Goal: Task Accomplishment & Management: Manage account settings

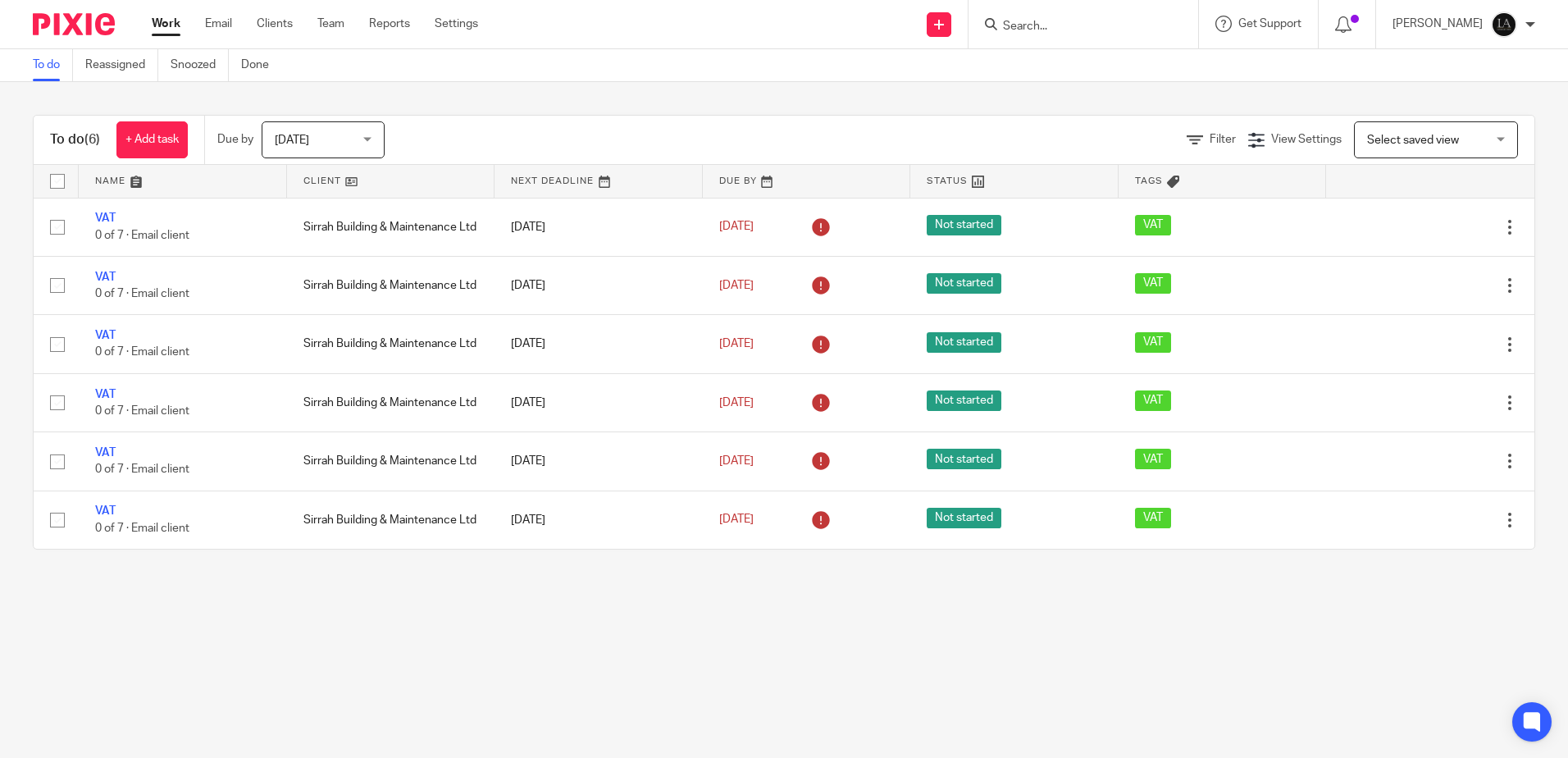
click at [1067, 32] on input "Search" at bounding box center [1076, 27] width 148 height 14
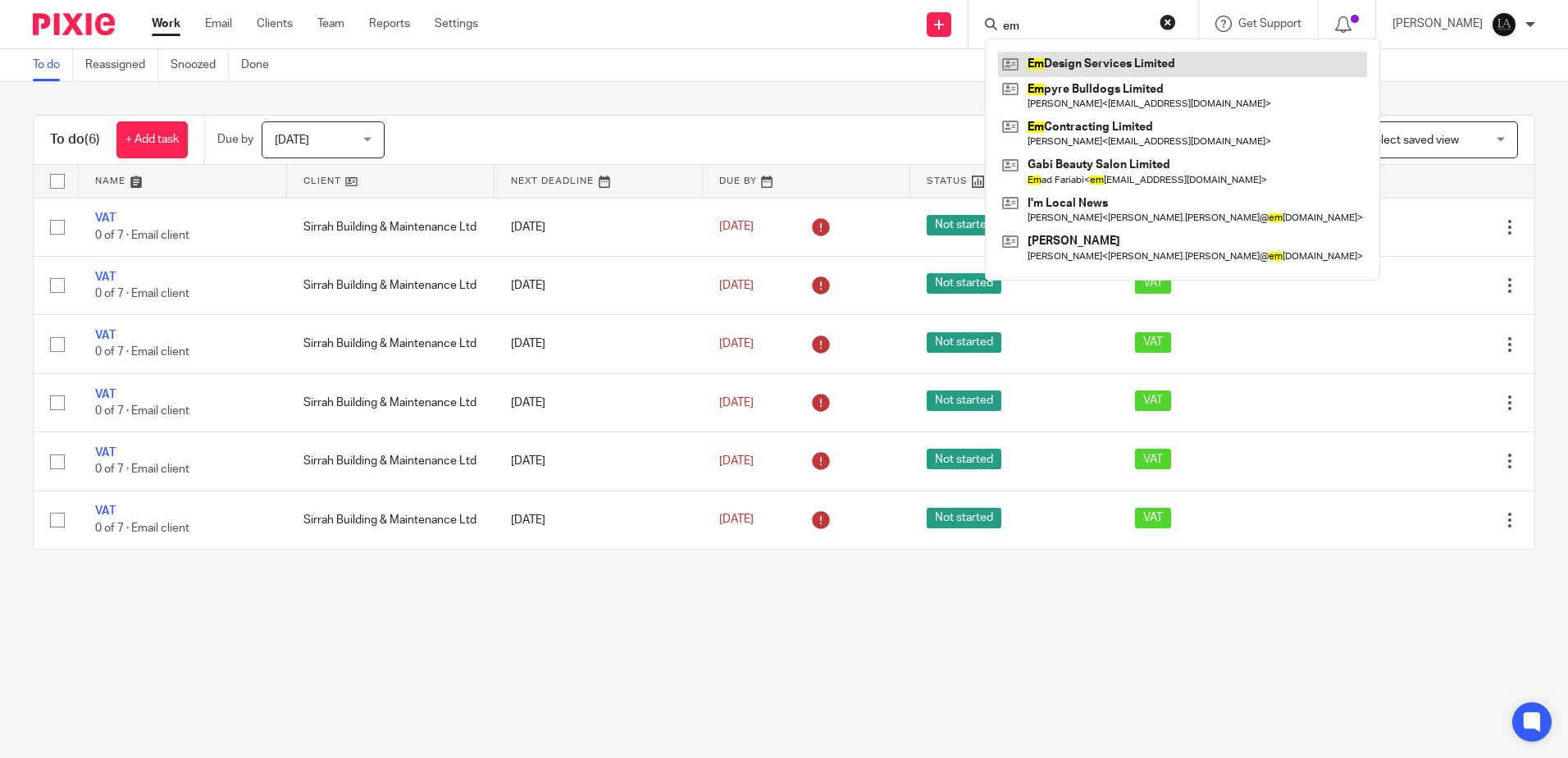
type input "em"
click at [1147, 65] on link at bounding box center [1182, 64] width 369 height 25
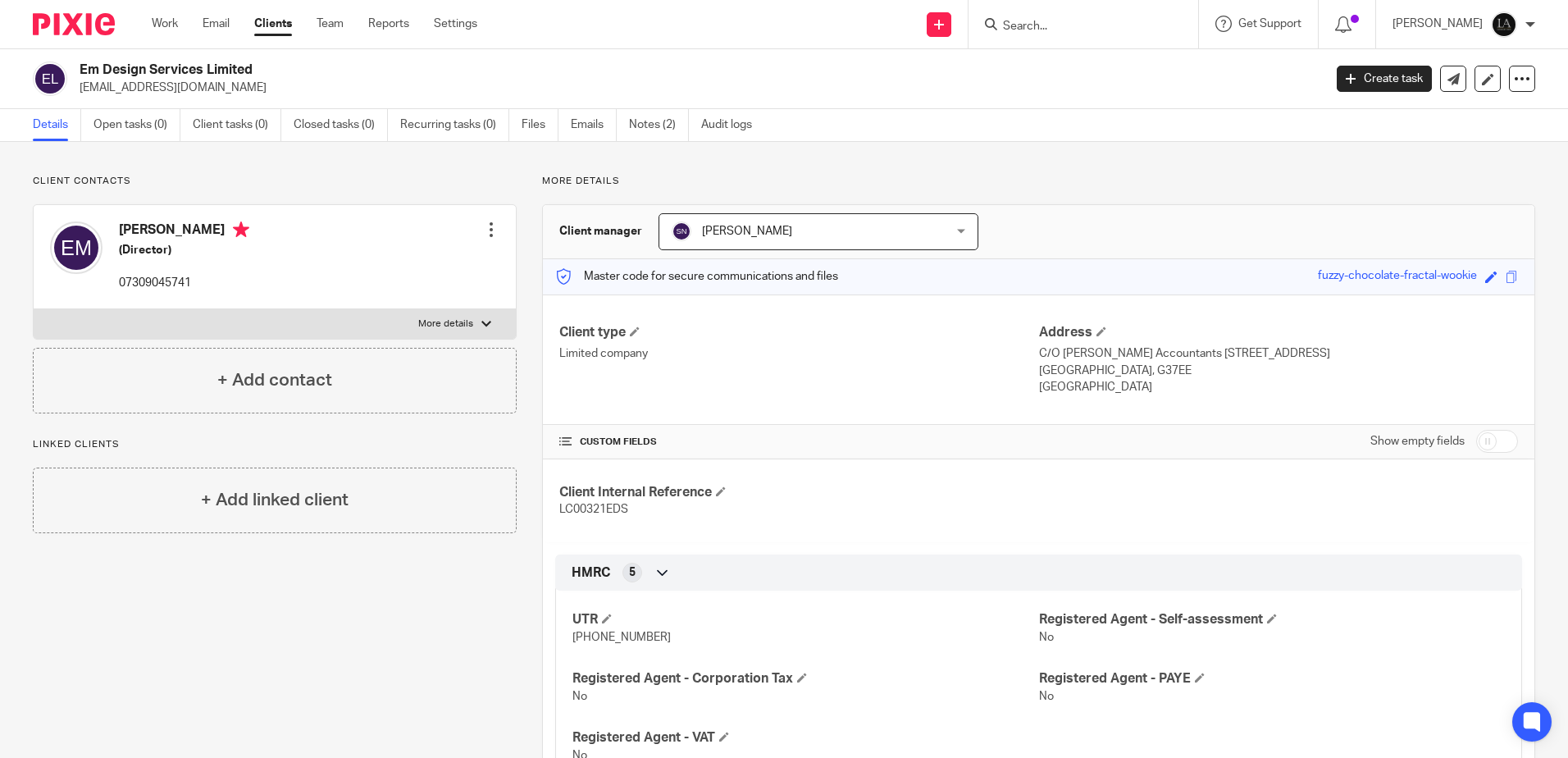
click at [1484, 434] on input "checkbox" at bounding box center [1497, 441] width 42 height 23
checkbox input "true"
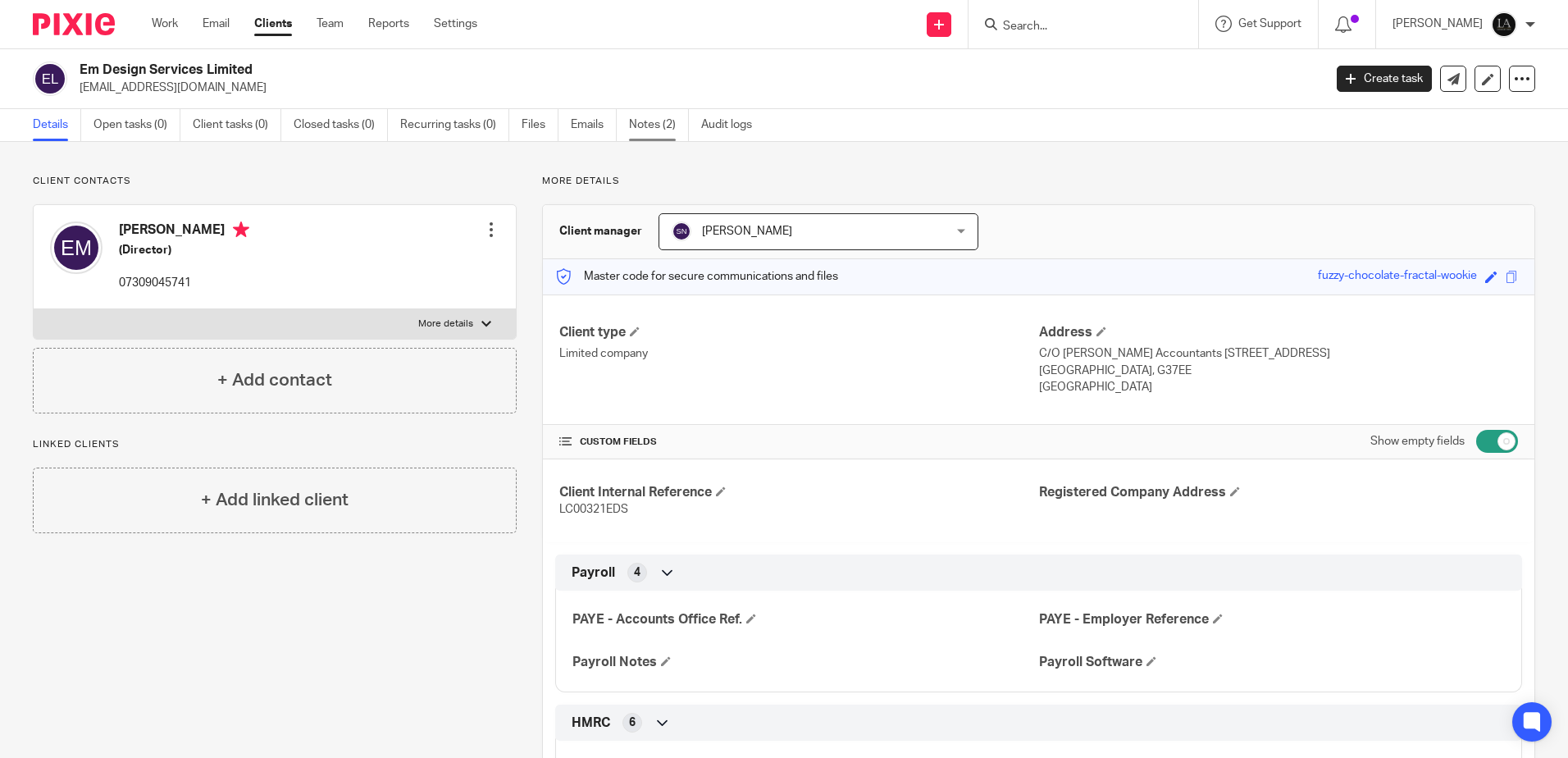
click at [672, 123] on link "Notes (2)" at bounding box center [659, 125] width 59 height 32
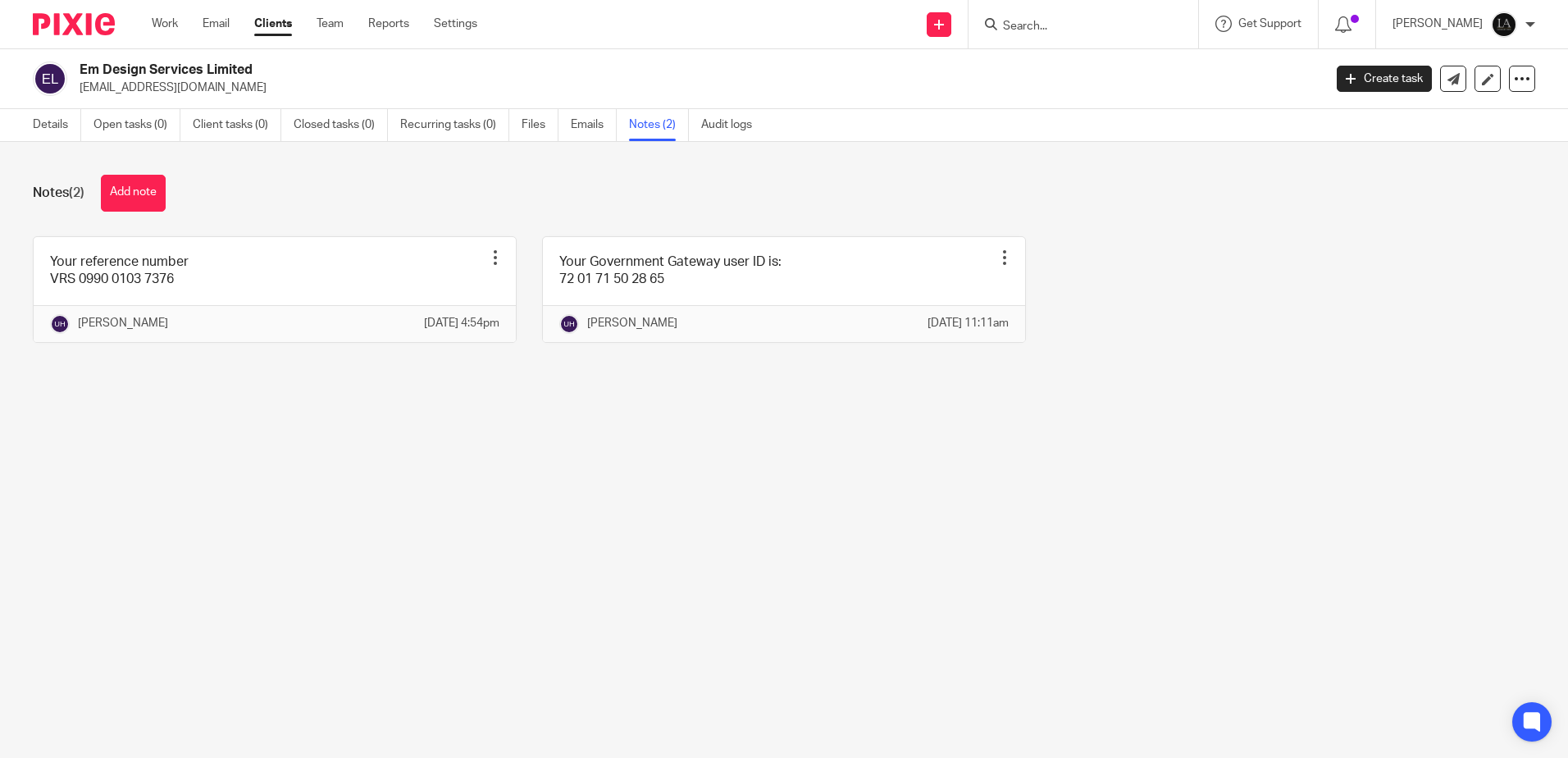
click at [1042, 27] on input "Search" at bounding box center [1076, 27] width 148 height 14
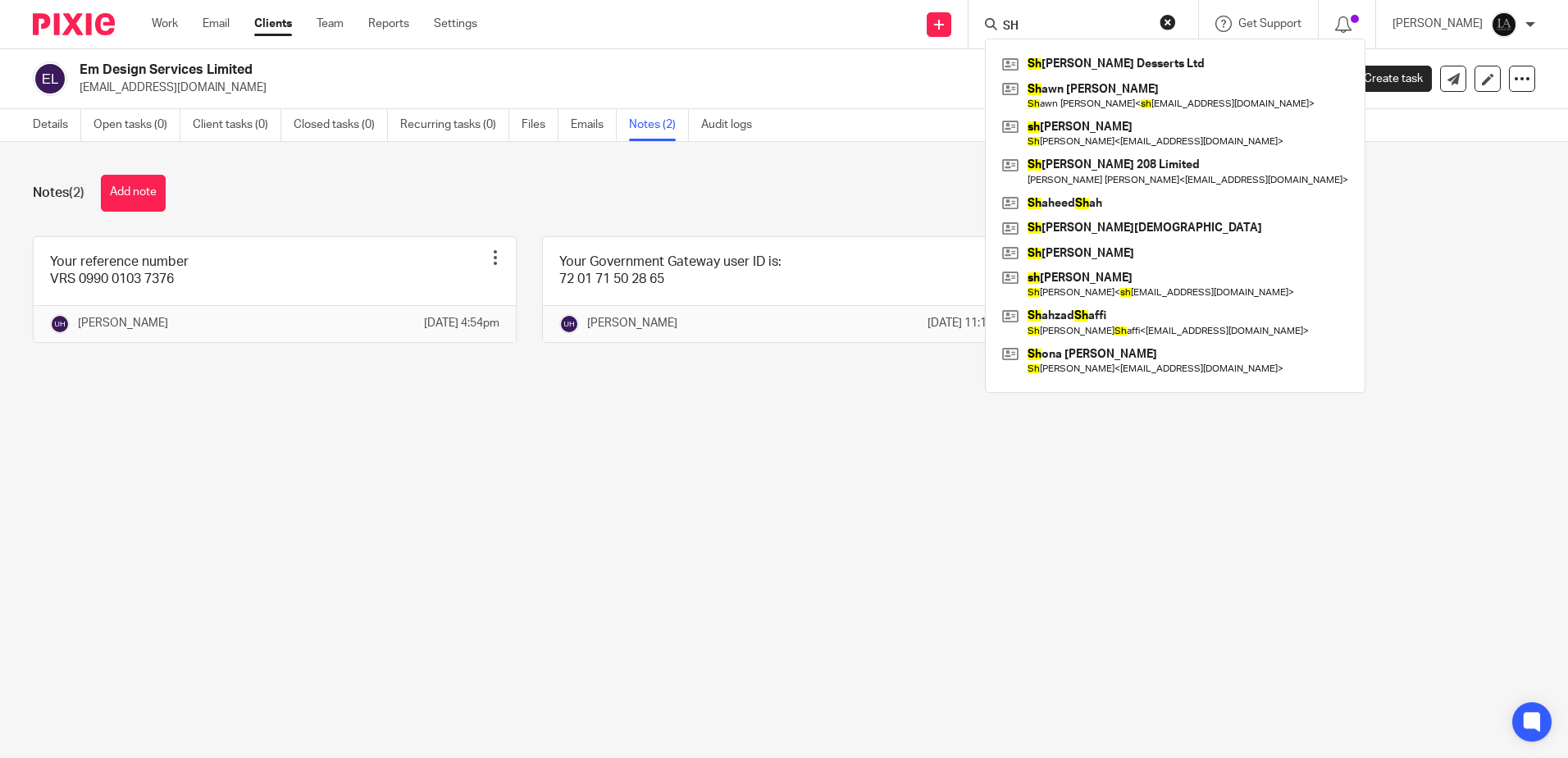
type input "S"
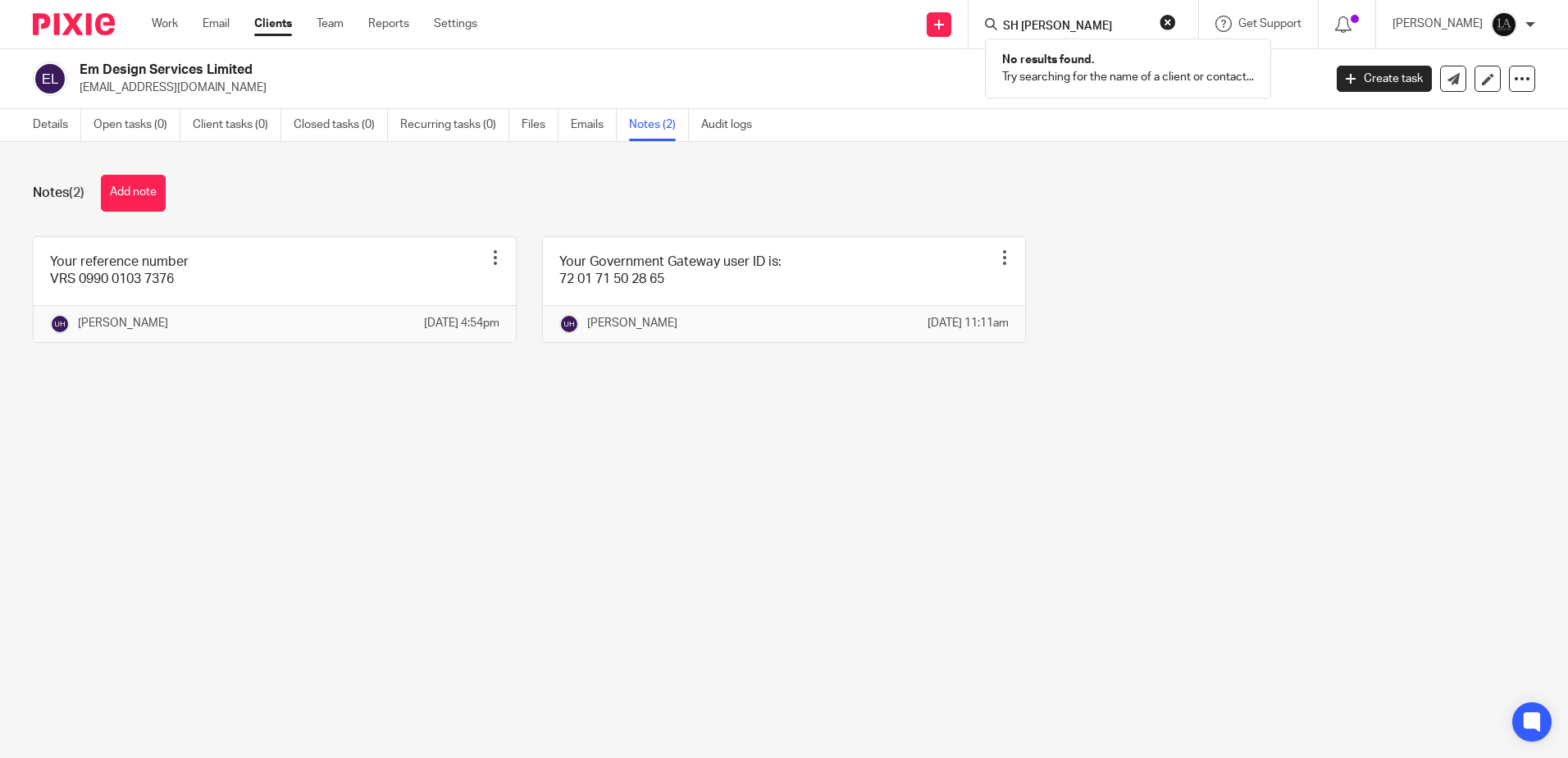
type input "SH SCOT"
click at [1226, 225] on div "Notes (2) Add note Your reference number VRS 0990 0103 7376 Pin note Edit note …" at bounding box center [784, 271] width 1568 height 258
click at [951, 18] on link at bounding box center [939, 25] width 25 height 25
click at [957, 114] on link "Add client" at bounding box center [962, 125] width 115 height 24
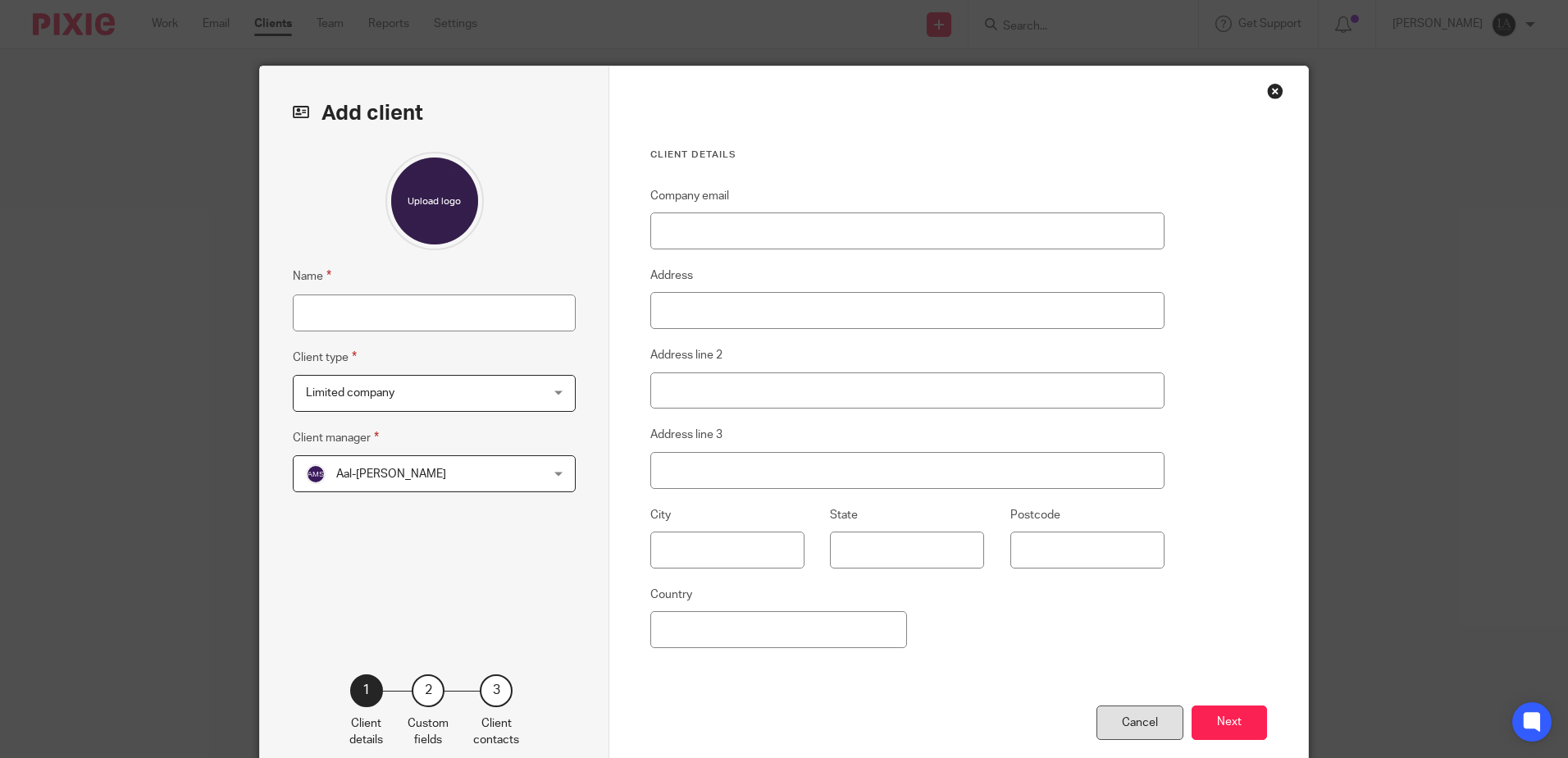
click at [1146, 729] on div "Cancel" at bounding box center [1140, 722] width 87 height 36
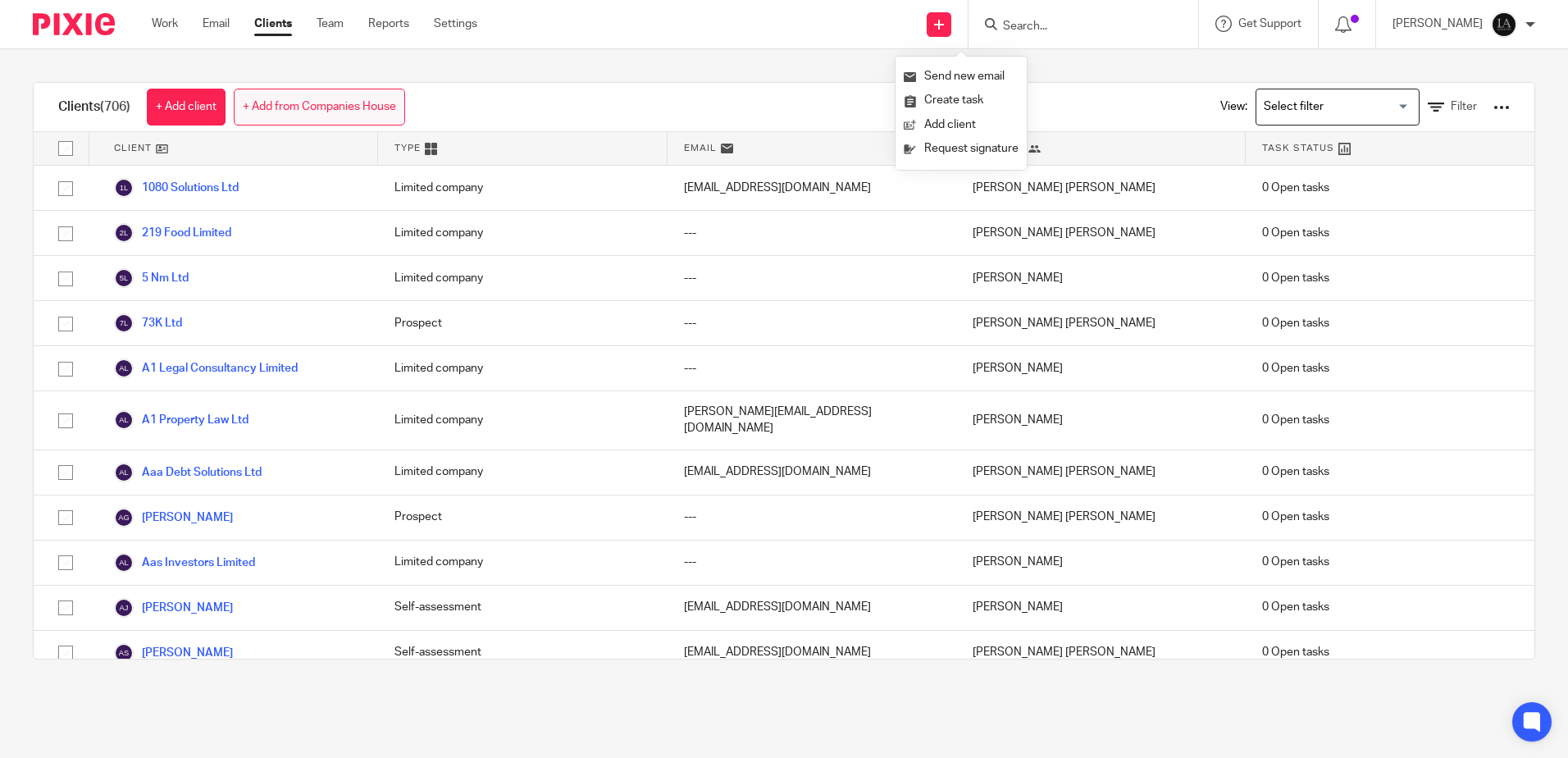
click at [326, 106] on link "+ Add from Companies House" at bounding box center [320, 107] width 172 height 36
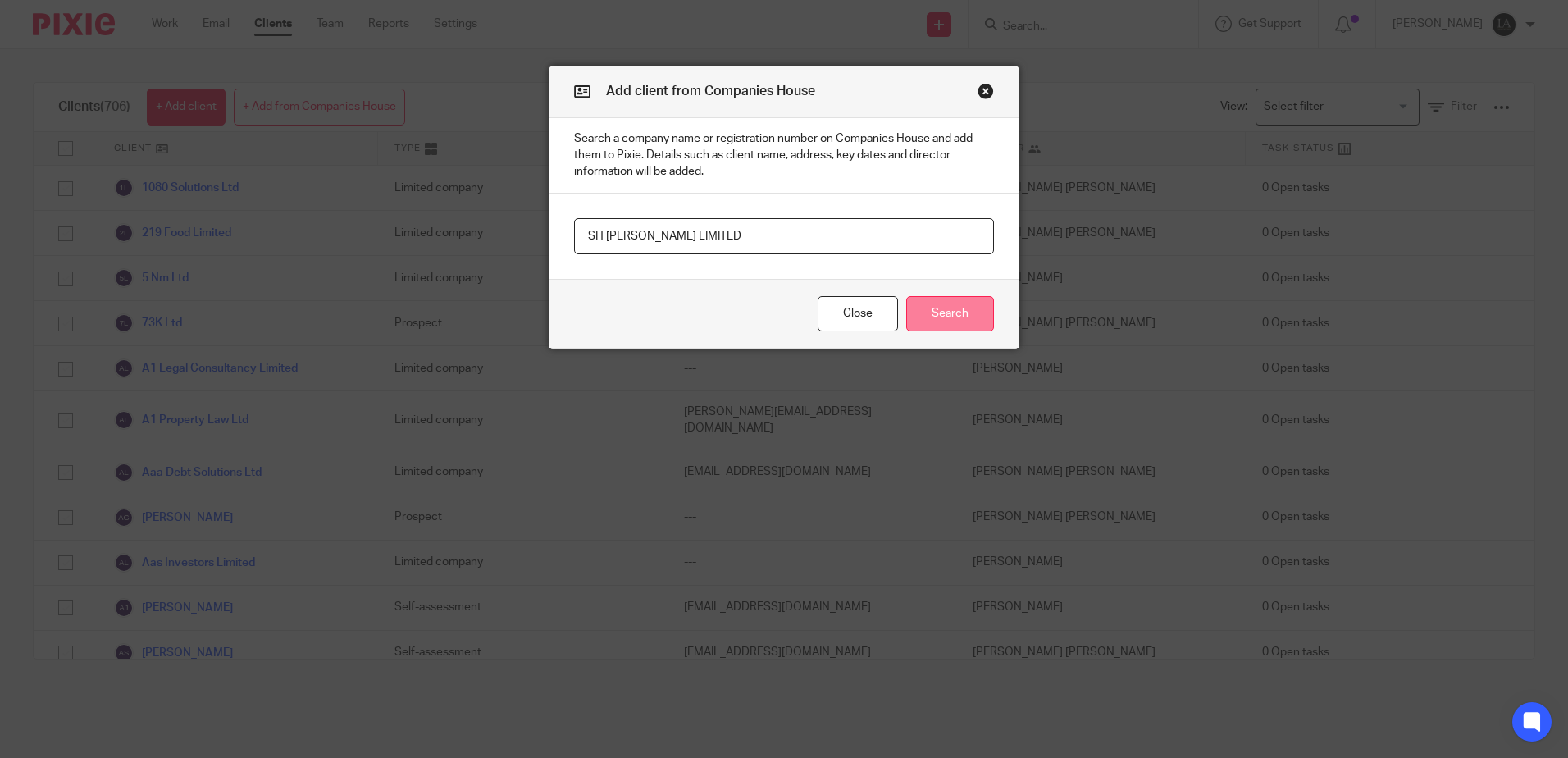
type input "SH SCOT LIMITED"
click at [951, 324] on button "Search" at bounding box center [949, 314] width 87 height 36
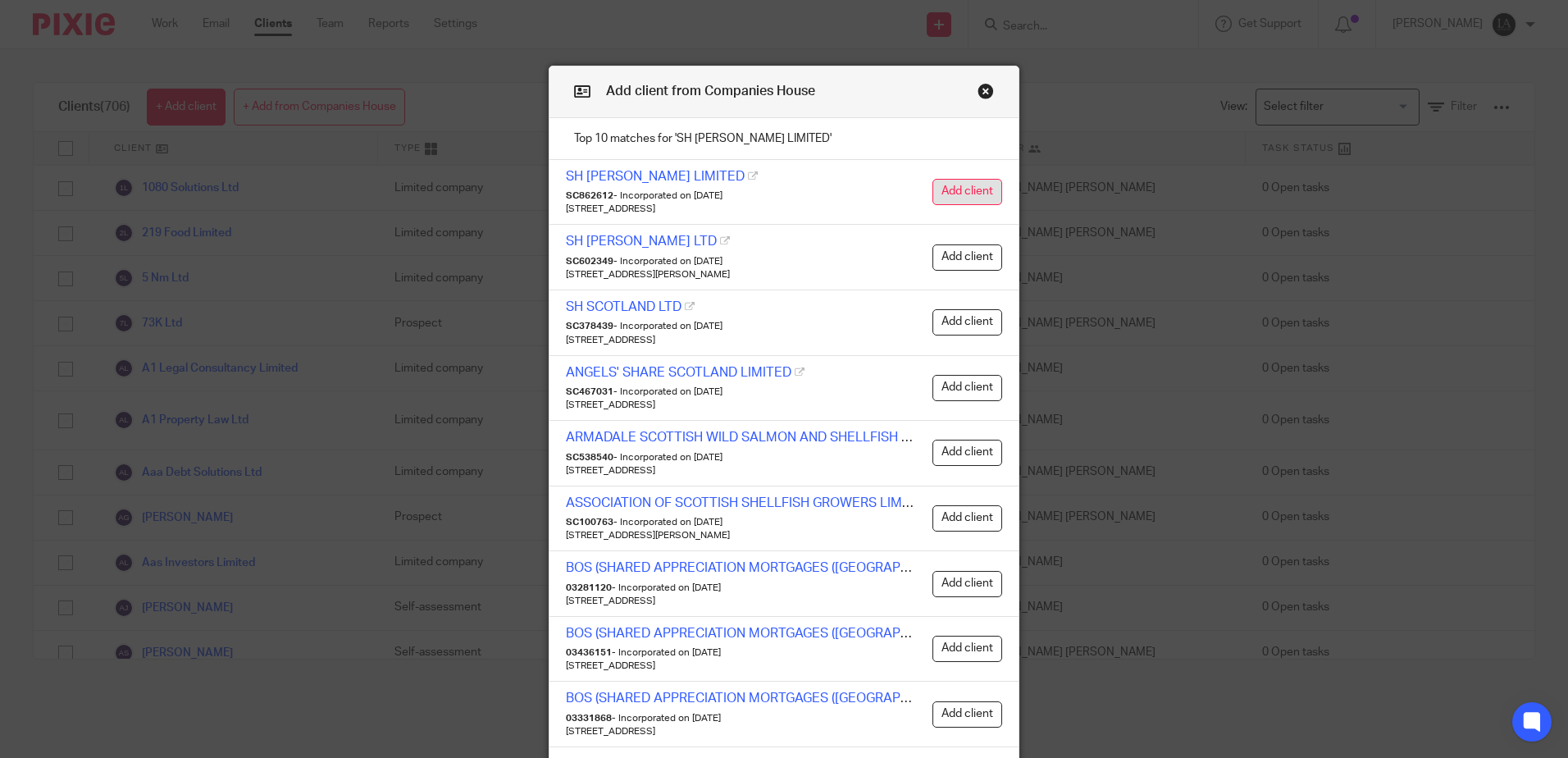
click at [969, 191] on button "Add client" at bounding box center [967, 191] width 70 height 26
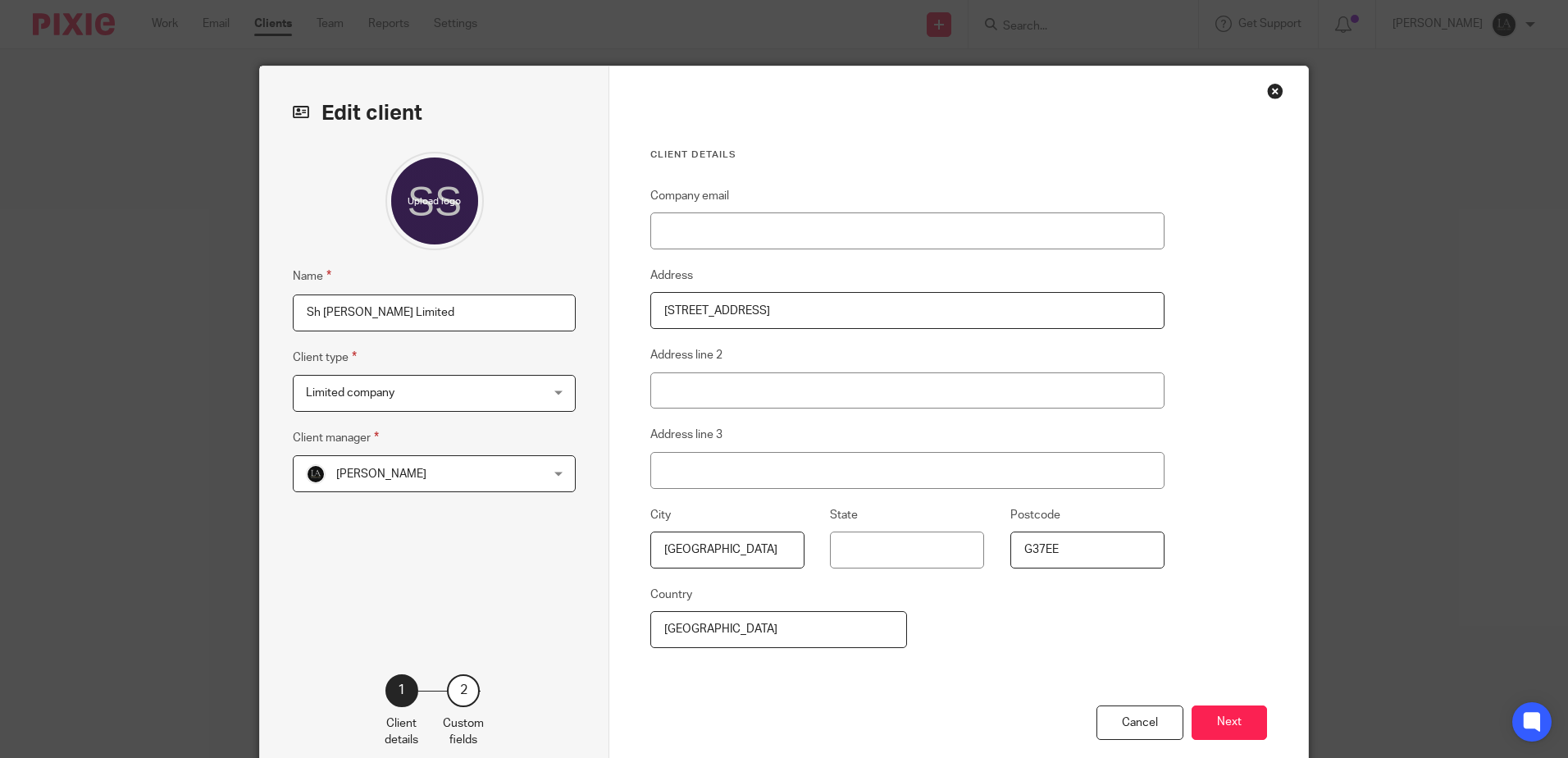
click at [557, 482] on div "[PERSON_NAME] [PERSON_NAME]" at bounding box center [434, 473] width 283 height 36
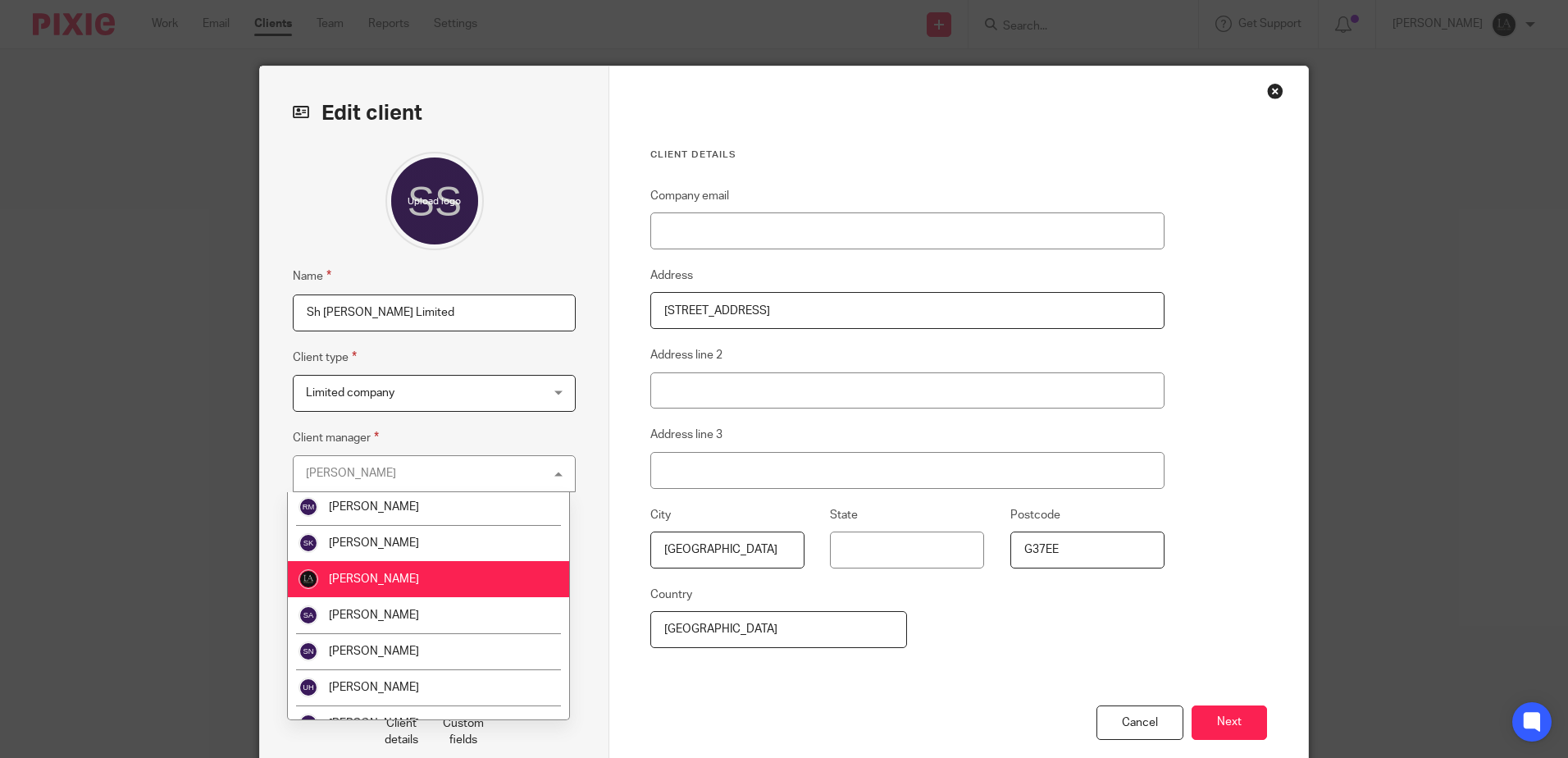
scroll to position [314, 0]
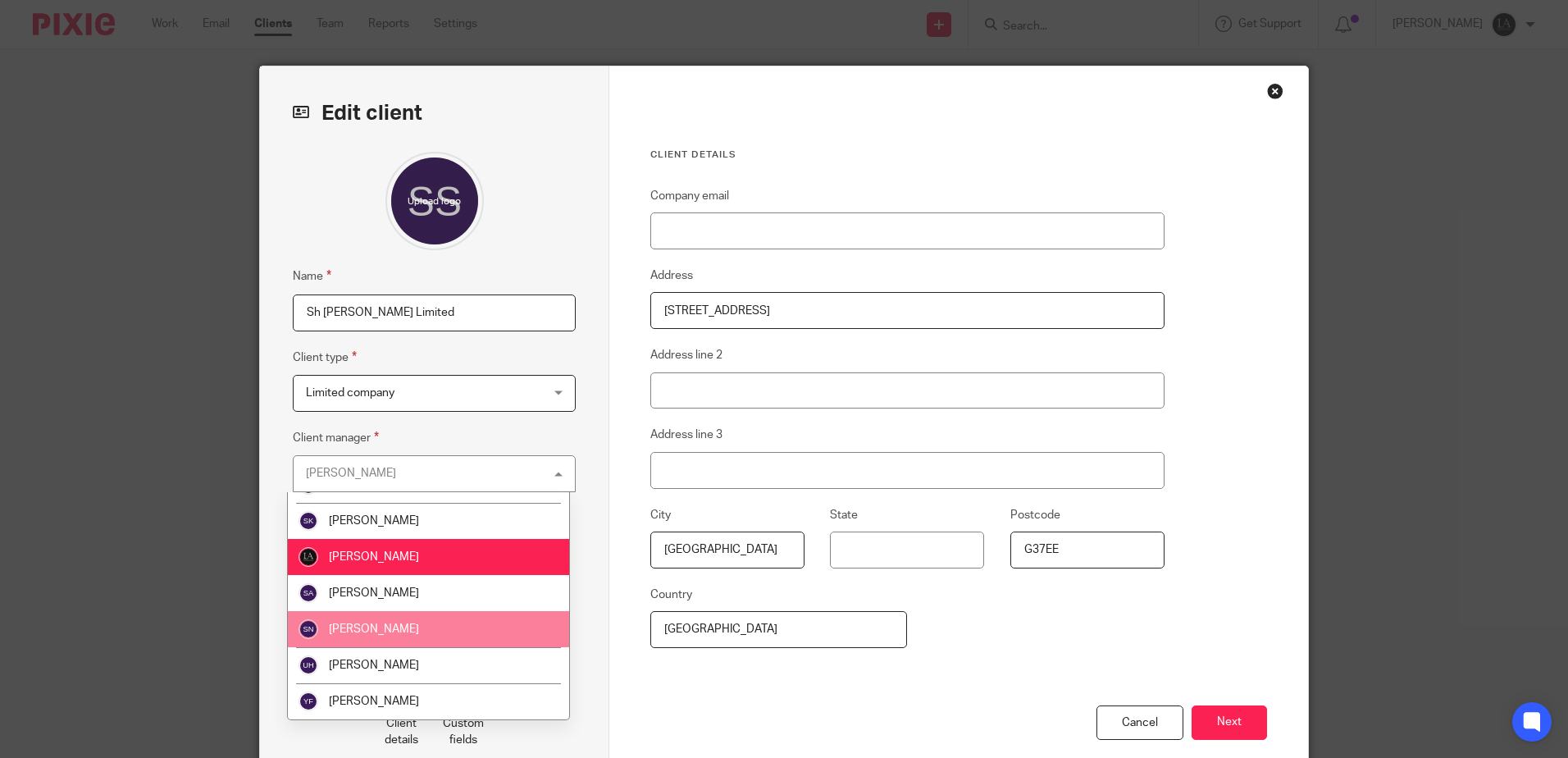
click at [374, 633] on span "[PERSON_NAME]" at bounding box center [374, 629] width 90 height 12
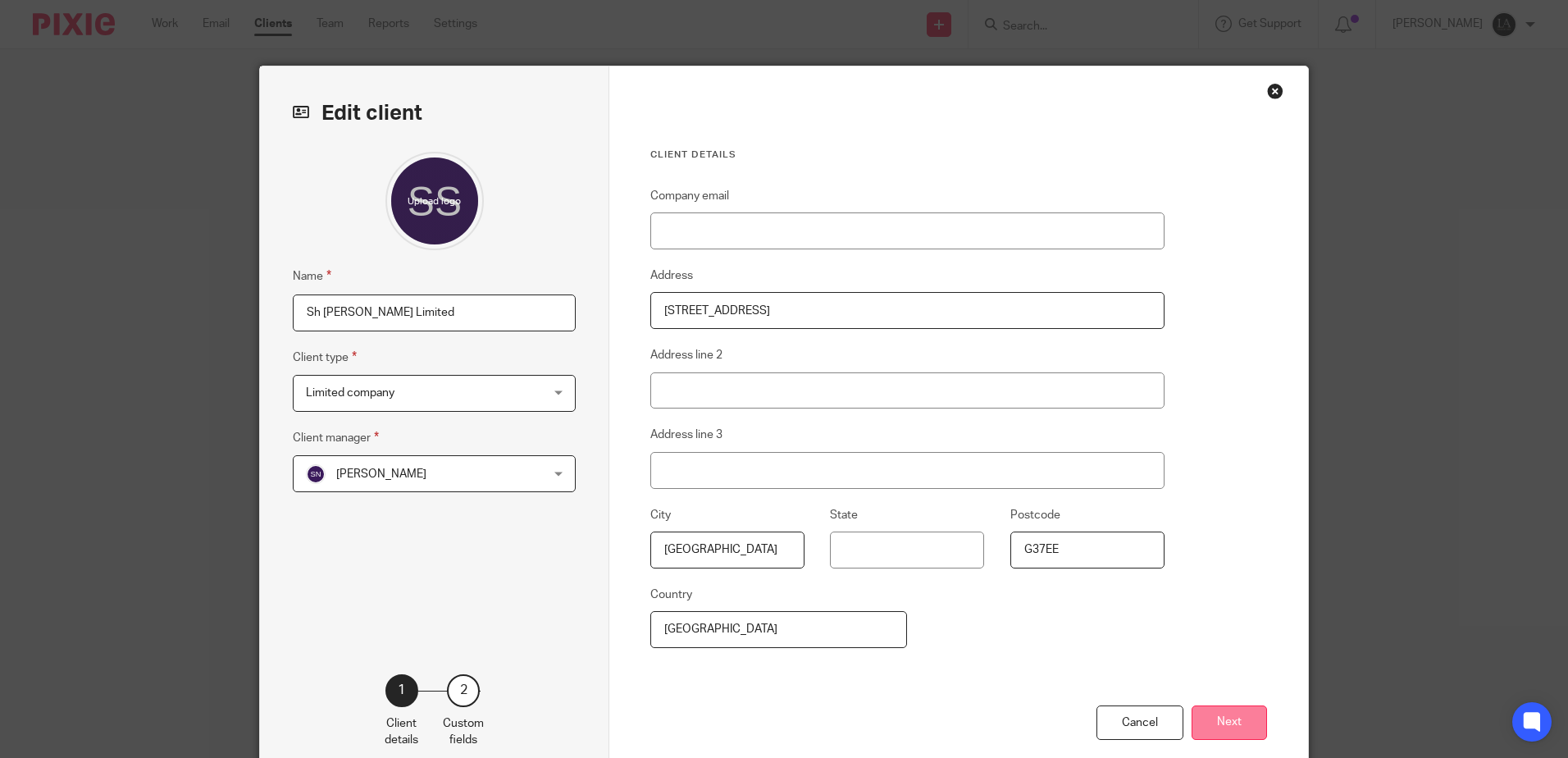
click at [1237, 725] on button "Next" at bounding box center [1229, 722] width 76 height 36
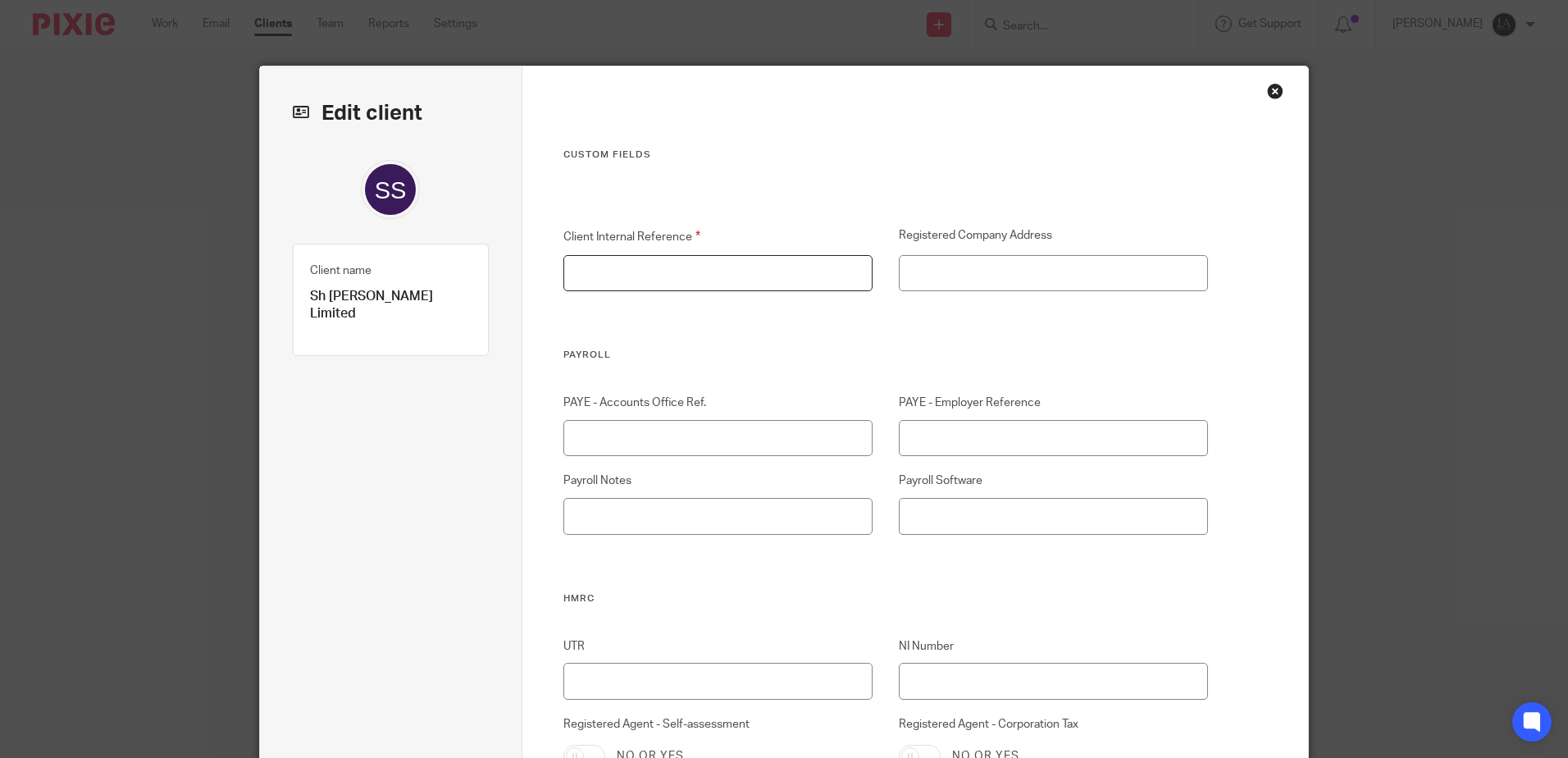
click at [596, 285] on input "Client Internal Reference" at bounding box center [718, 273] width 310 height 36
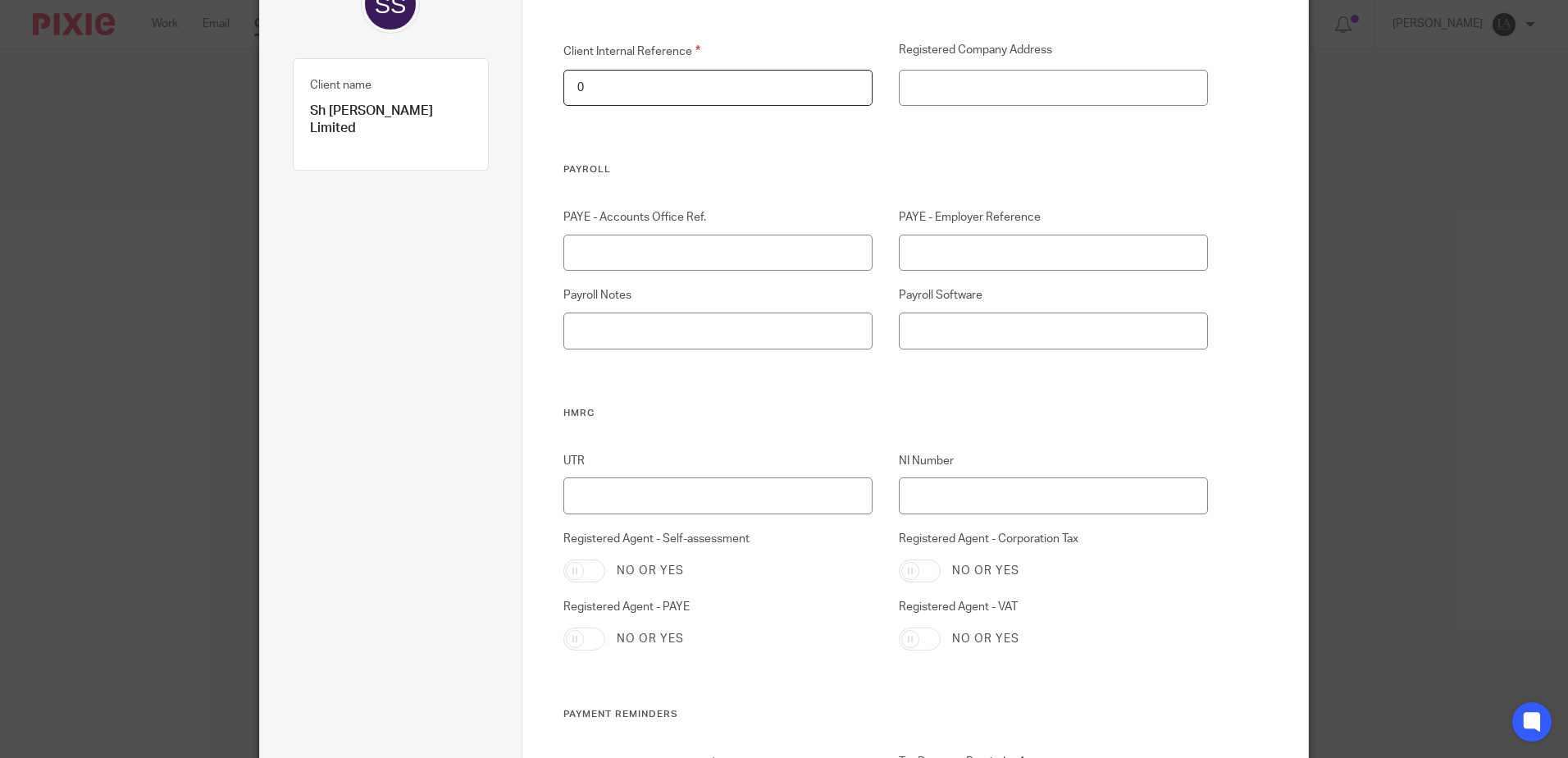
scroll to position [246, 0]
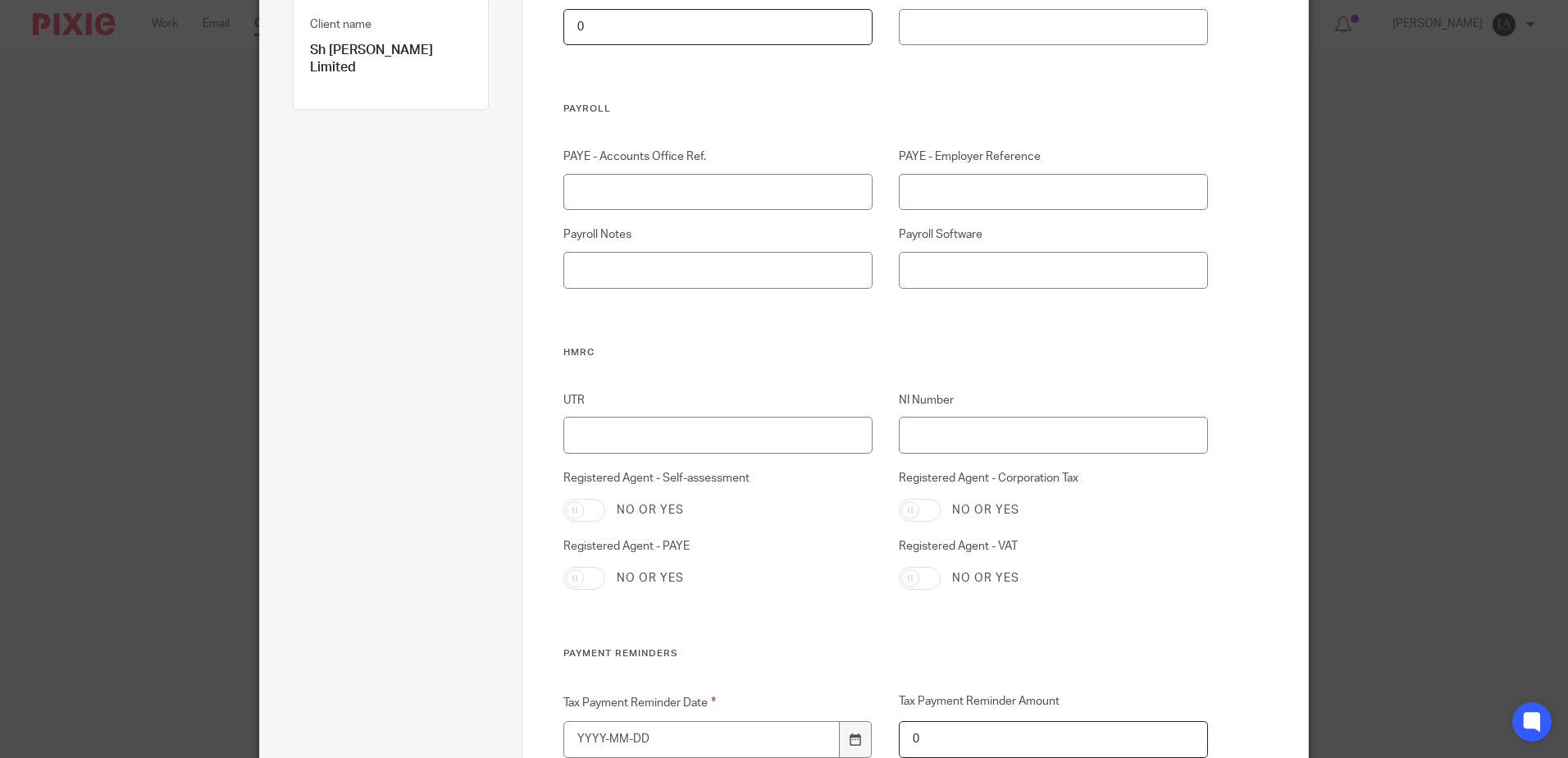
type input "0"
click at [648, 445] on input "UTR" at bounding box center [718, 435] width 310 height 36
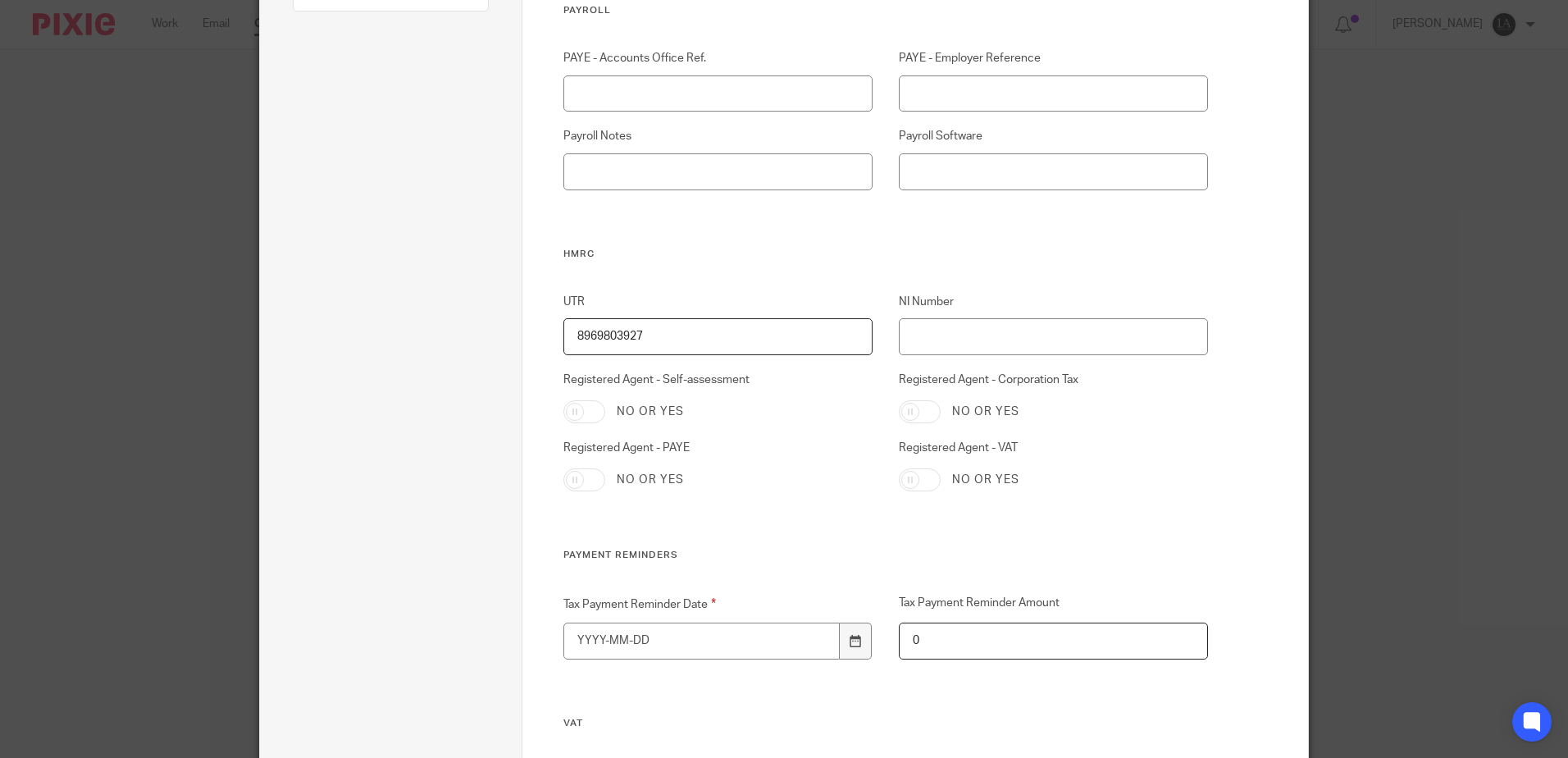
scroll to position [492, 0]
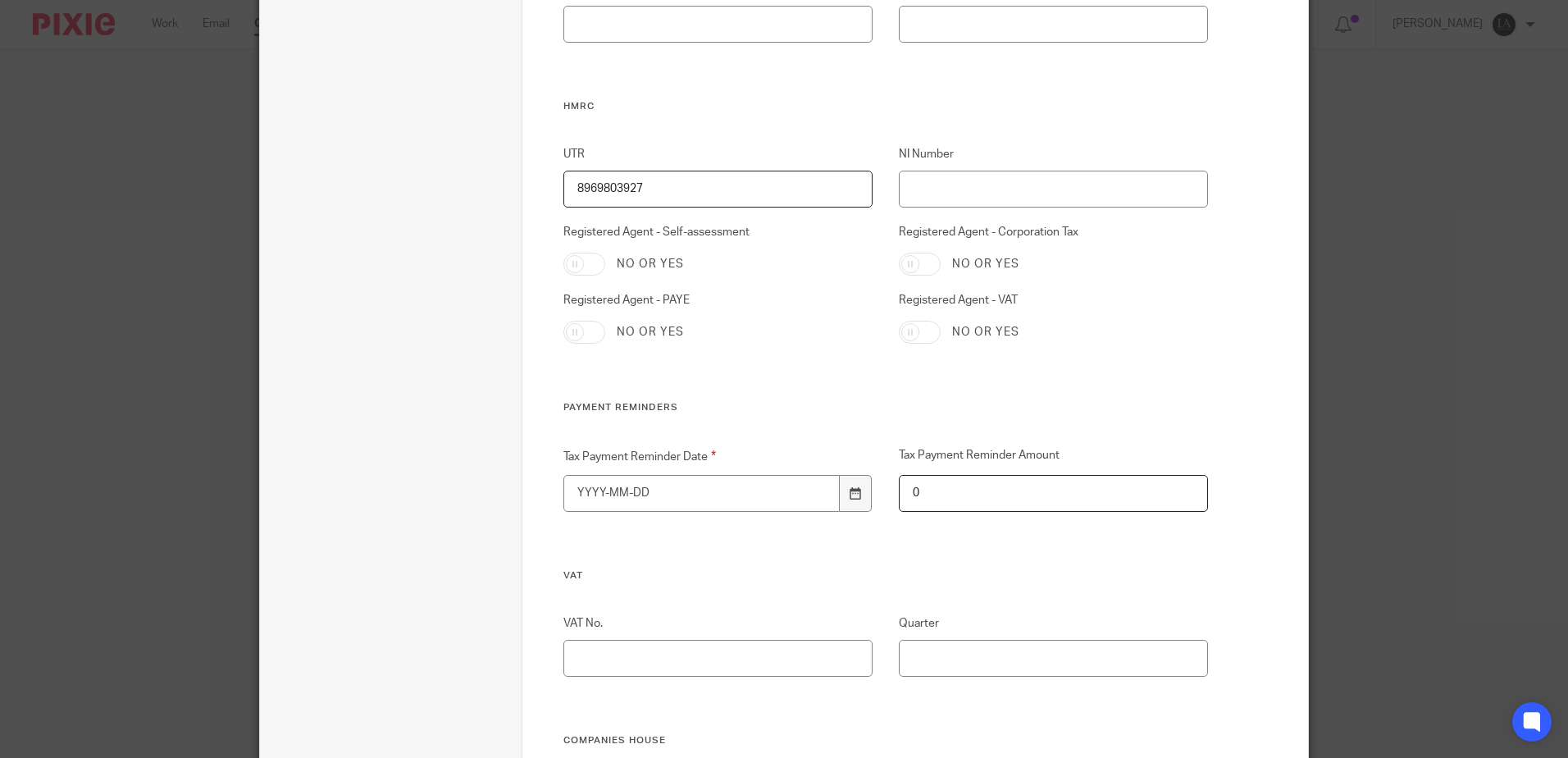
type input "8969803927"
click at [740, 500] on input "Tax Payment Reminder Date" at bounding box center [701, 493] width 277 height 36
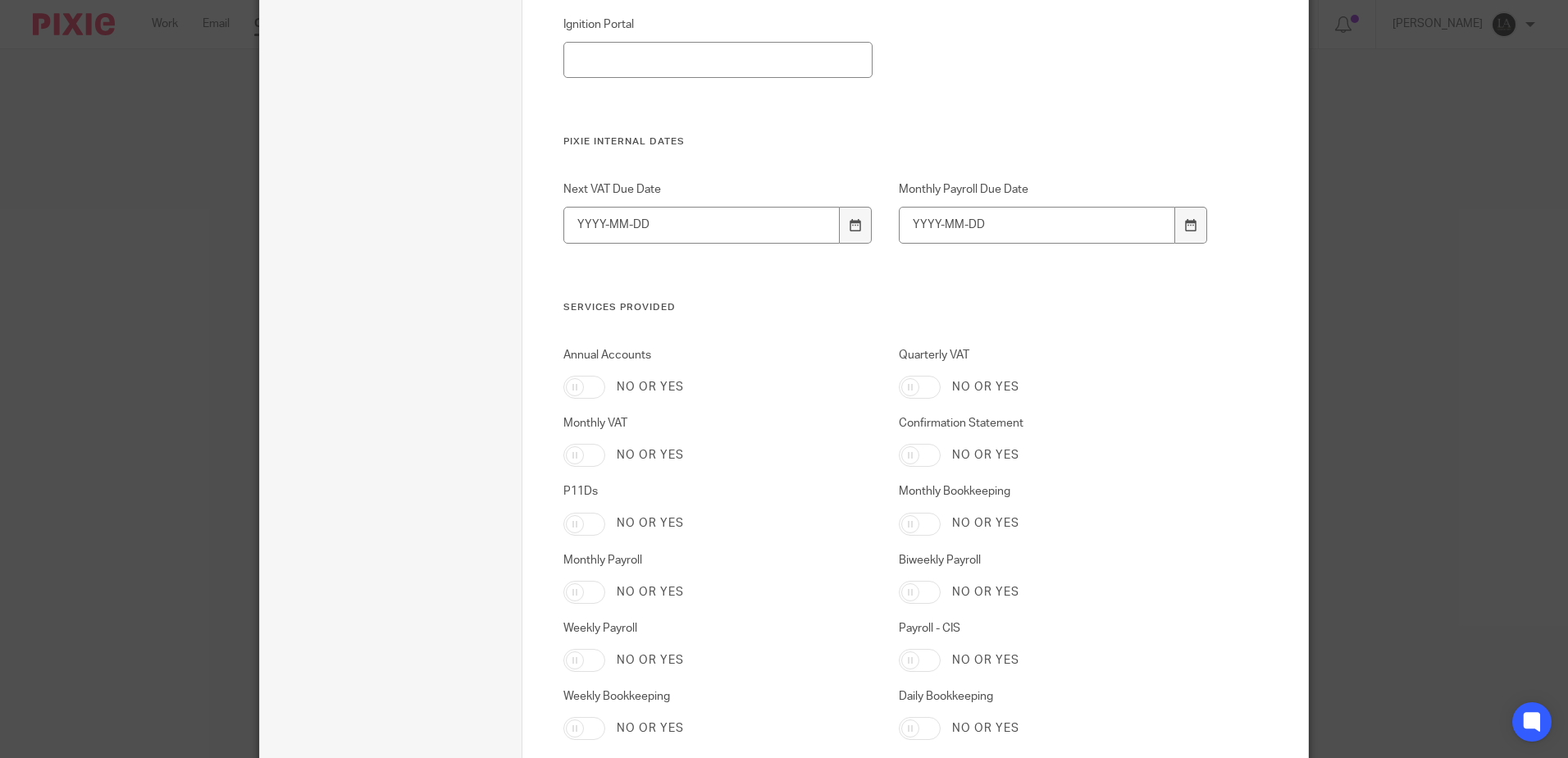
scroll to position [2546, 0]
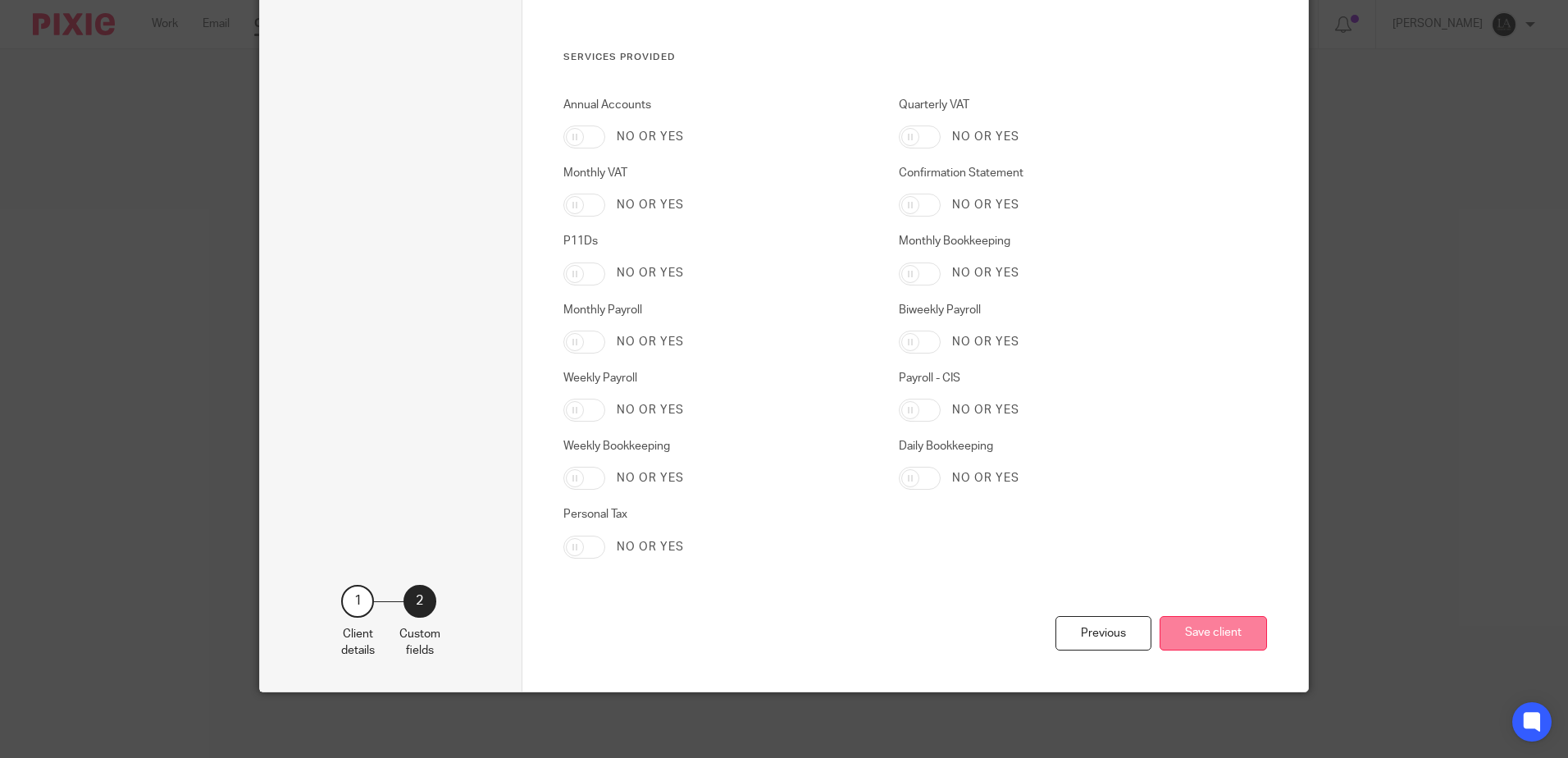
type input "[DATE]"
click at [1207, 637] on button "Save client" at bounding box center [1214, 633] width 107 height 36
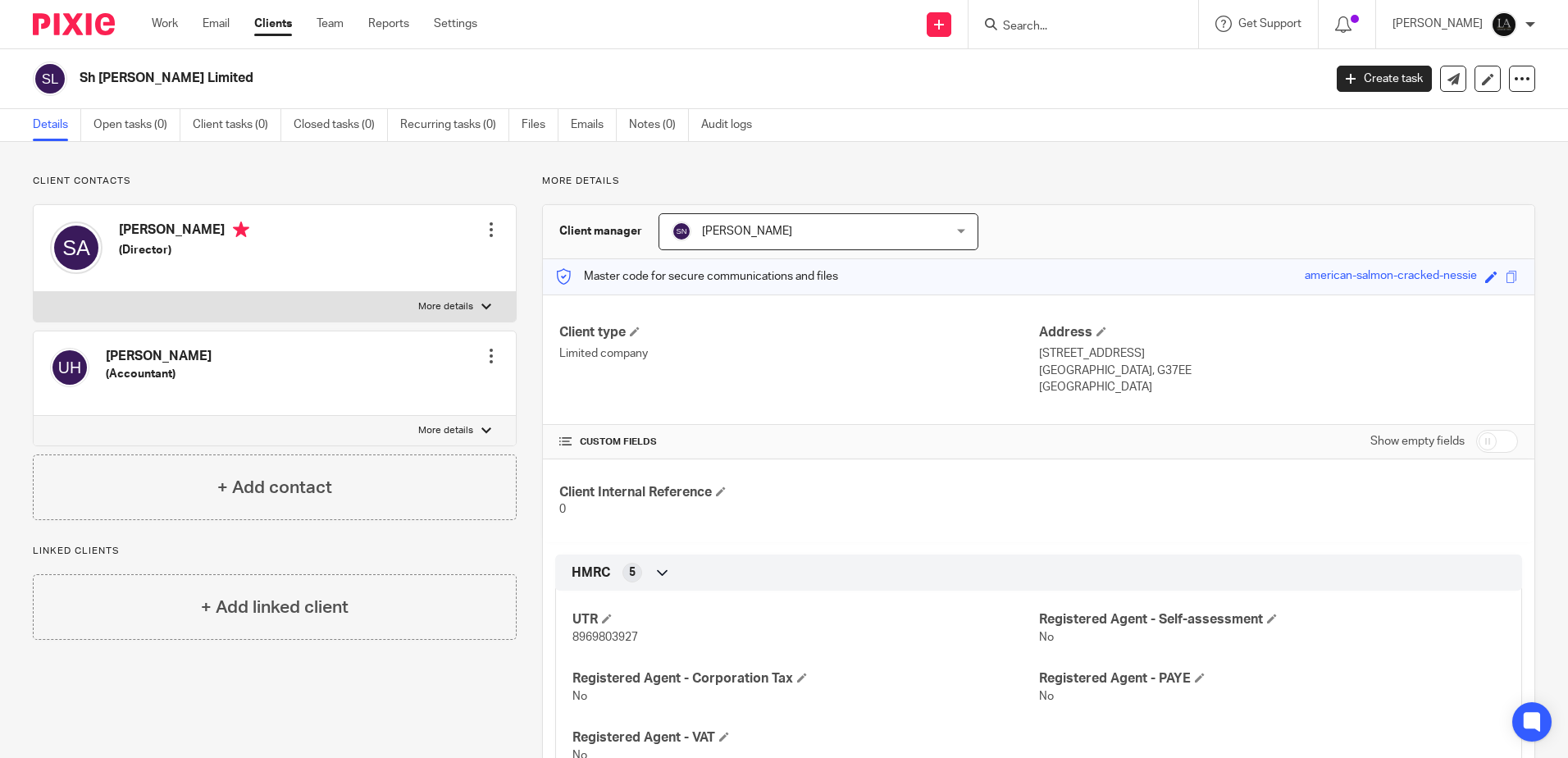
click at [1049, 30] on input "Search" at bounding box center [1076, 27] width 148 height 14
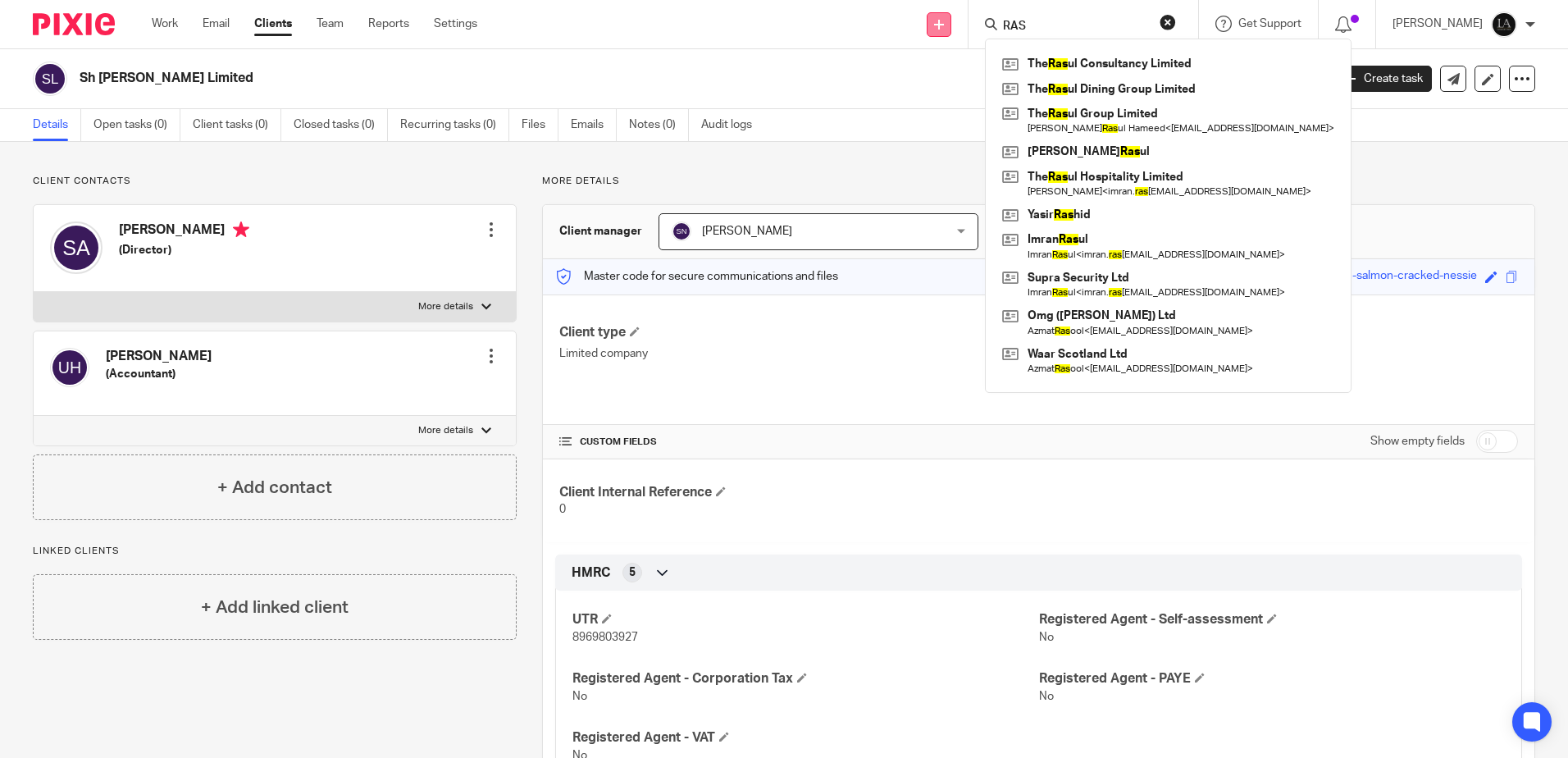
type input "RAS"
click at [944, 27] on icon at bounding box center [938, 25] width 10 height 10
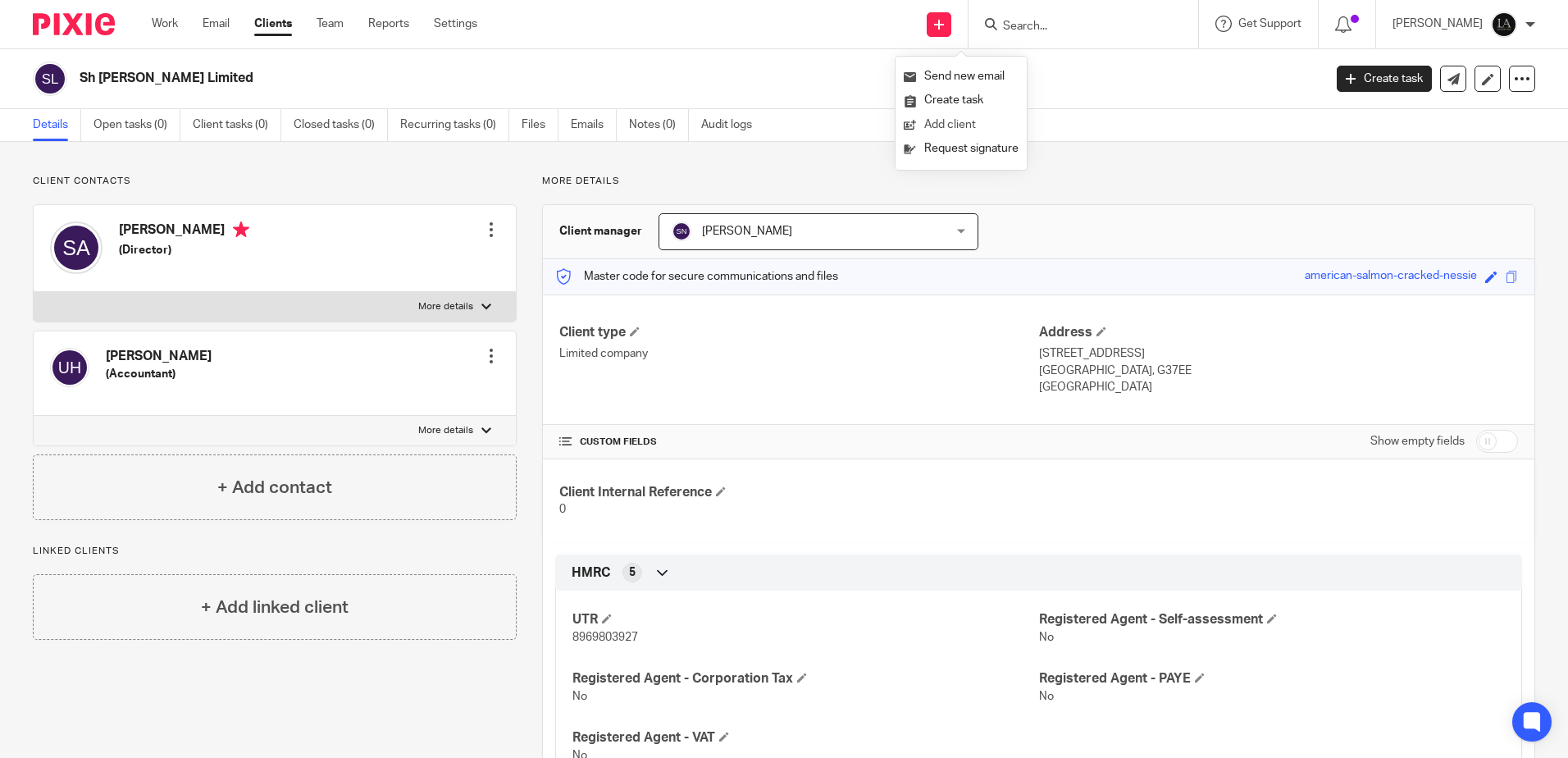
click at [969, 121] on link "Add client" at bounding box center [962, 125] width 115 height 24
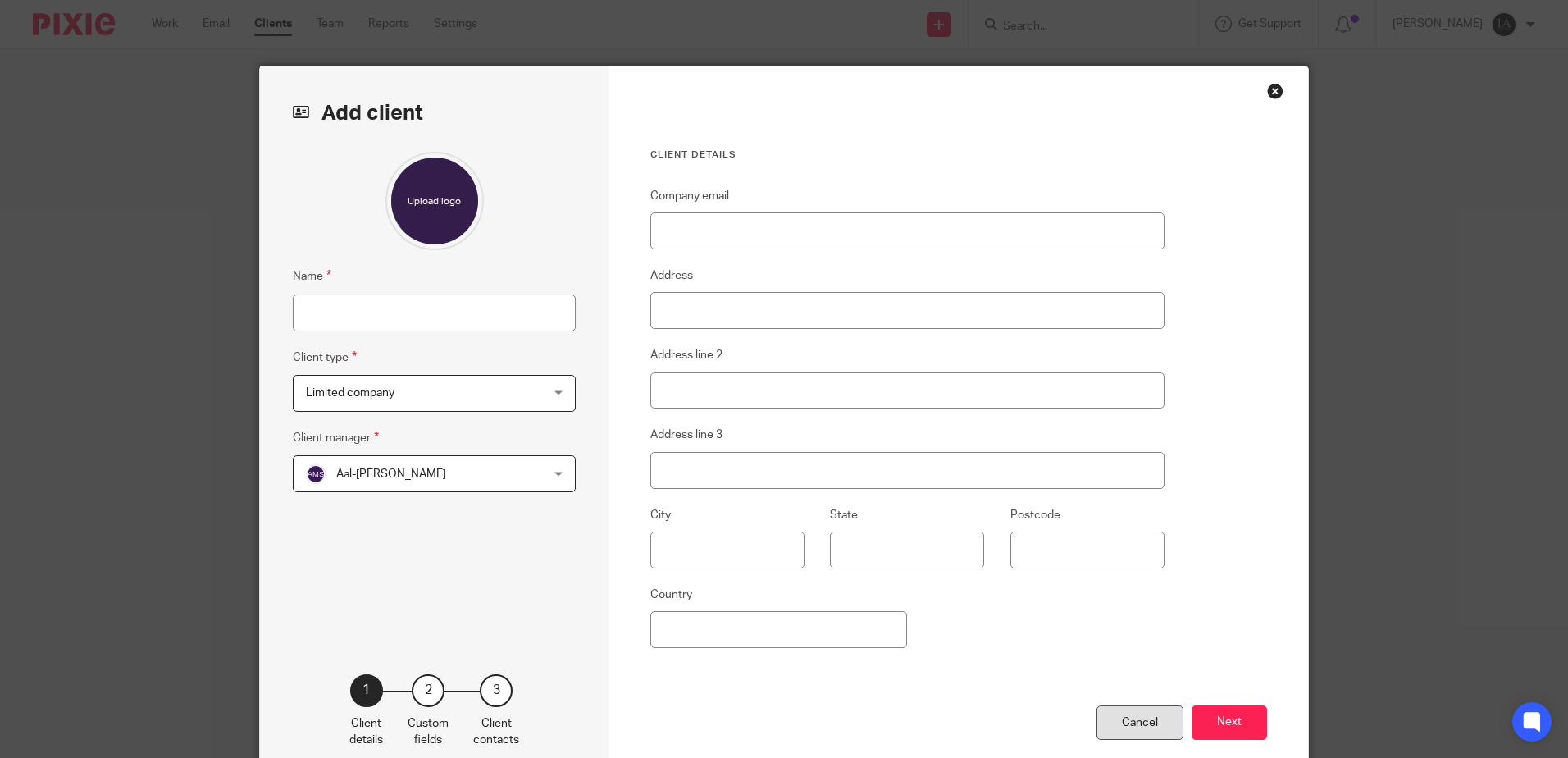
click at [1129, 726] on div "Cancel" at bounding box center [1140, 722] width 87 height 36
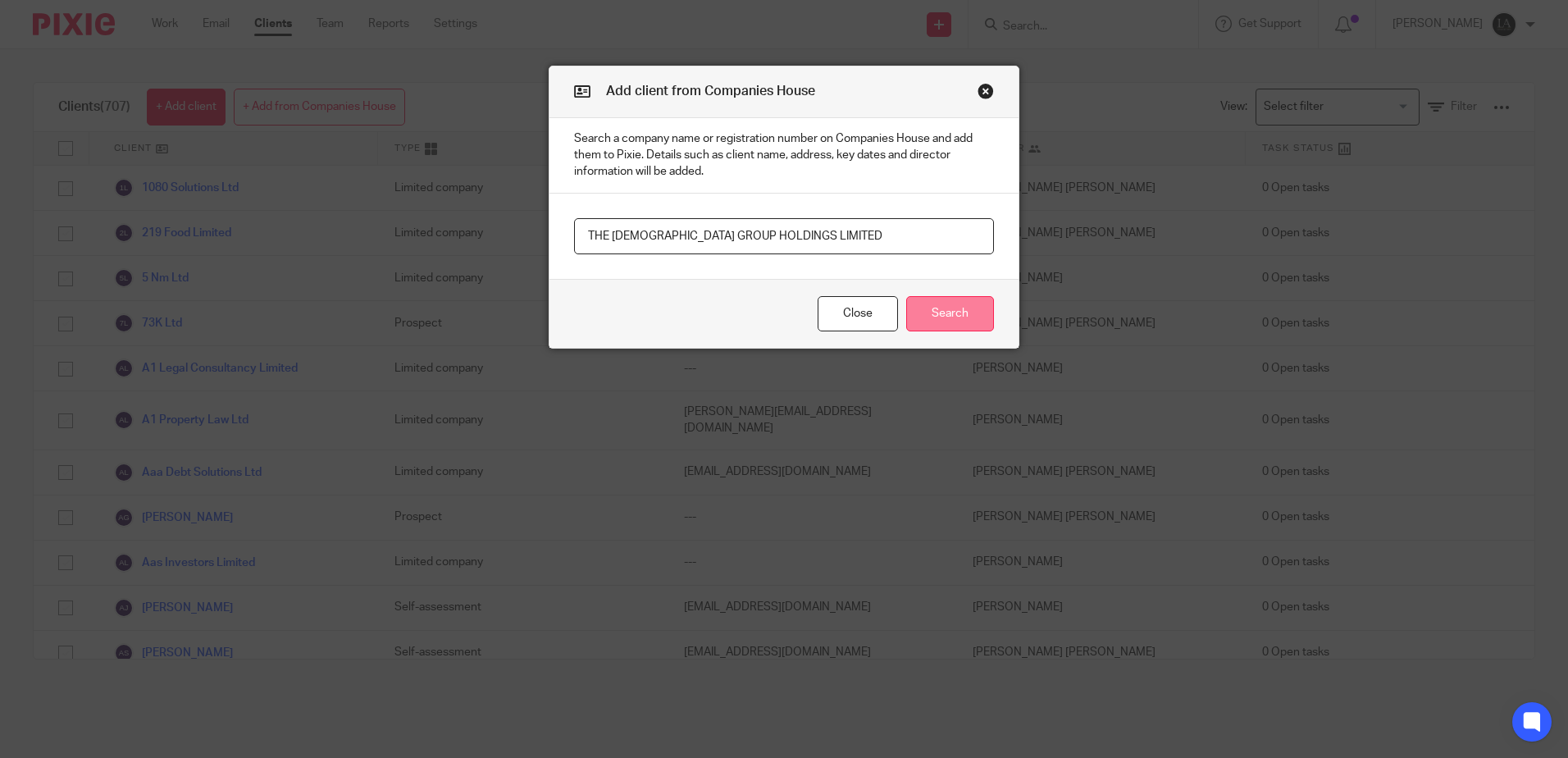
type input "THE RASUL GROUP HOLDINGS LIMITED"
click at [953, 322] on button "Search" at bounding box center [949, 314] width 87 height 36
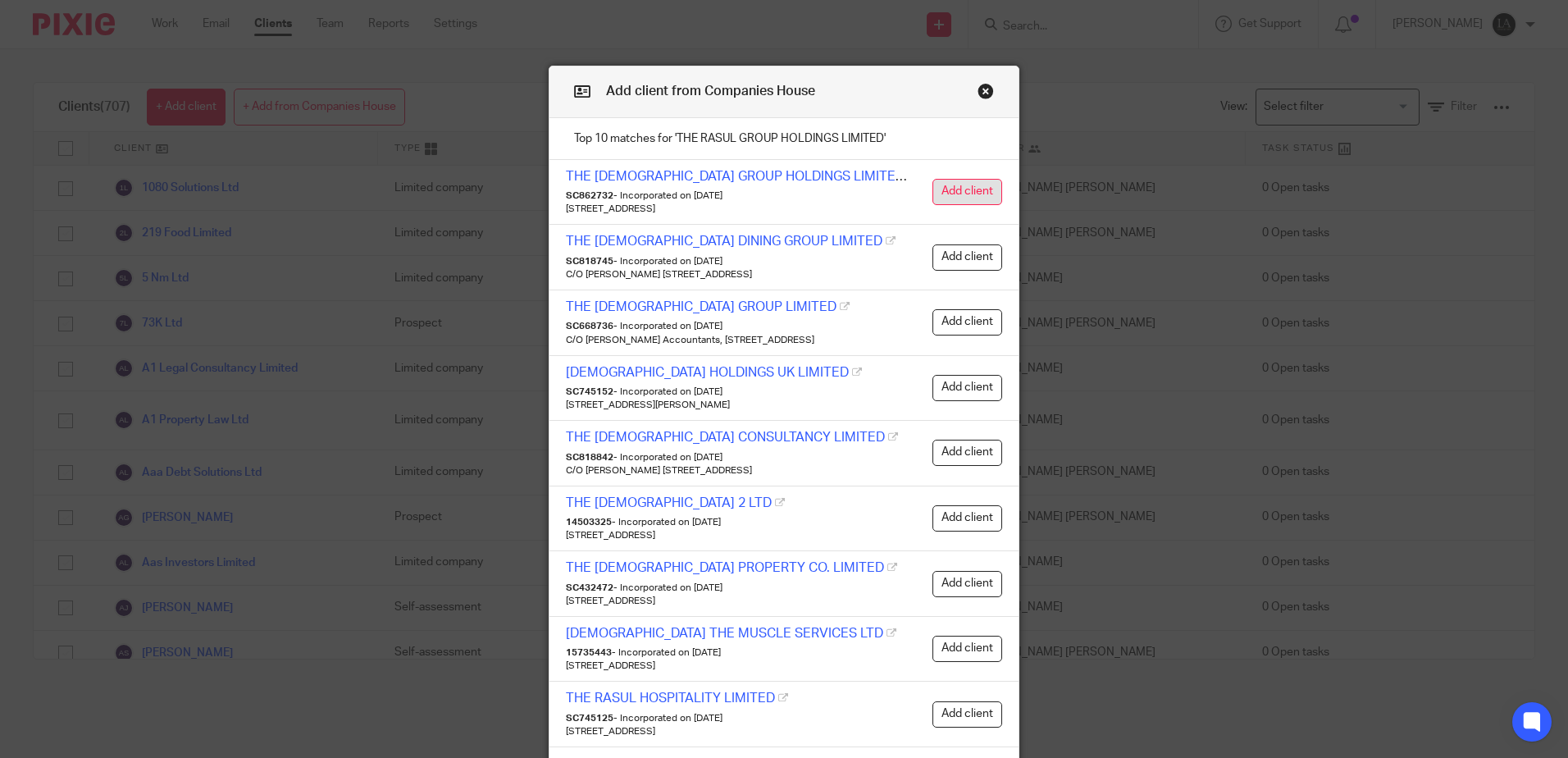
click at [966, 197] on button "Add client" at bounding box center [967, 191] width 70 height 26
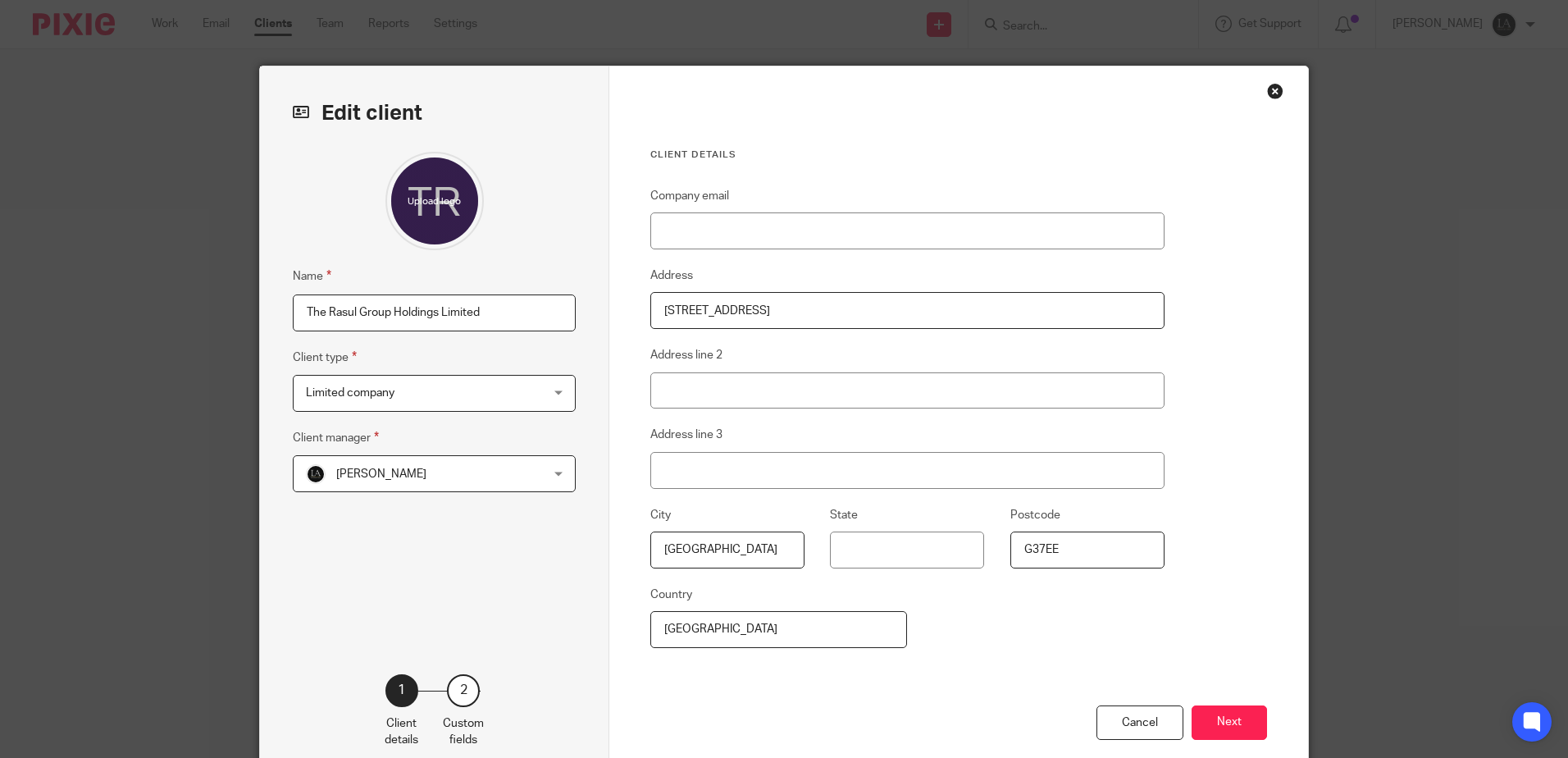
click at [544, 474] on div "Salman Amin Salman Amin" at bounding box center [434, 473] width 283 height 36
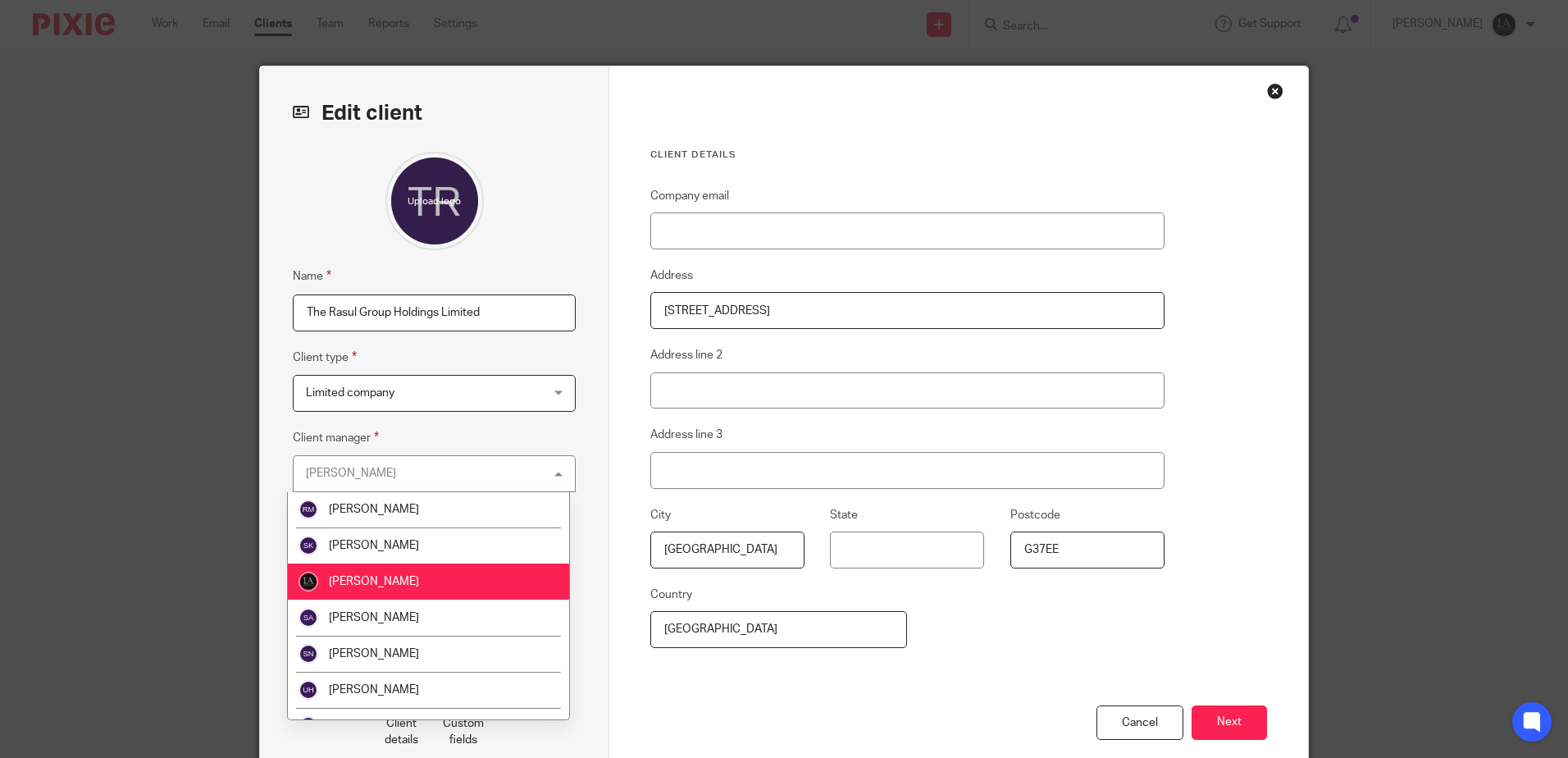
scroll to position [314, 0]
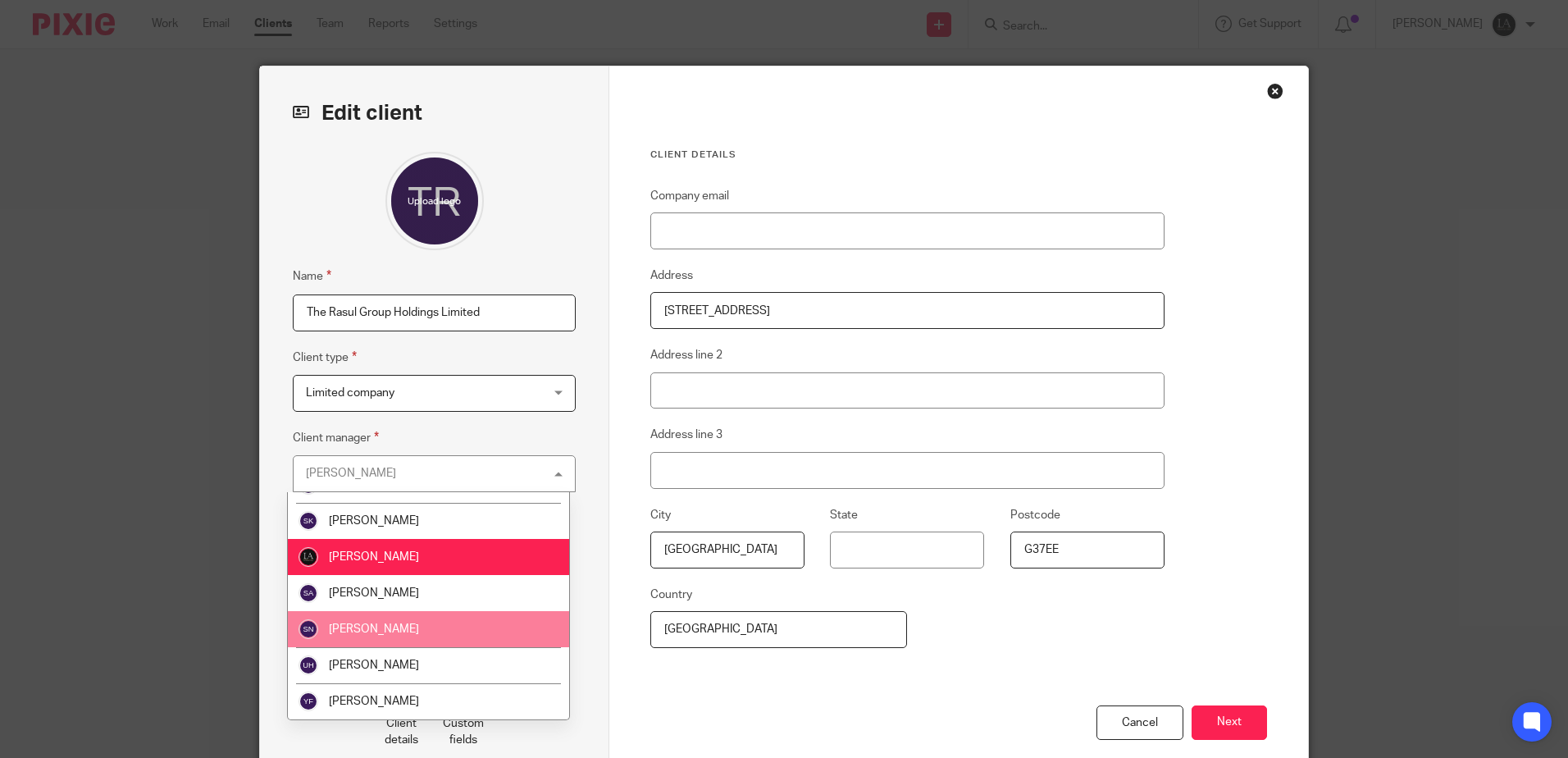
click at [337, 621] on li "[PERSON_NAME]" at bounding box center [428, 629] width 281 height 36
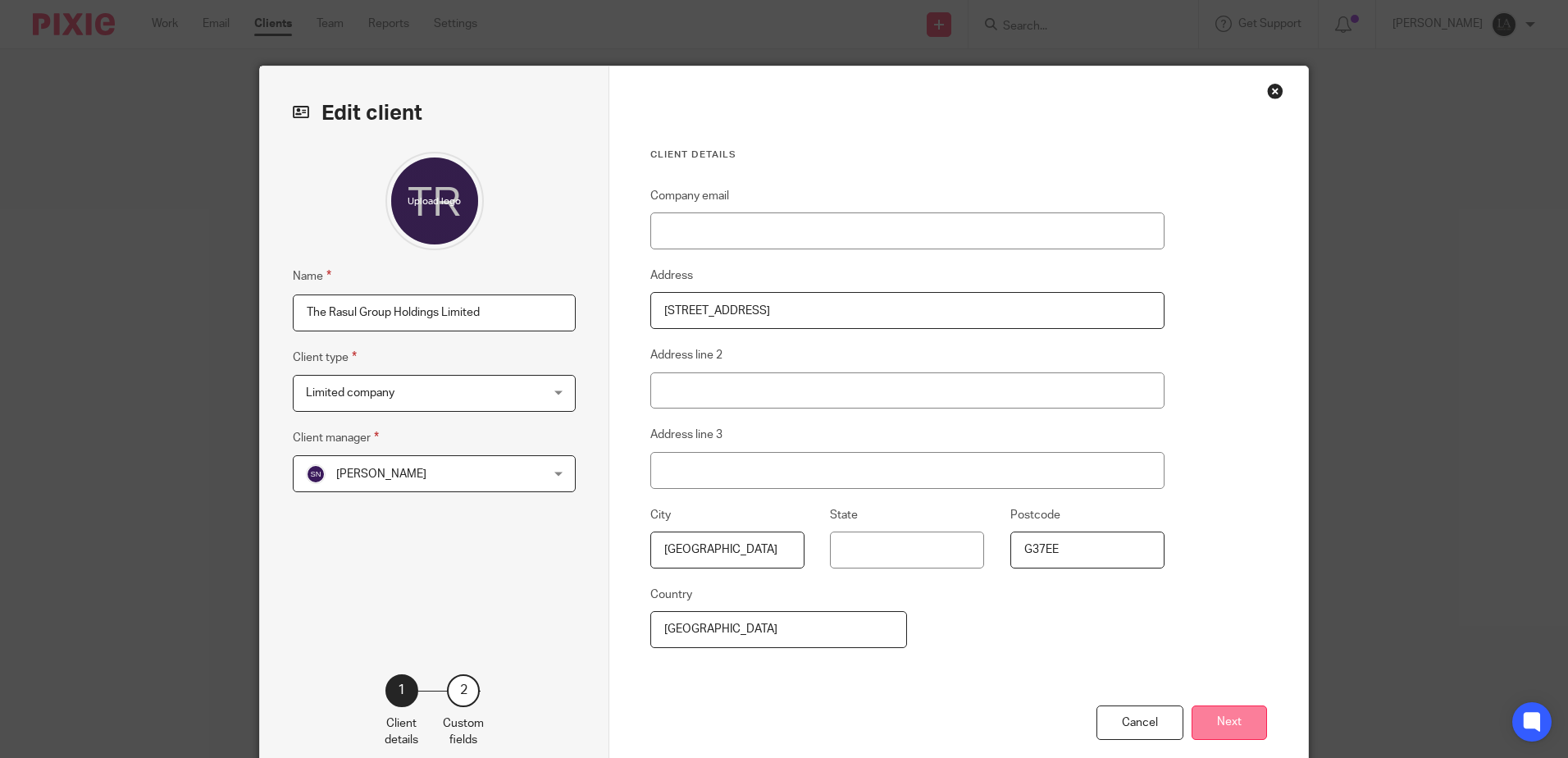
click at [1237, 726] on button "Next" at bounding box center [1229, 722] width 76 height 36
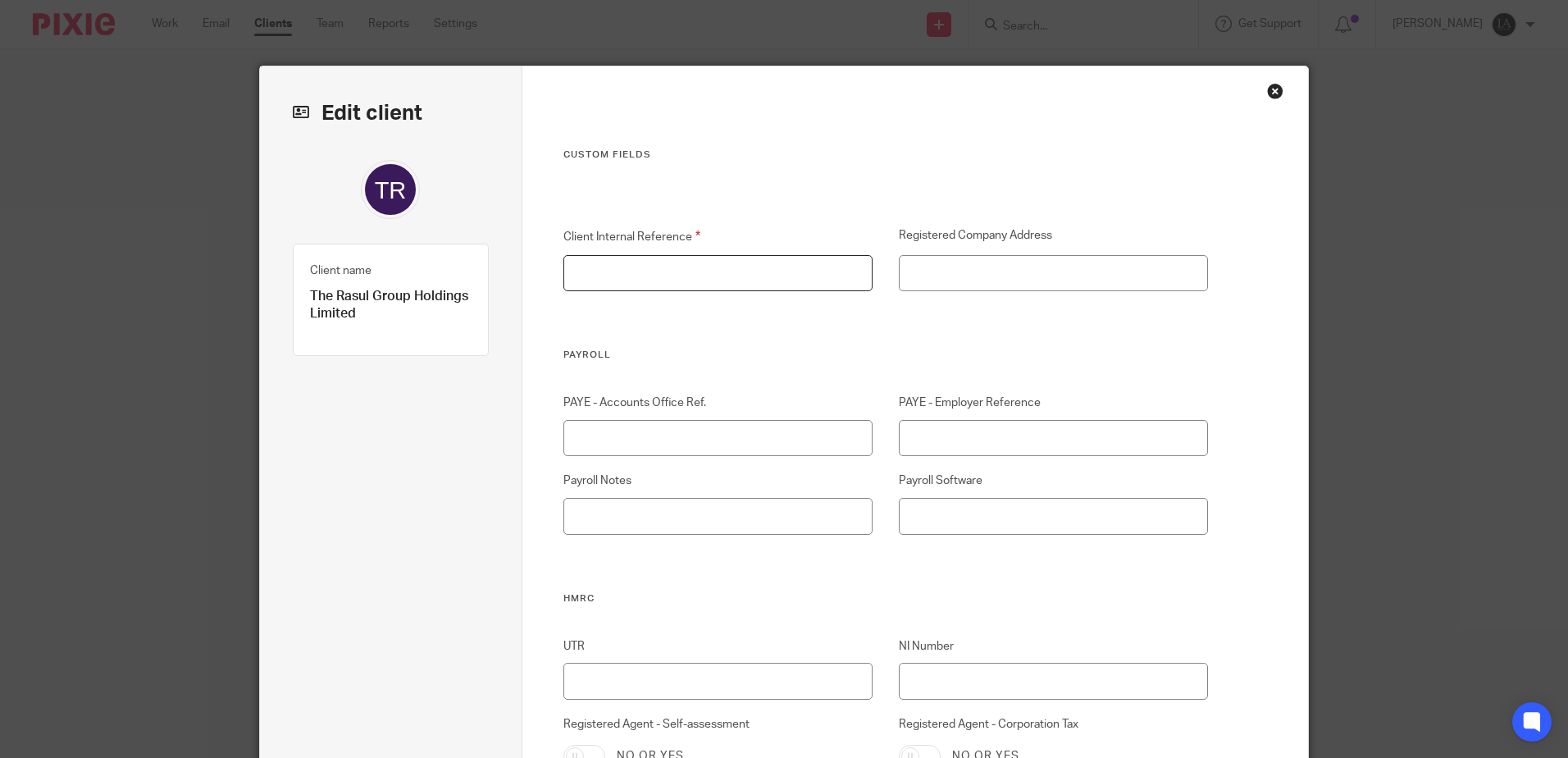
click at [643, 268] on input "Client Internal Reference" at bounding box center [718, 273] width 310 height 36
type input "0"
click at [661, 680] on input "UTR" at bounding box center [718, 681] width 310 height 36
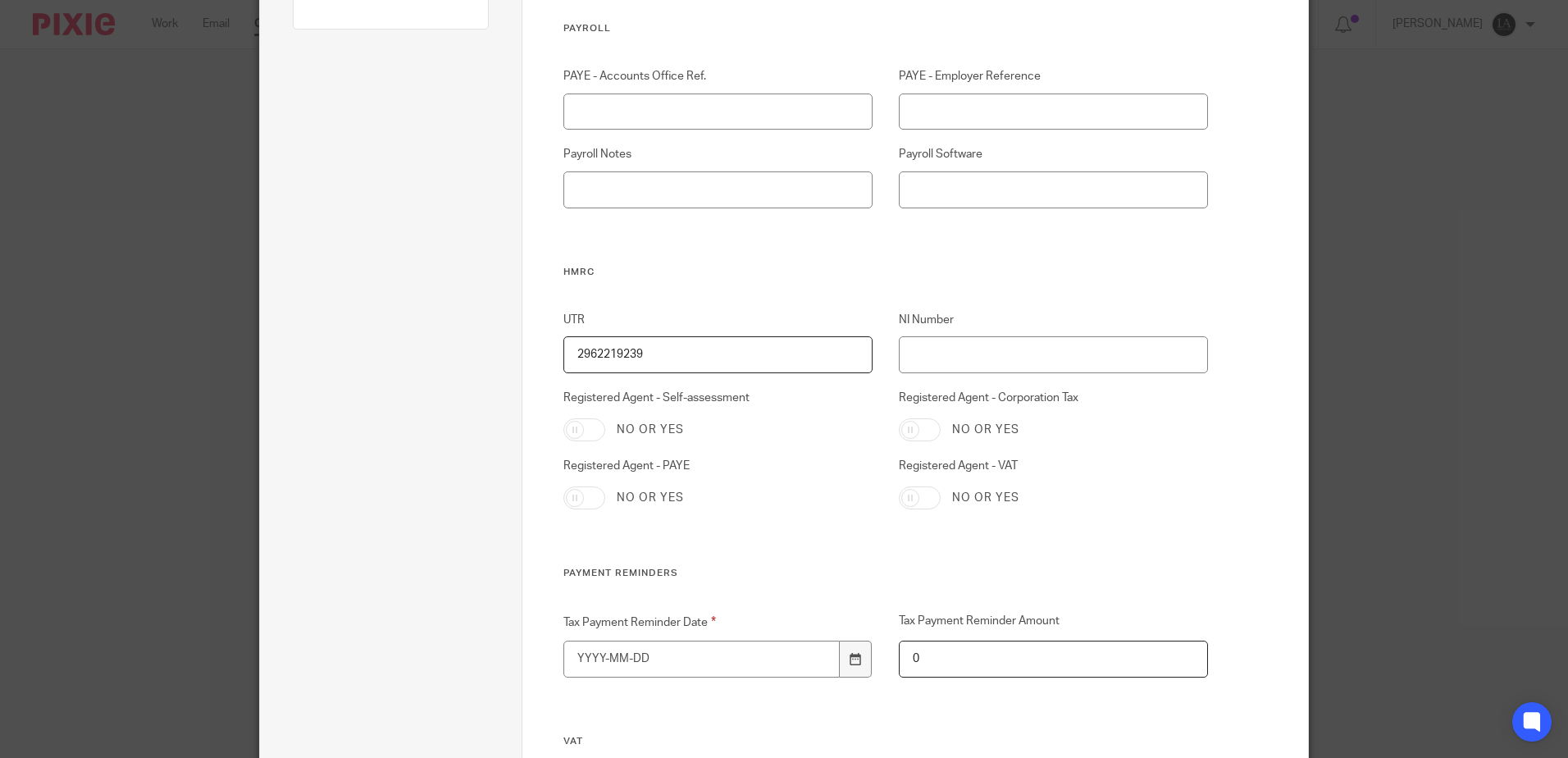
scroll to position [328, 0]
type input "2962219239"
click at [679, 656] on input "Tax Payment Reminder Date" at bounding box center [701, 657] width 277 height 36
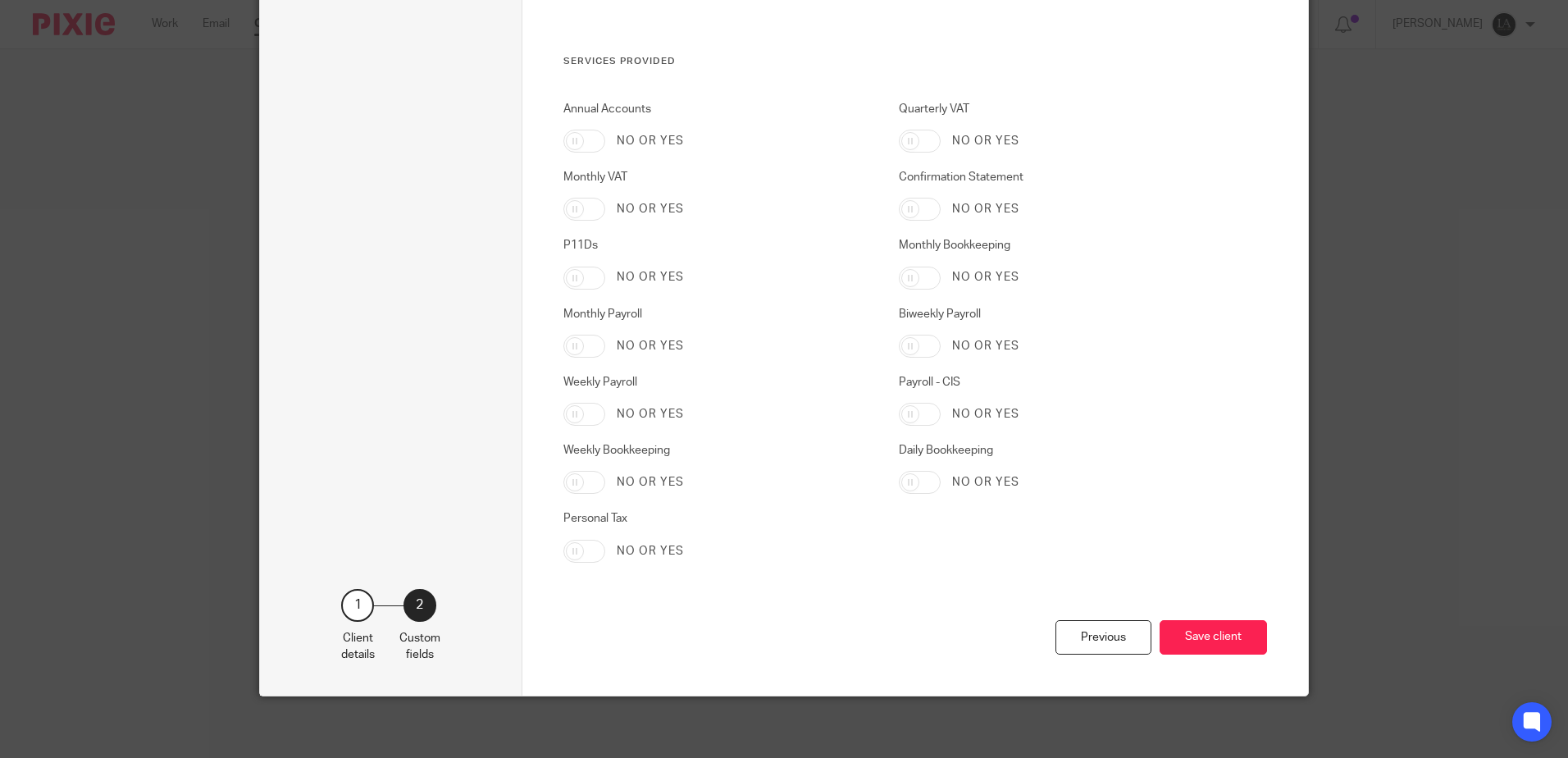
scroll to position [2546, 0]
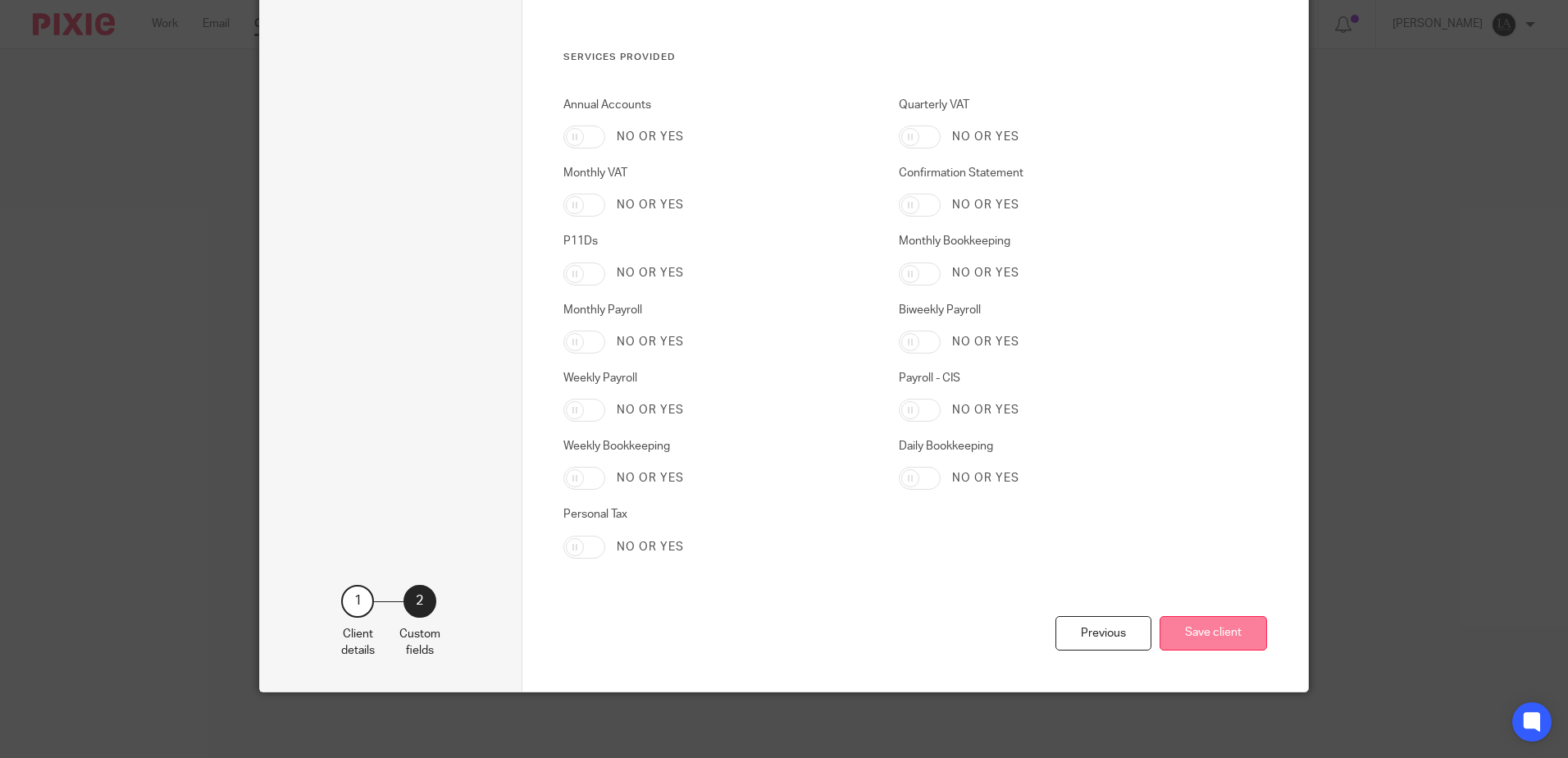
type input "1900-01-01"
click at [1211, 624] on button "Save client" at bounding box center [1214, 633] width 107 height 36
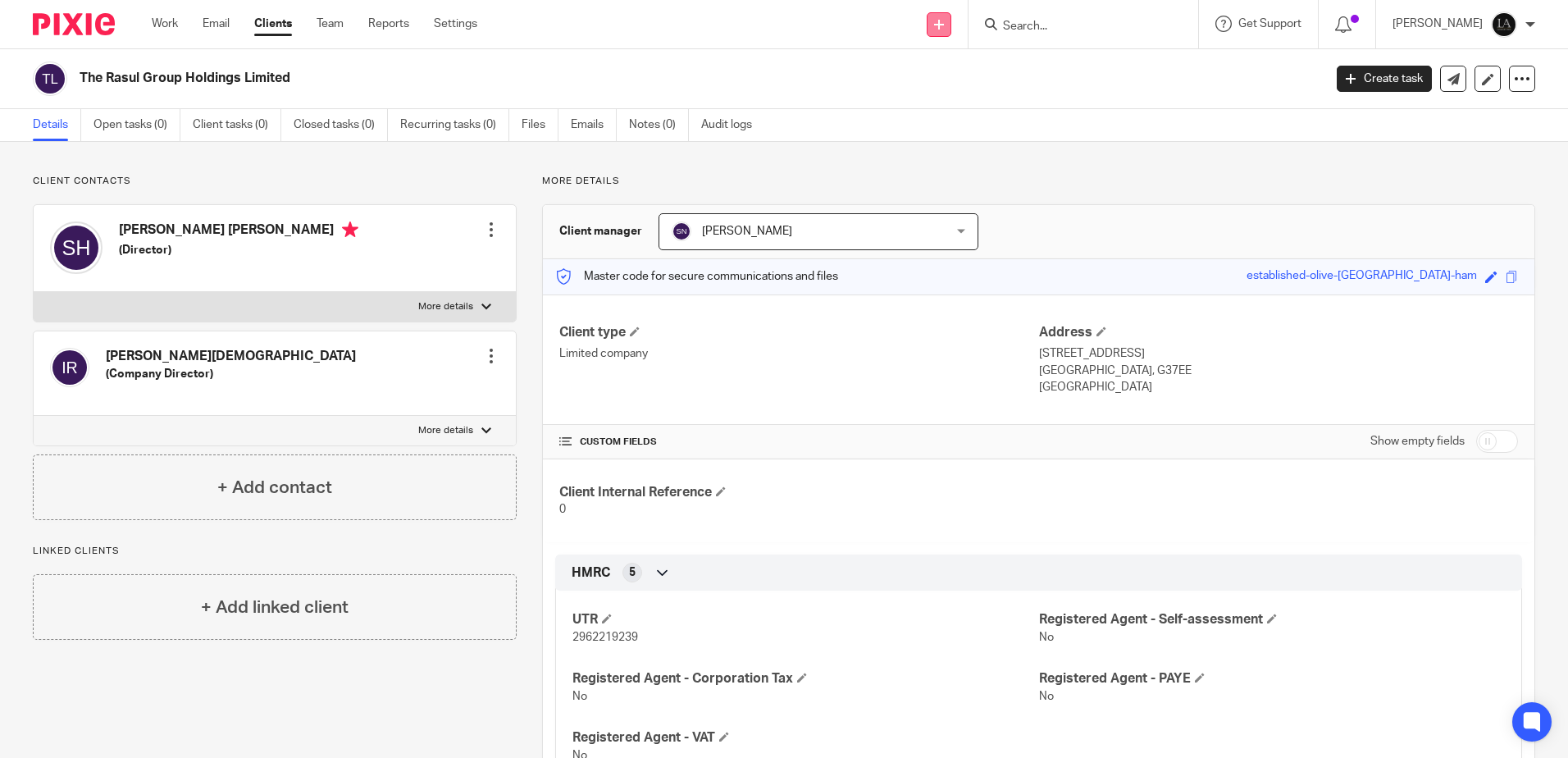
click at [944, 27] on icon at bounding box center [938, 25] width 10 height 10
click at [962, 126] on link "Add client" at bounding box center [962, 125] width 115 height 24
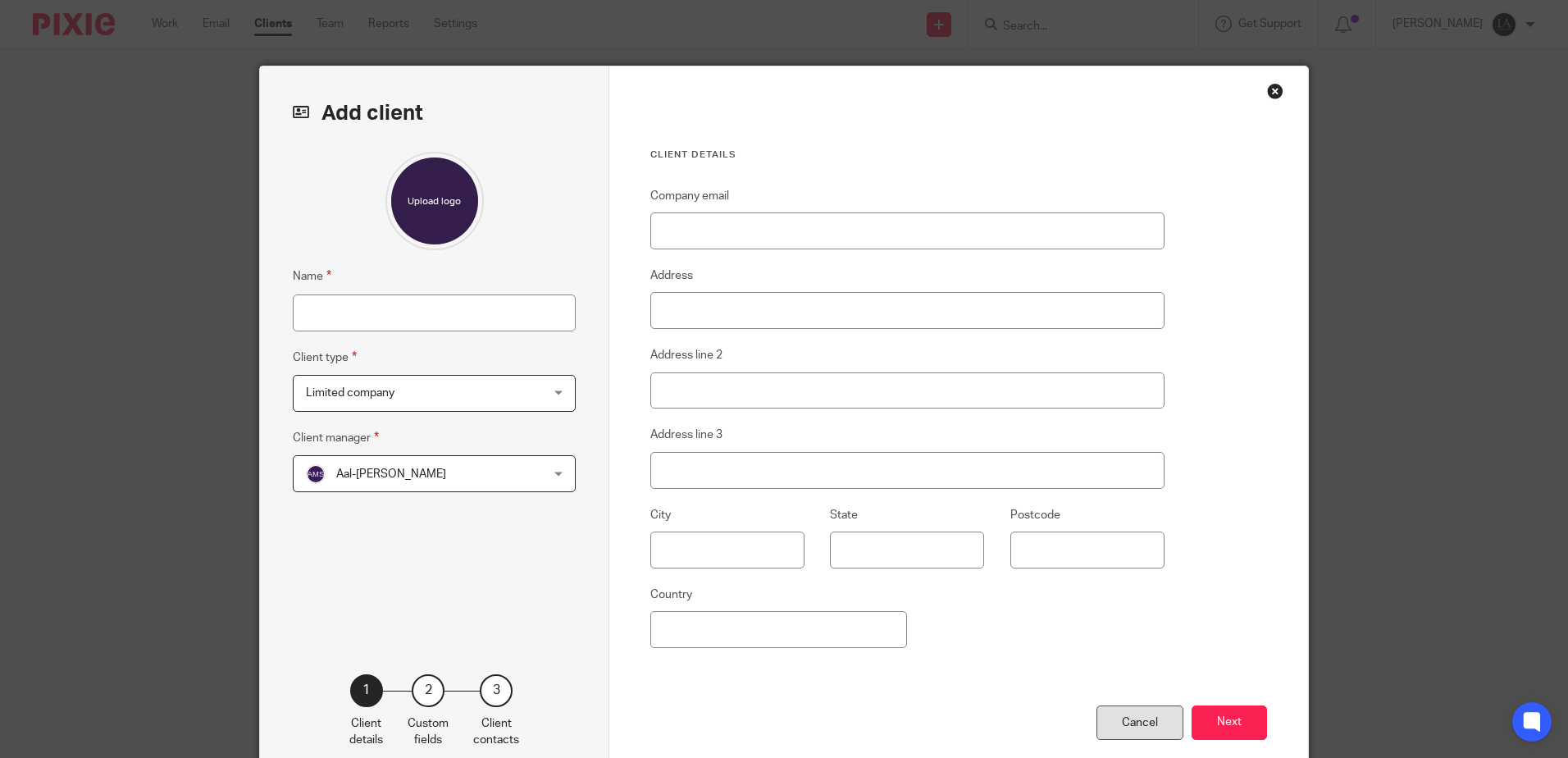
click at [1109, 720] on div "Cancel" at bounding box center [1140, 722] width 87 height 36
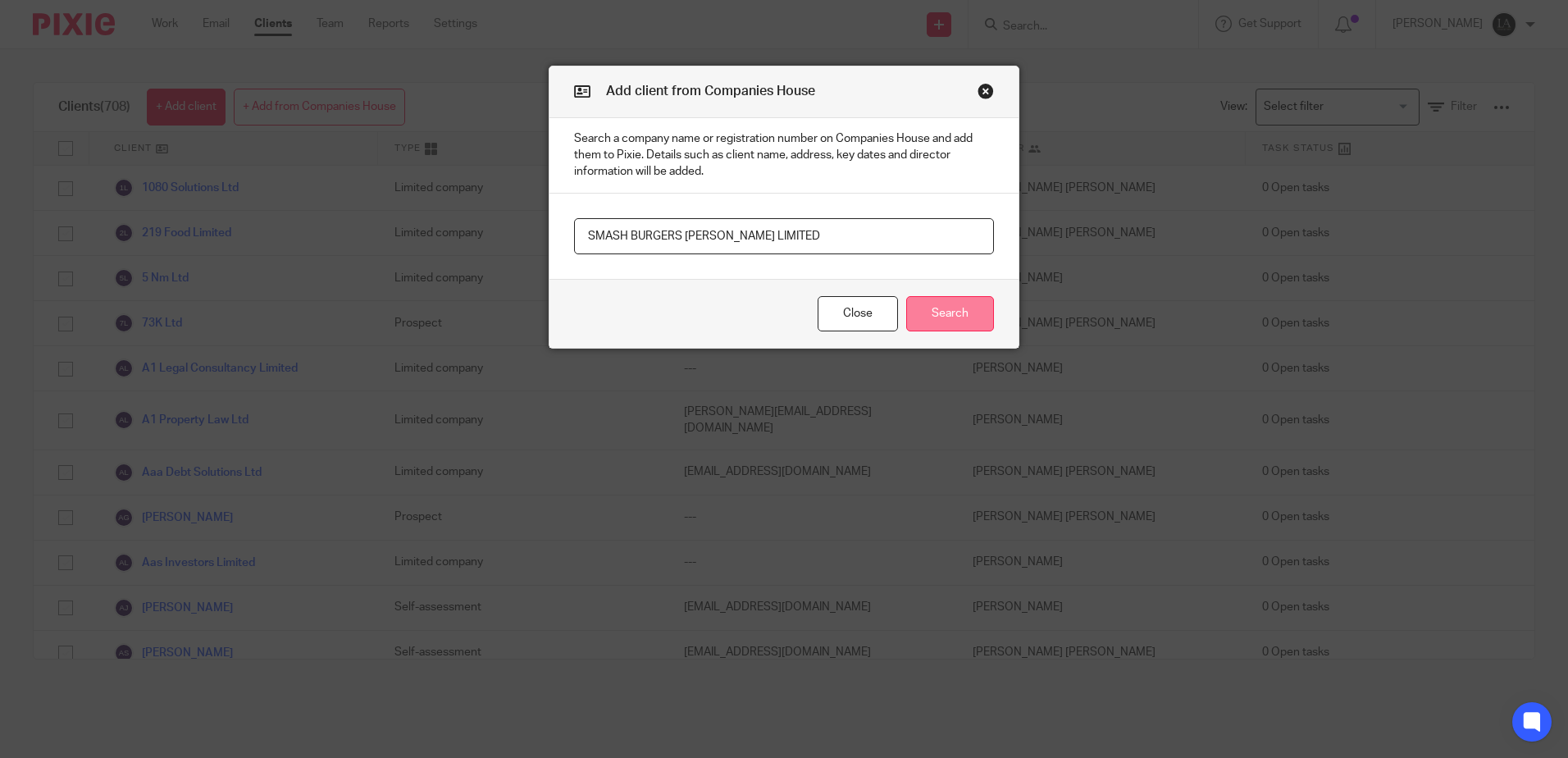
type input "SMASH BURGERS SCOT LIMITED"
click at [938, 308] on button "Search" at bounding box center [949, 314] width 87 height 36
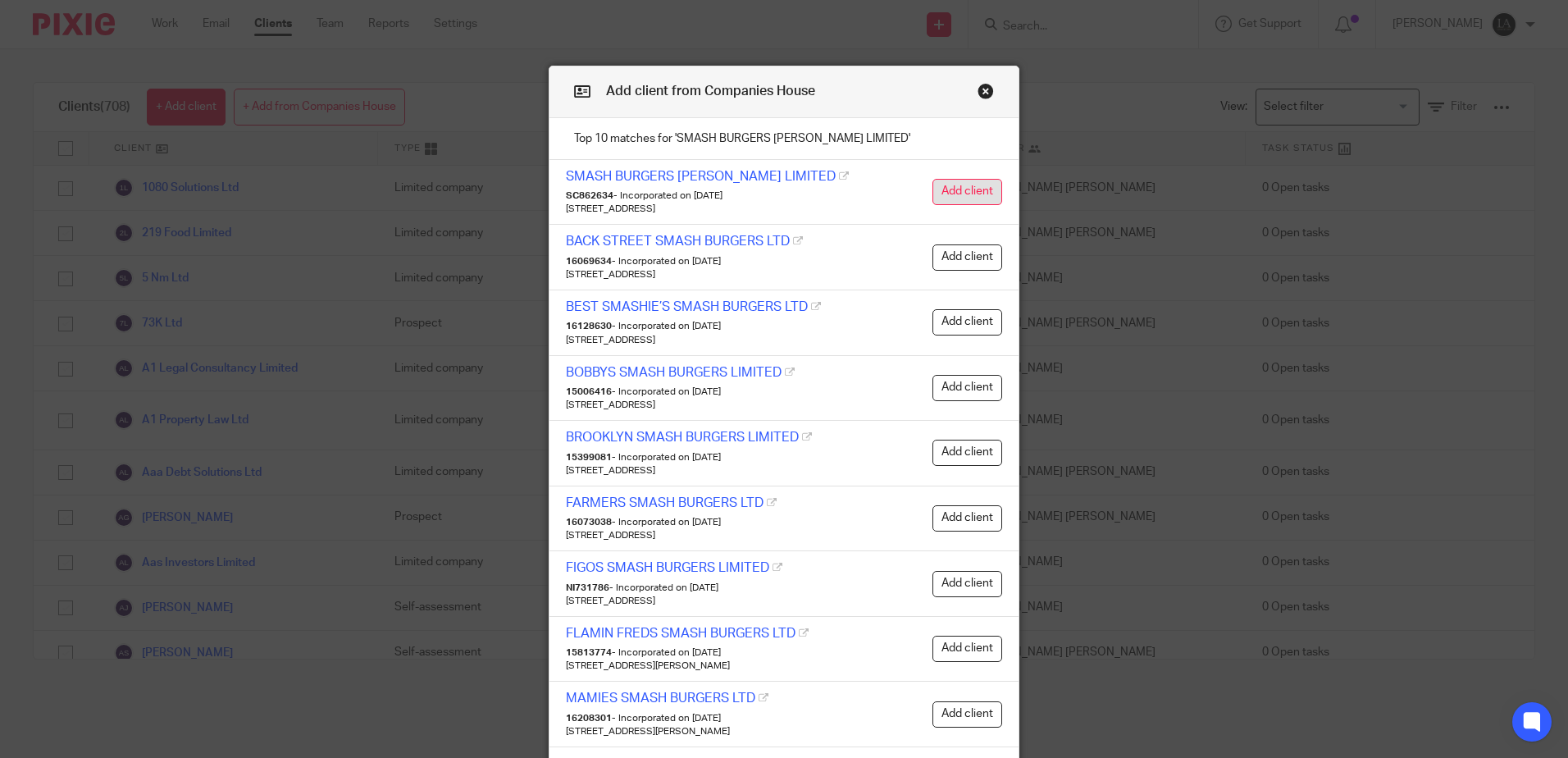
click at [945, 193] on button "Add client" at bounding box center [967, 191] width 70 height 26
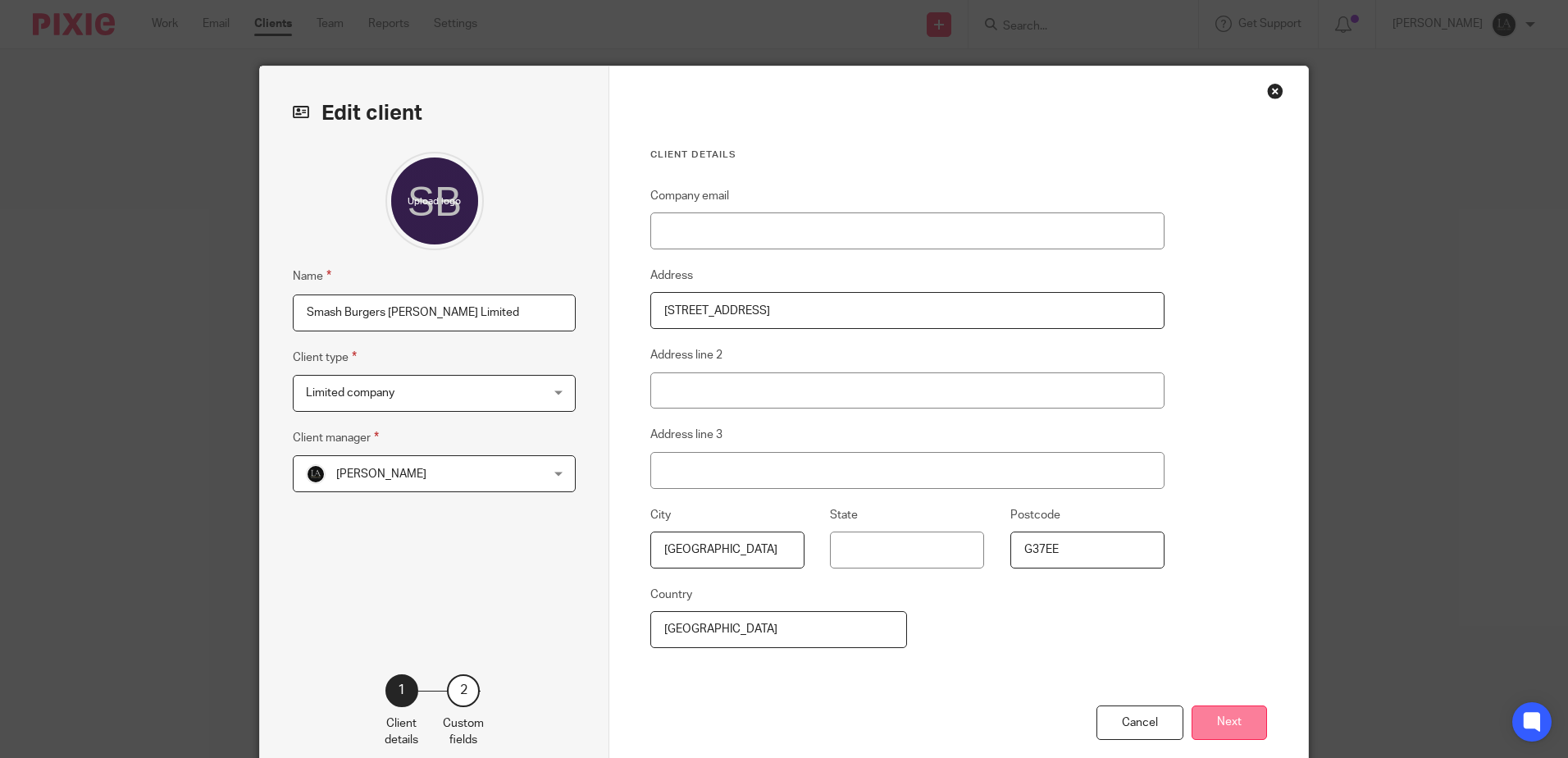
click at [1224, 713] on button "Next" at bounding box center [1229, 722] width 76 height 36
click at [0, 0] on div "Custom fields Client Internal Reference Registered Company Address Payroll PAYE…" at bounding box center [0, 0] width 0 height 0
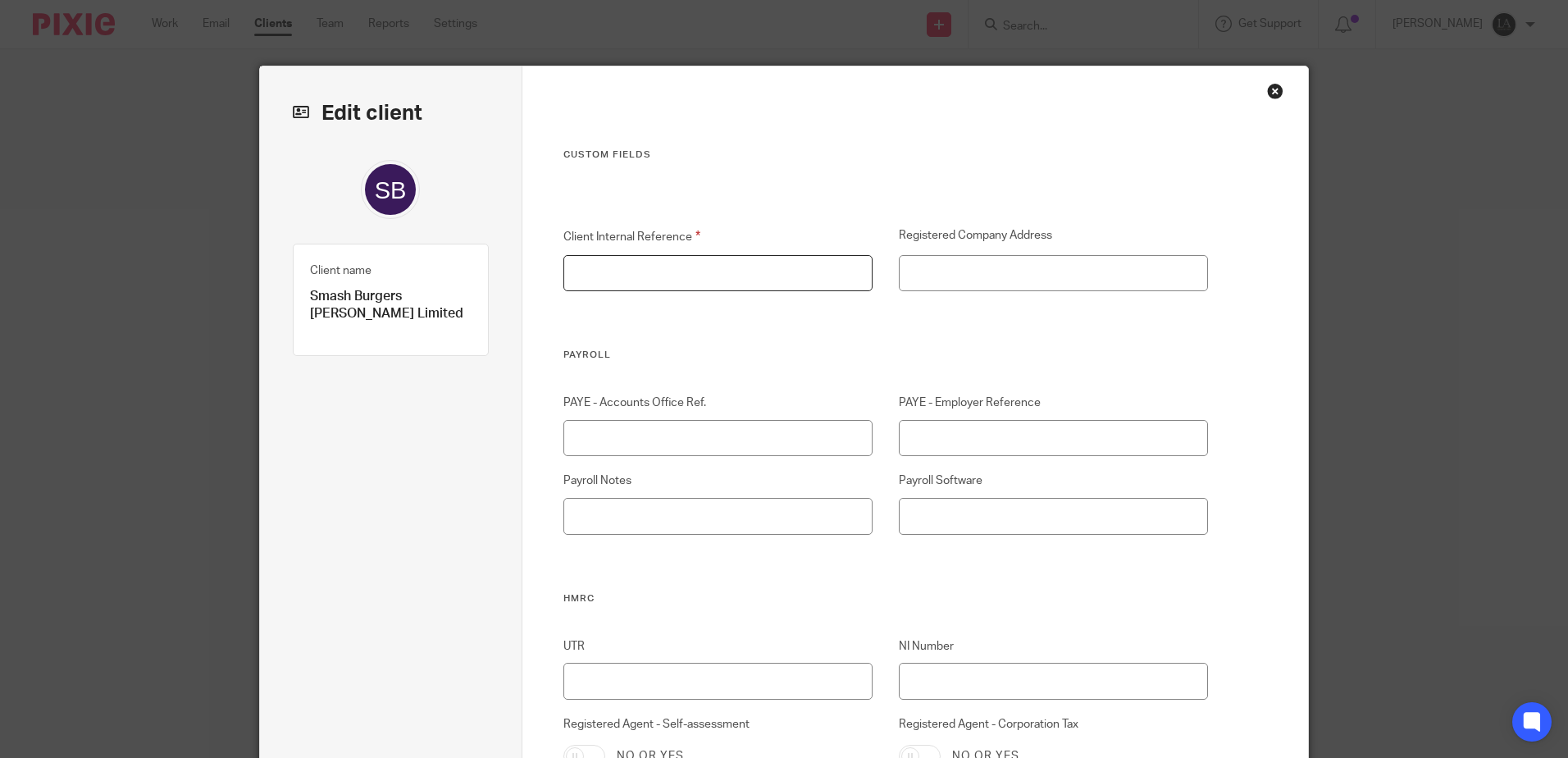
click at [601, 272] on input "Client Internal Reference" at bounding box center [718, 273] width 310 height 36
type input "0"
click at [628, 698] on input "UTR" at bounding box center [718, 681] width 310 height 36
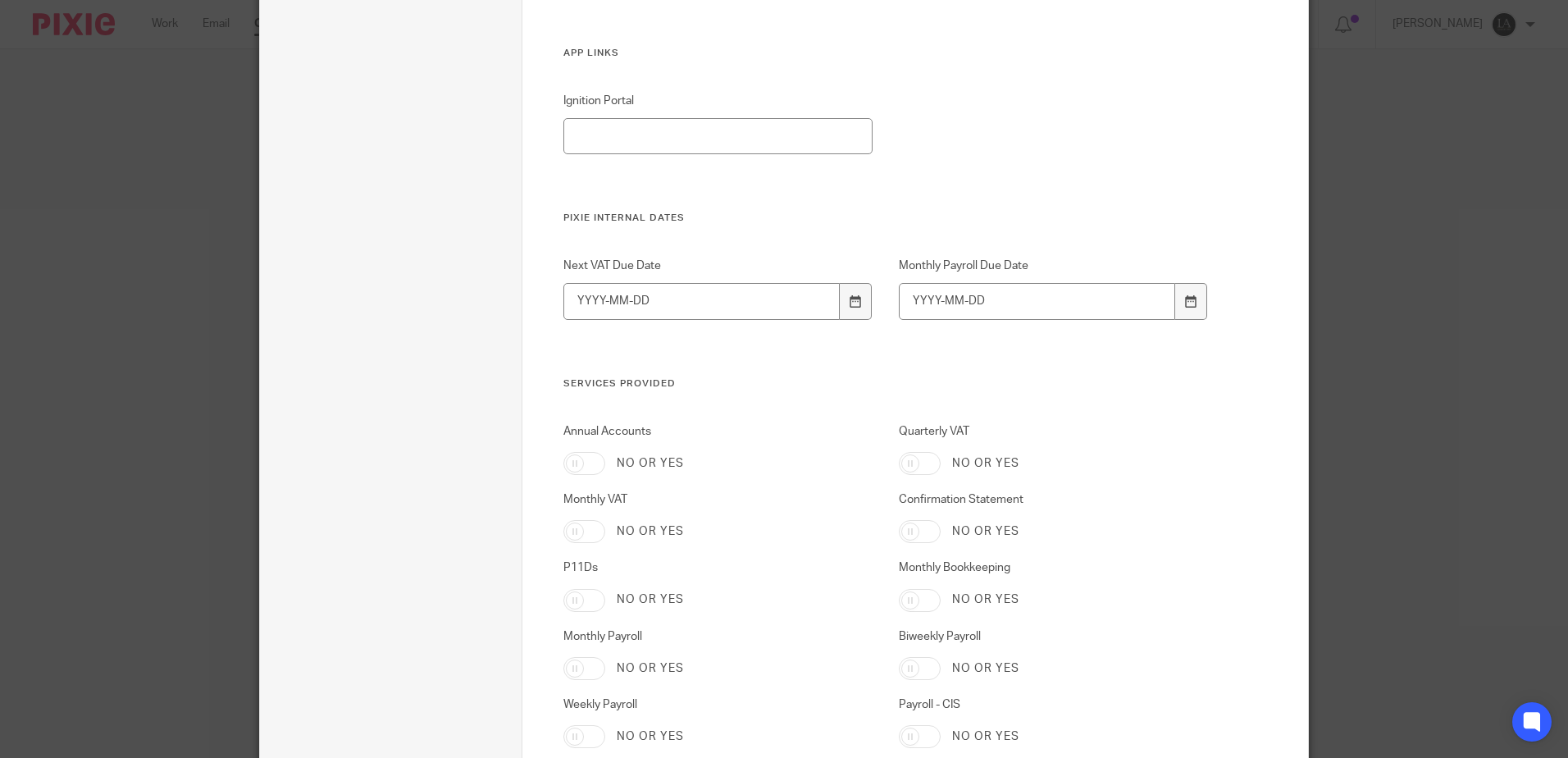
scroll to position [2460, 0]
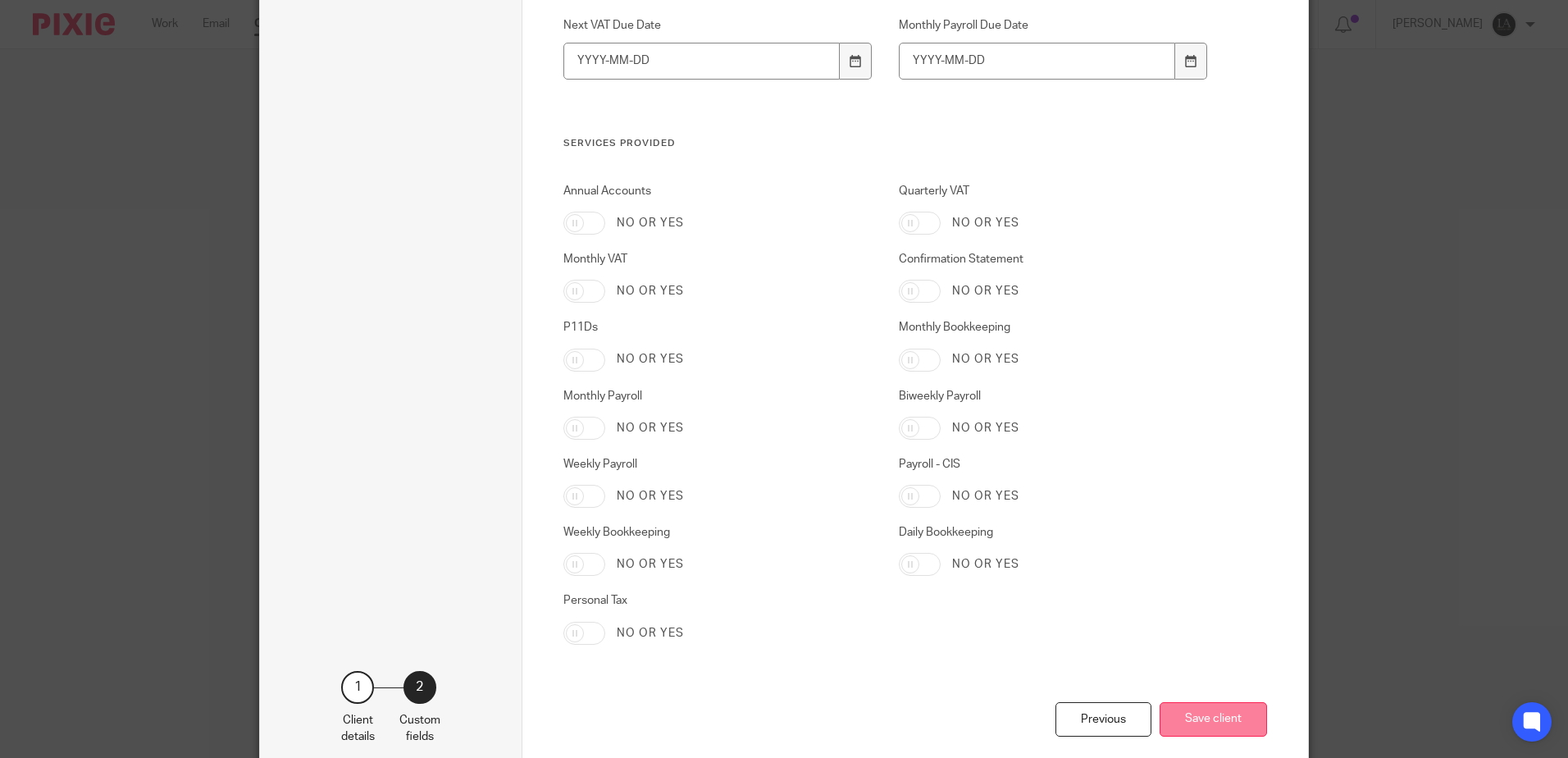
type input "3473721537"
click at [1200, 717] on button "Save client" at bounding box center [1214, 720] width 107 height 36
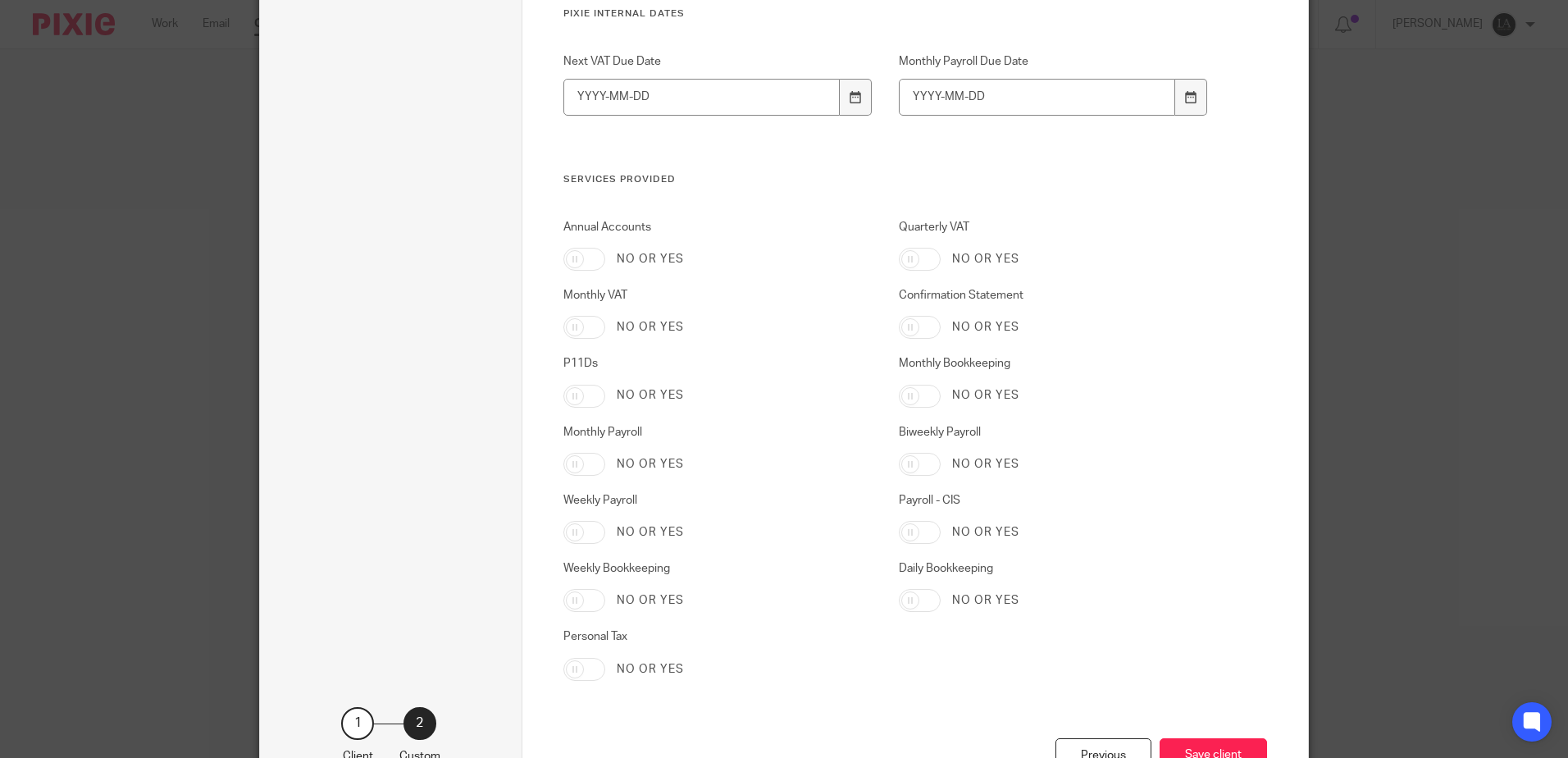
scroll to position [2546, 0]
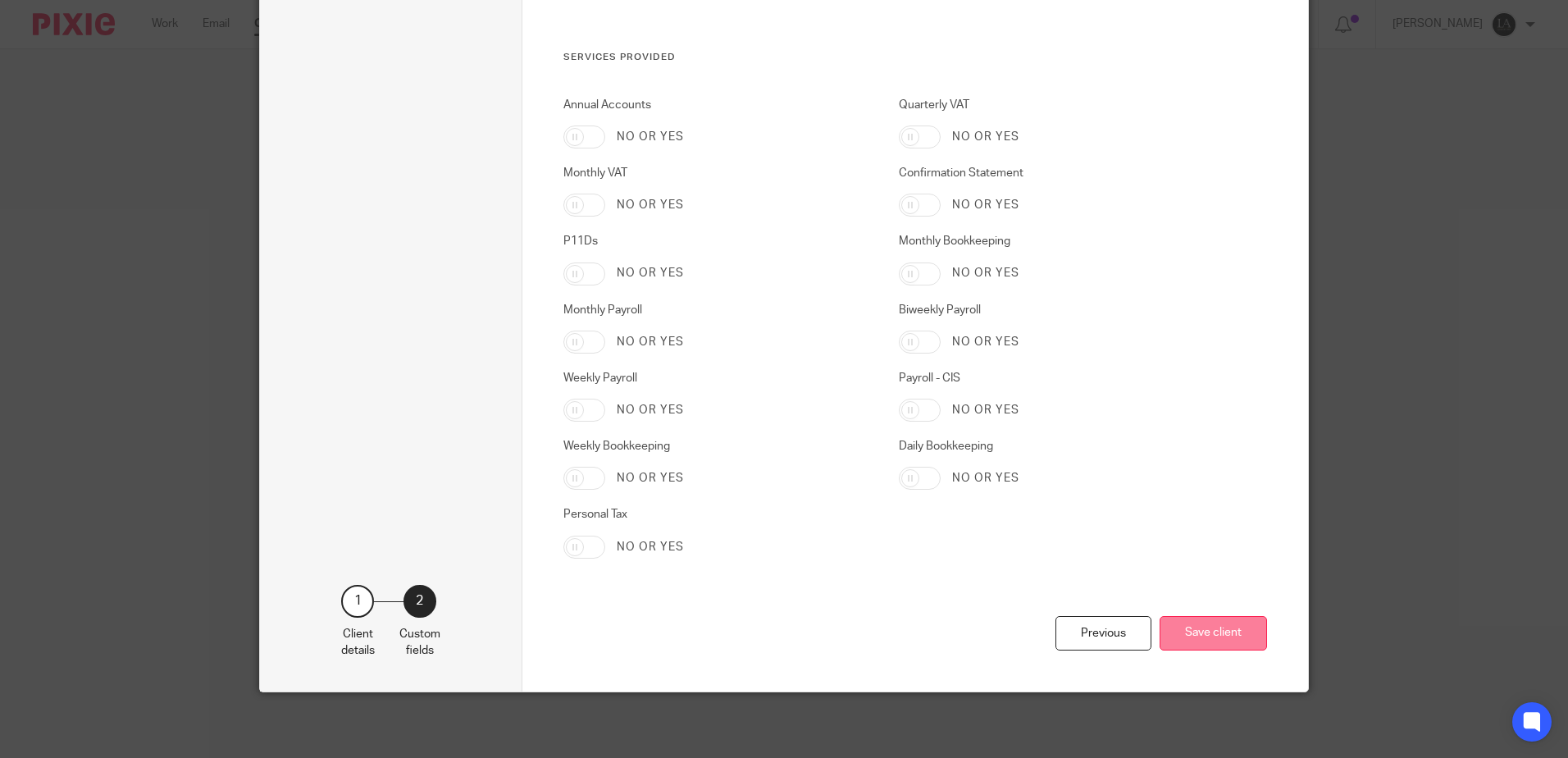
type input "[DATE]"
click at [1225, 641] on button "Save client" at bounding box center [1214, 633] width 107 height 36
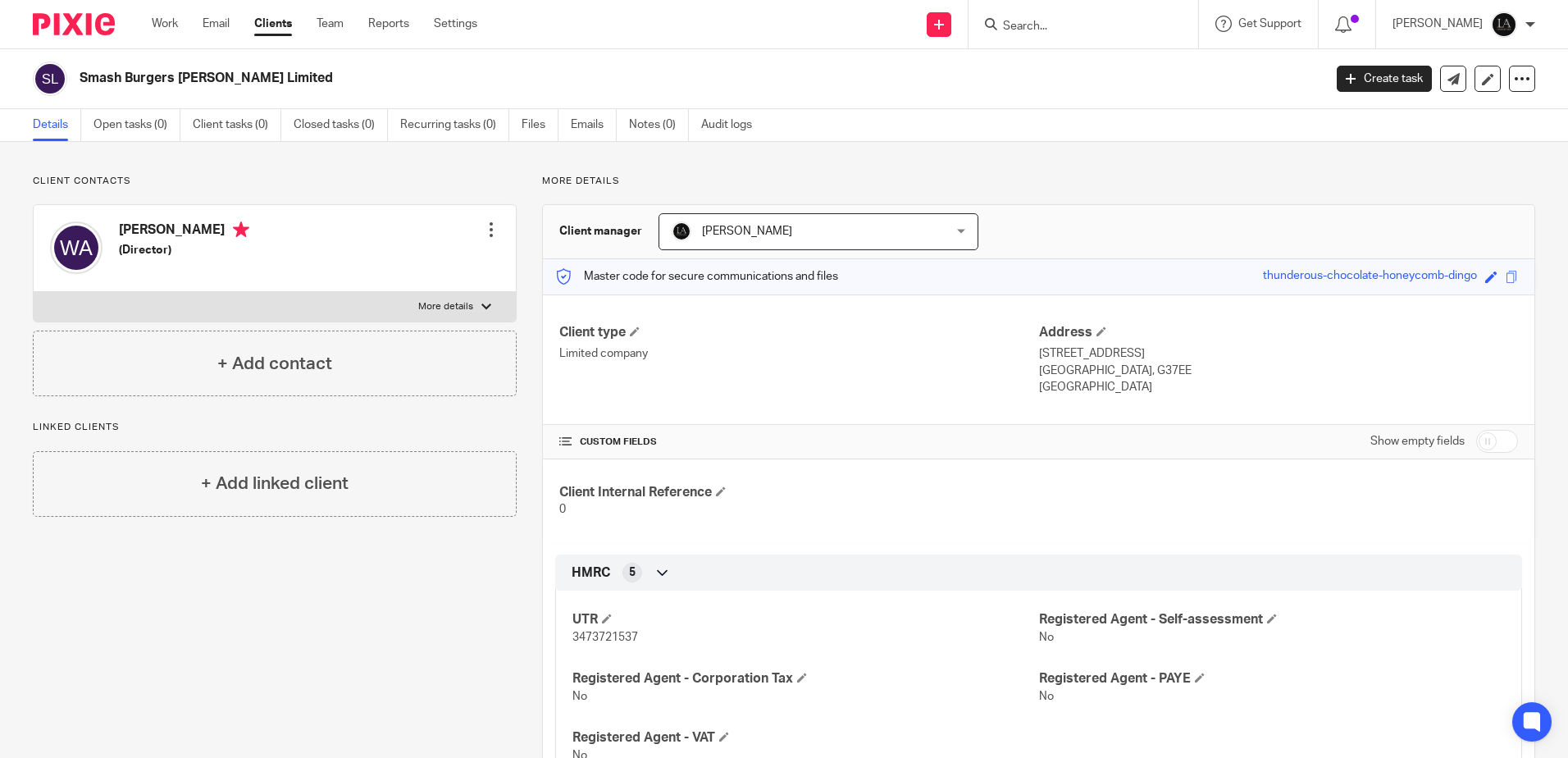
click at [1149, 25] on input "Search" at bounding box center [1076, 27] width 148 height 14
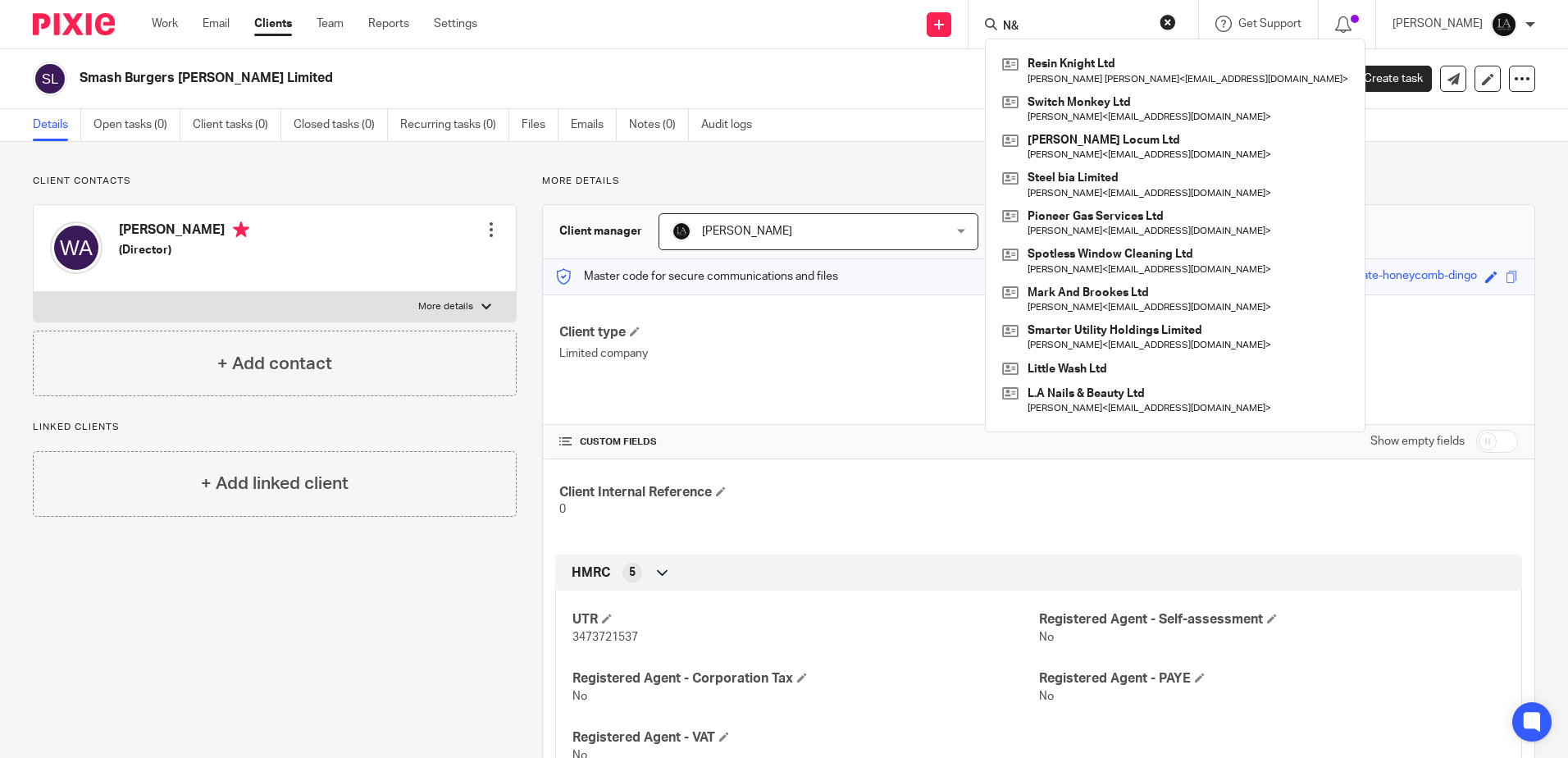
type input "N"
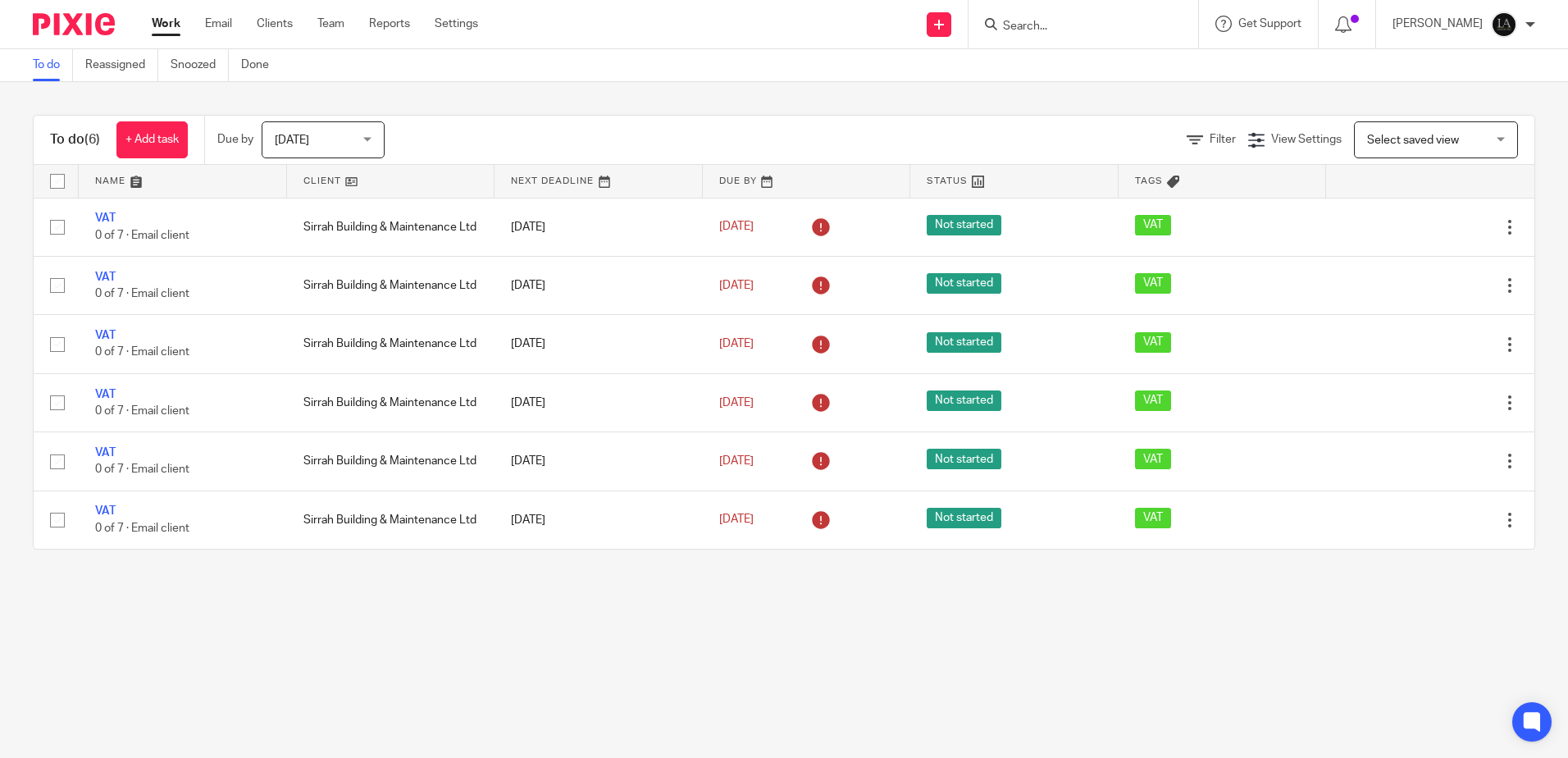
click at [1091, 25] on input "Search" at bounding box center [1076, 27] width 148 height 14
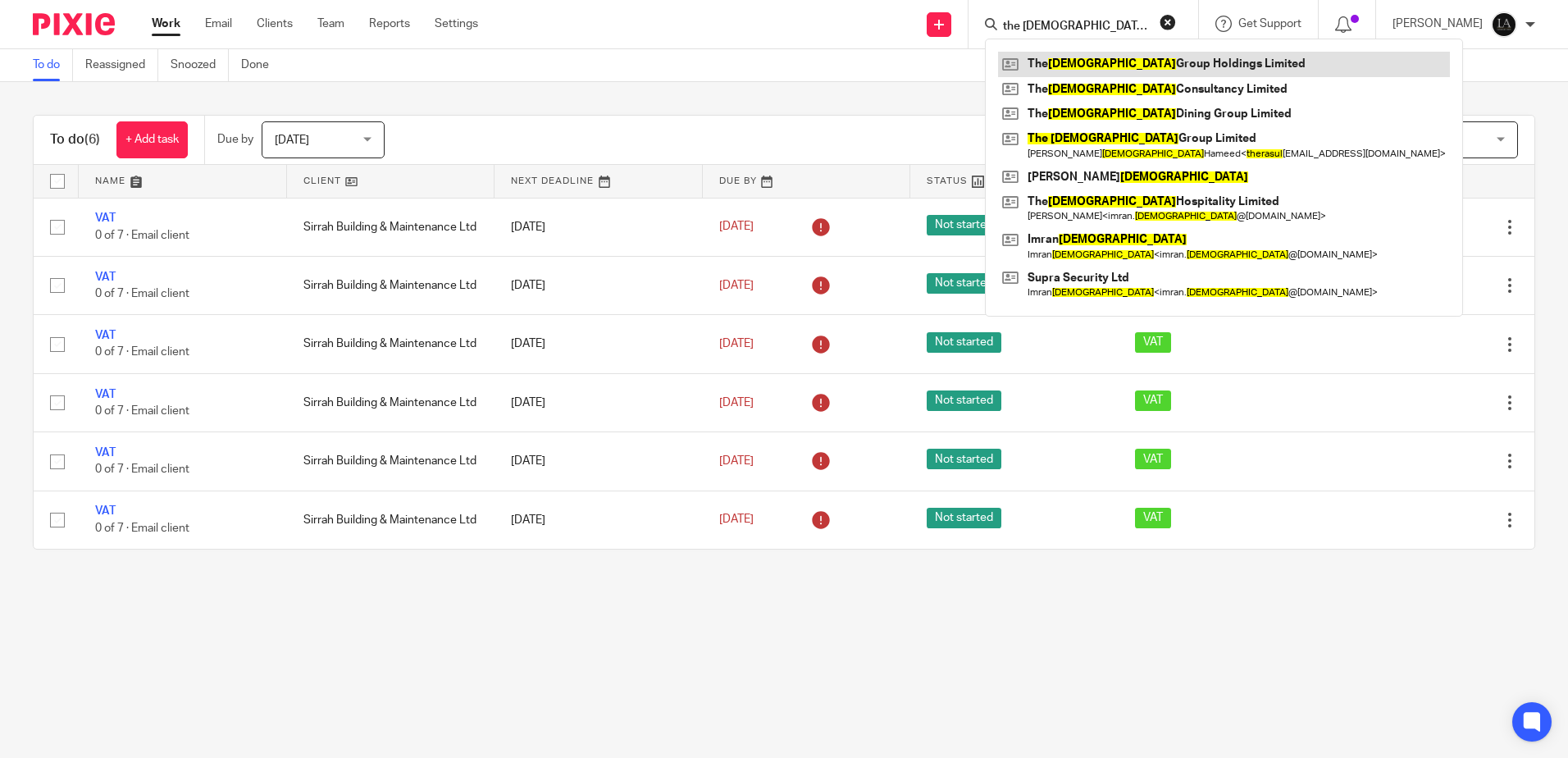
type input "the rasul"
click at [1176, 70] on link at bounding box center [1224, 64] width 452 height 25
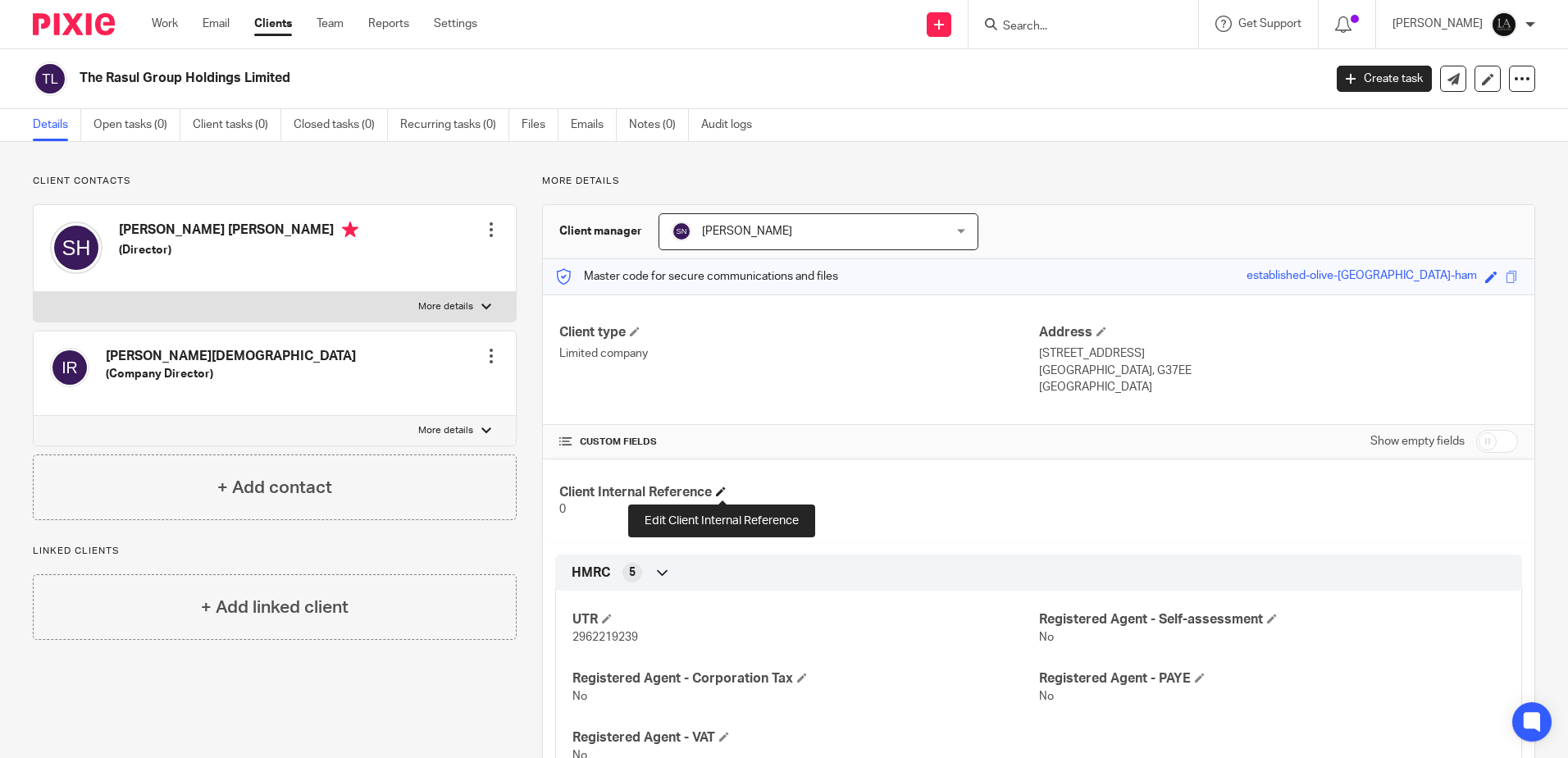
click at [723, 494] on span at bounding box center [721, 491] width 10 height 10
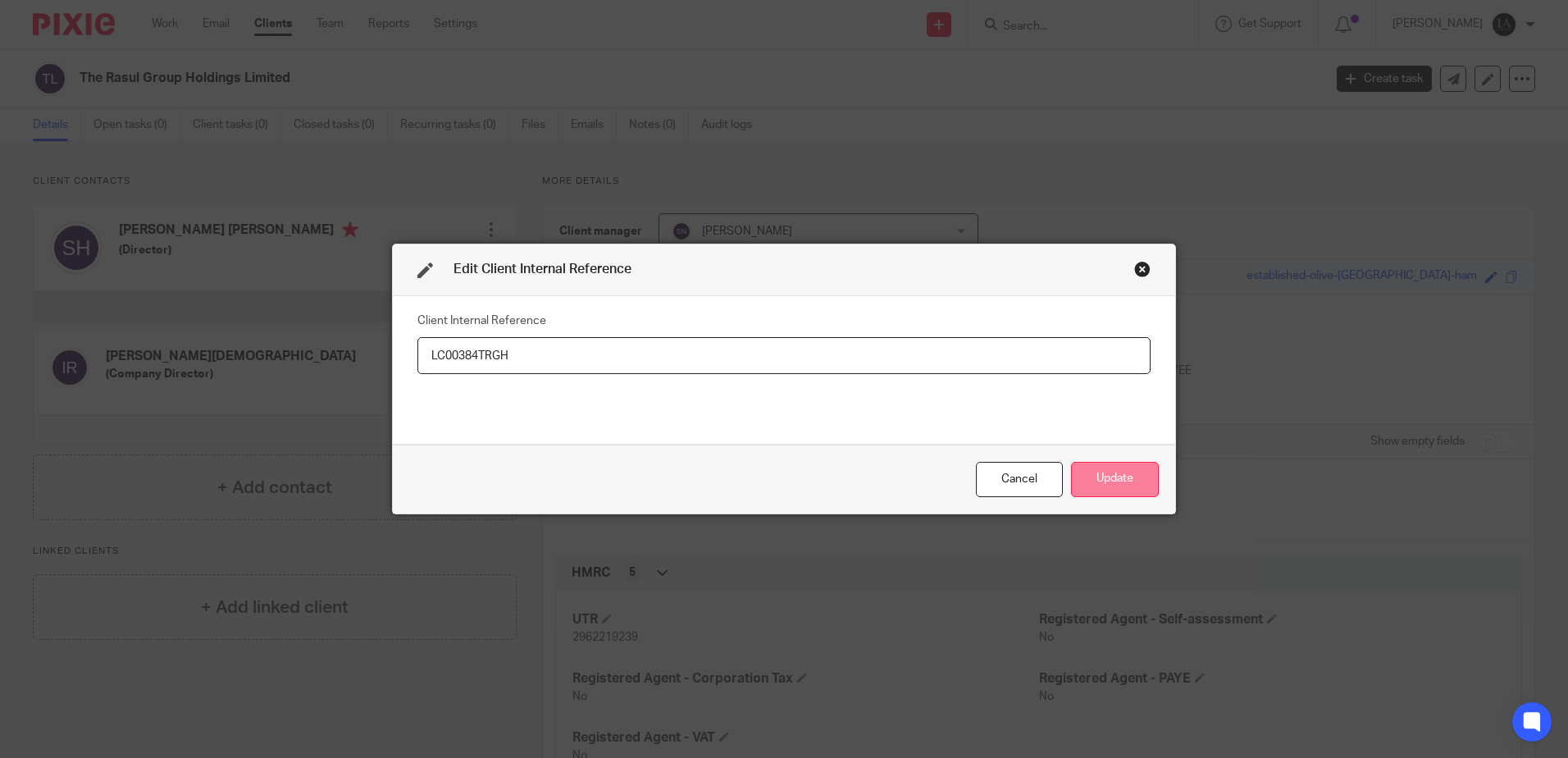
type input "LC00384TRGH"
click at [1146, 470] on button "Update" at bounding box center [1114, 479] width 87 height 36
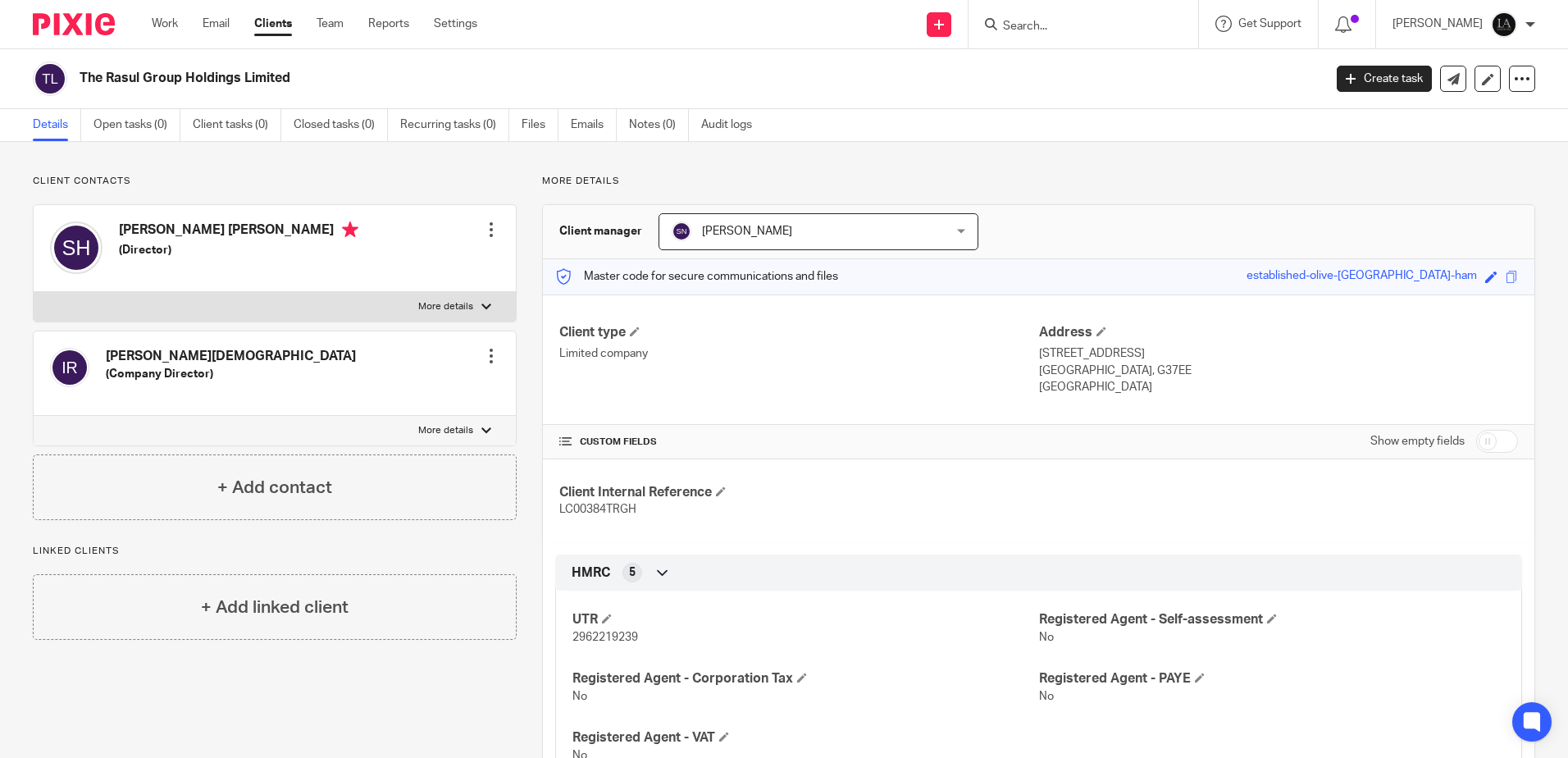
click at [1041, 33] on input "Search" at bounding box center [1076, 27] width 148 height 14
type input "L"
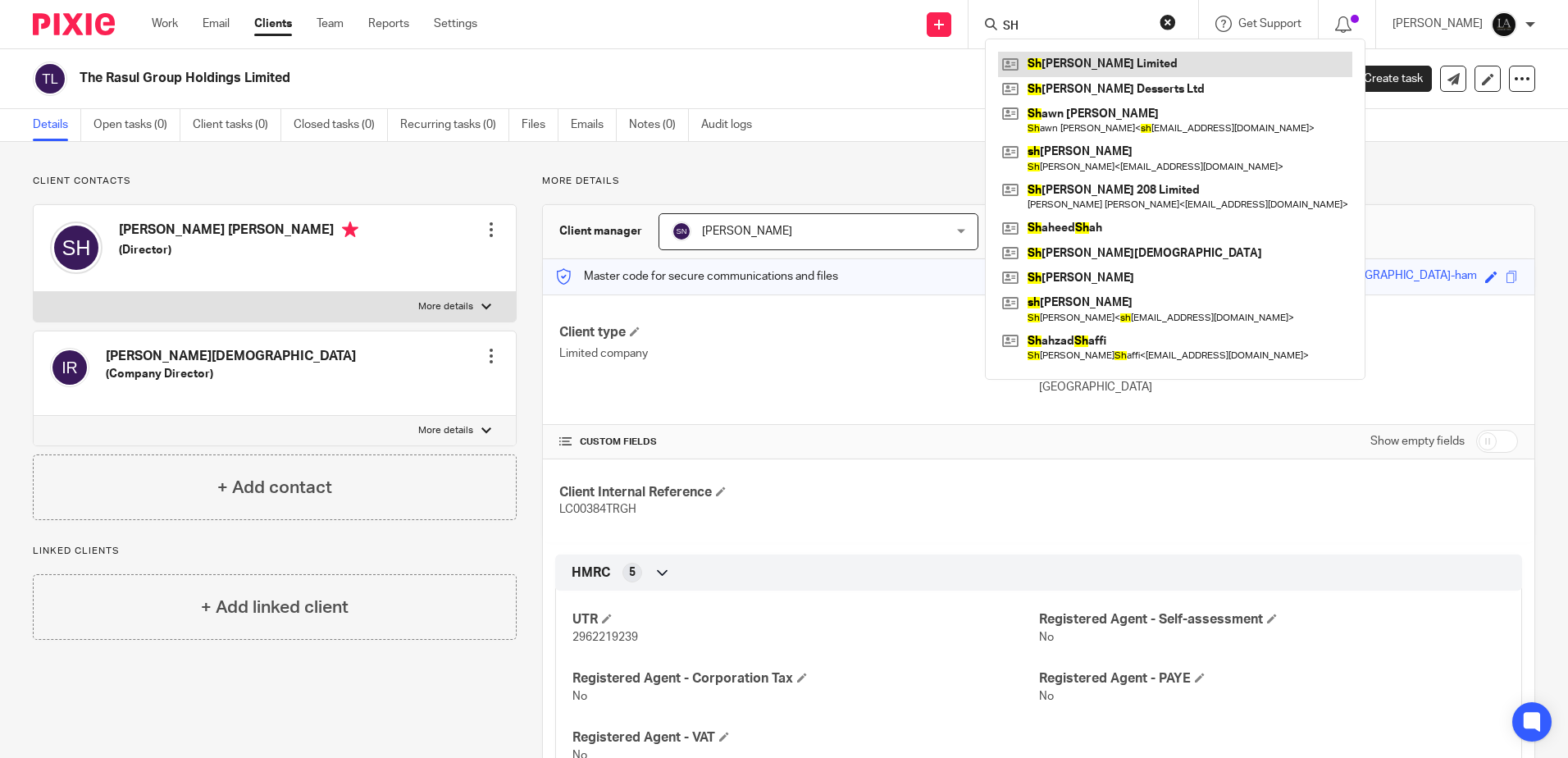
type input "SH"
click at [1103, 66] on link at bounding box center [1175, 64] width 354 height 25
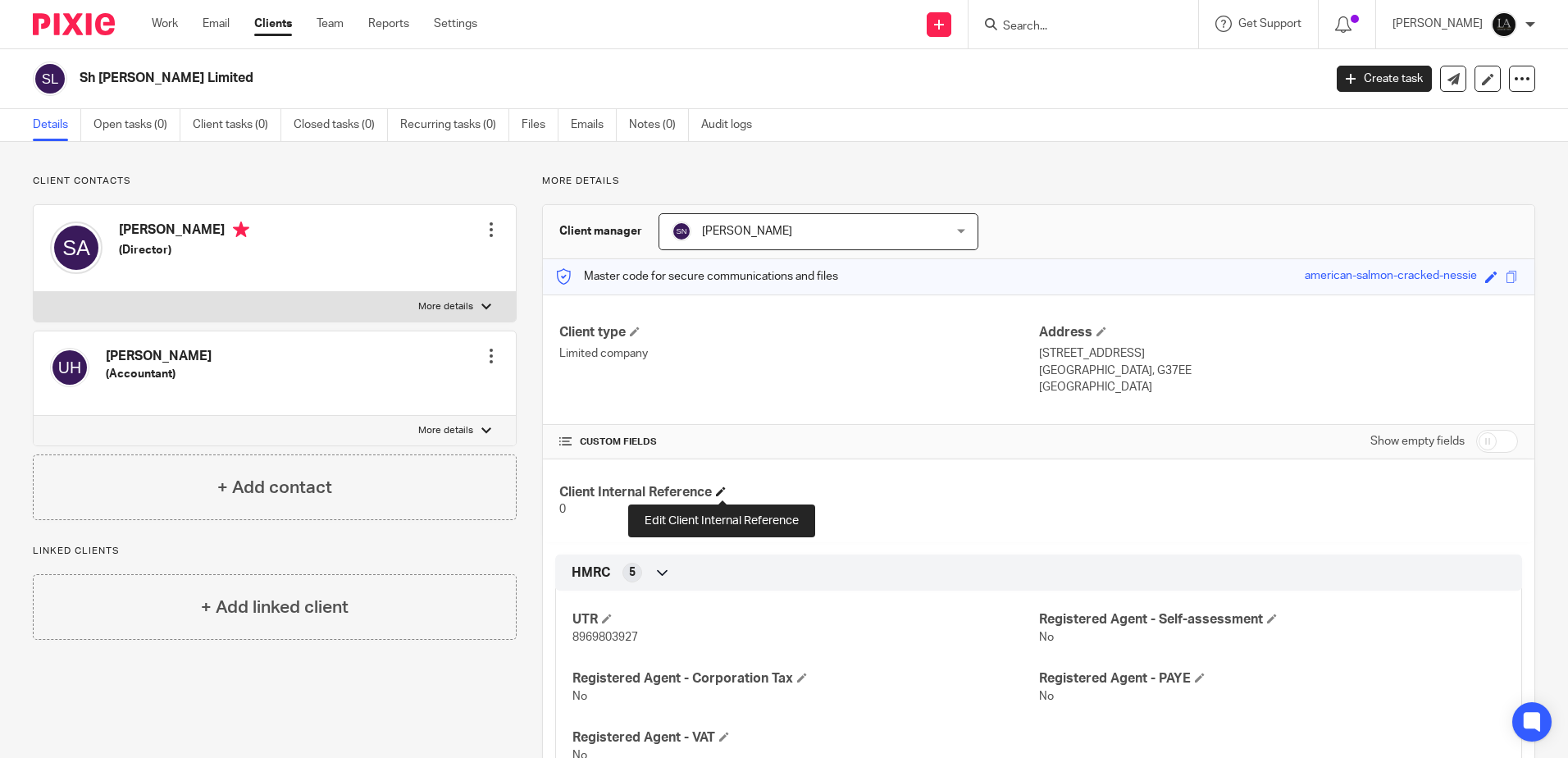
click at [725, 493] on span at bounding box center [721, 491] width 10 height 10
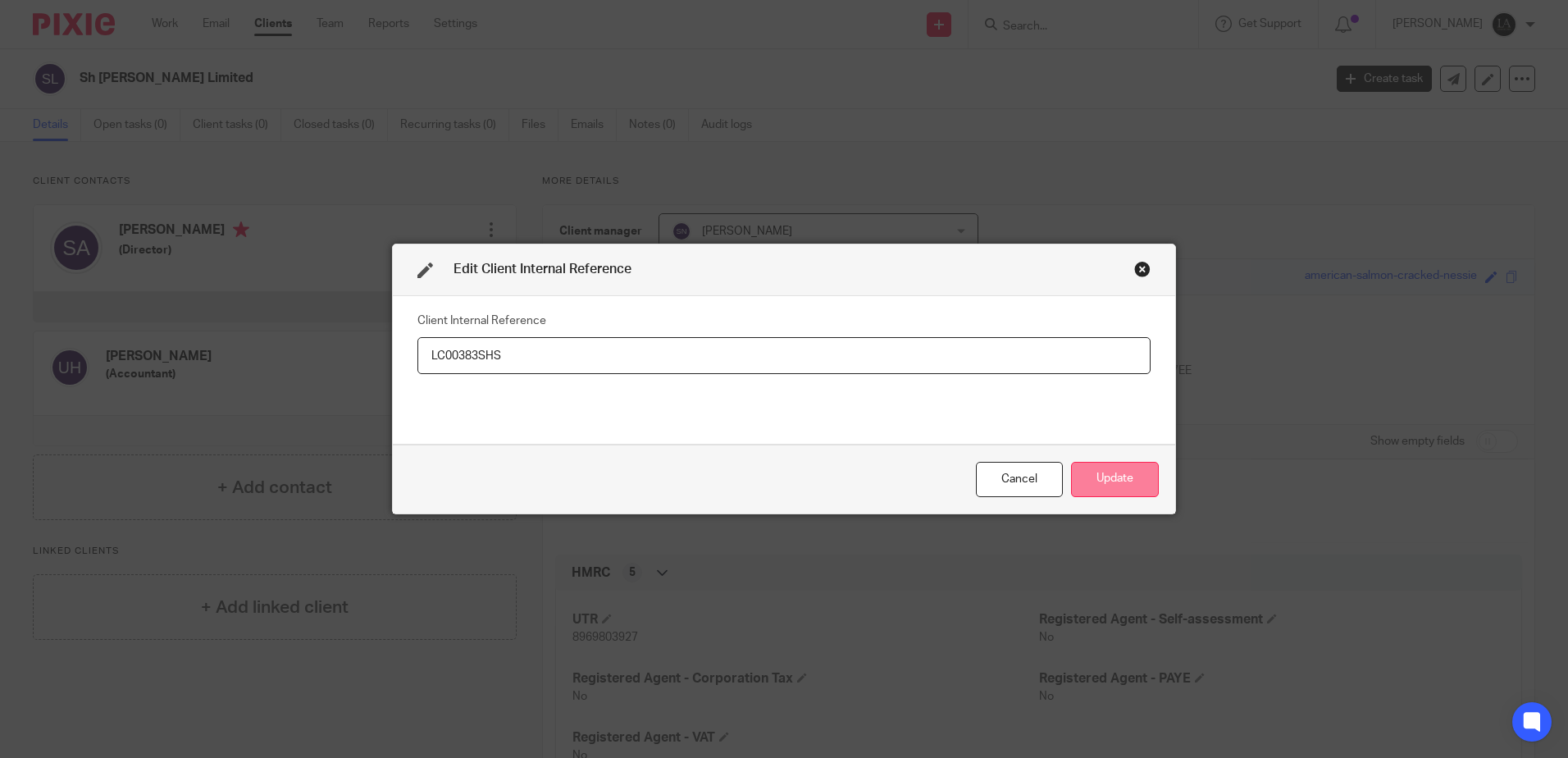
type input "LC00383SHS"
click at [1119, 474] on button "Update" at bounding box center [1114, 479] width 87 height 36
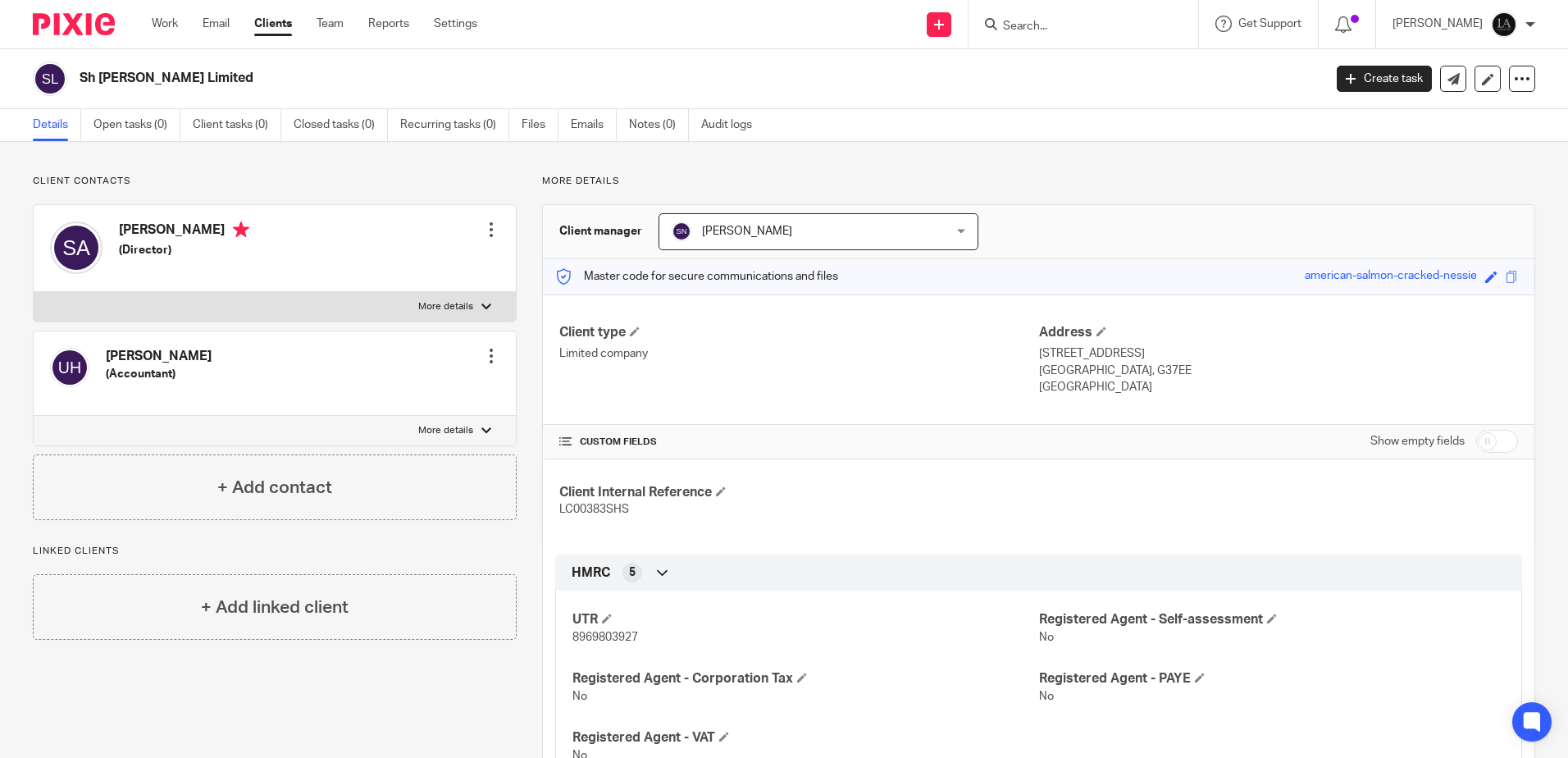
click at [1046, 28] on input "Search" at bounding box center [1076, 27] width 148 height 14
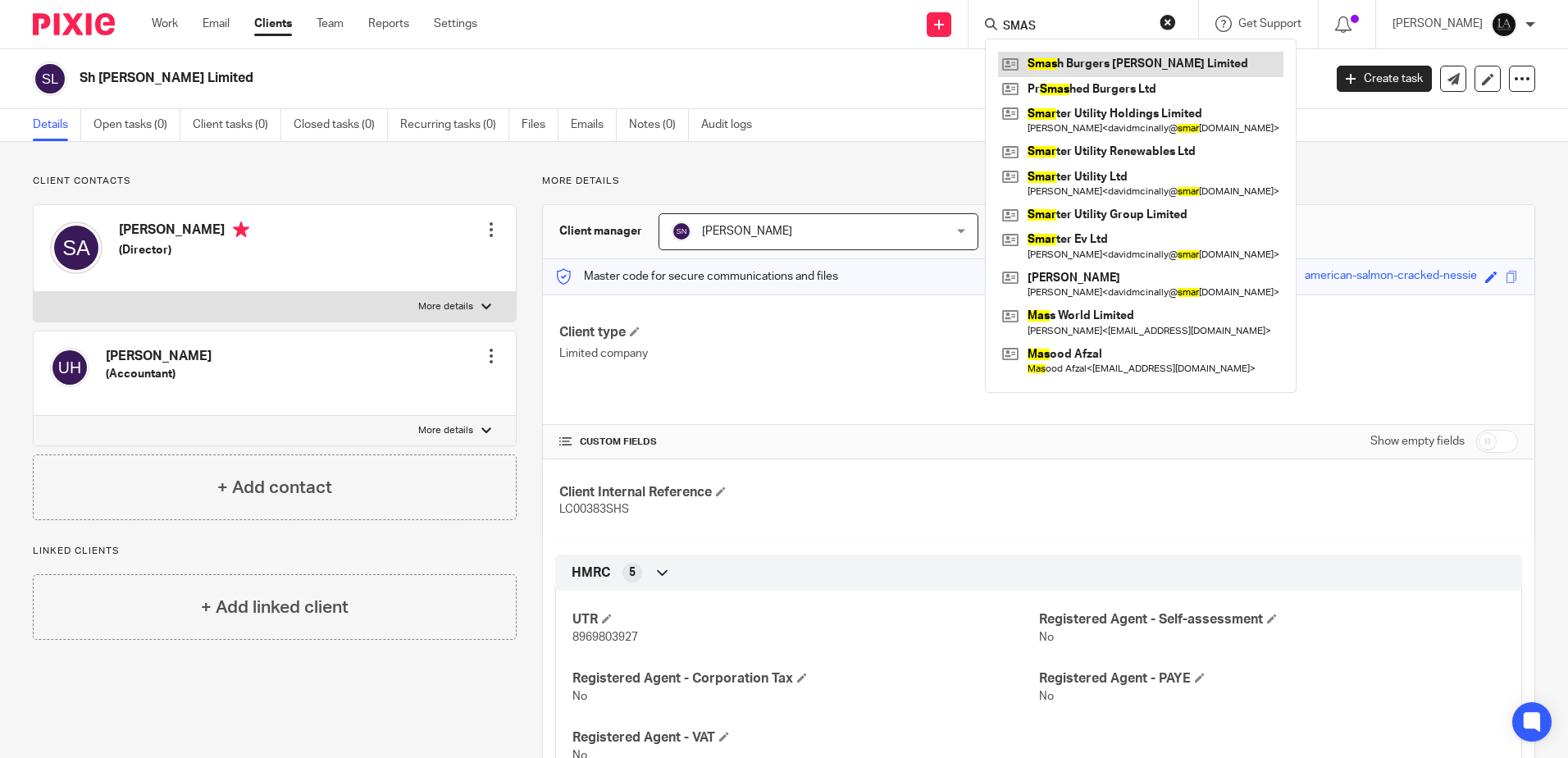
type input "SMAS"
click at [1147, 59] on link at bounding box center [1140, 64] width 285 height 25
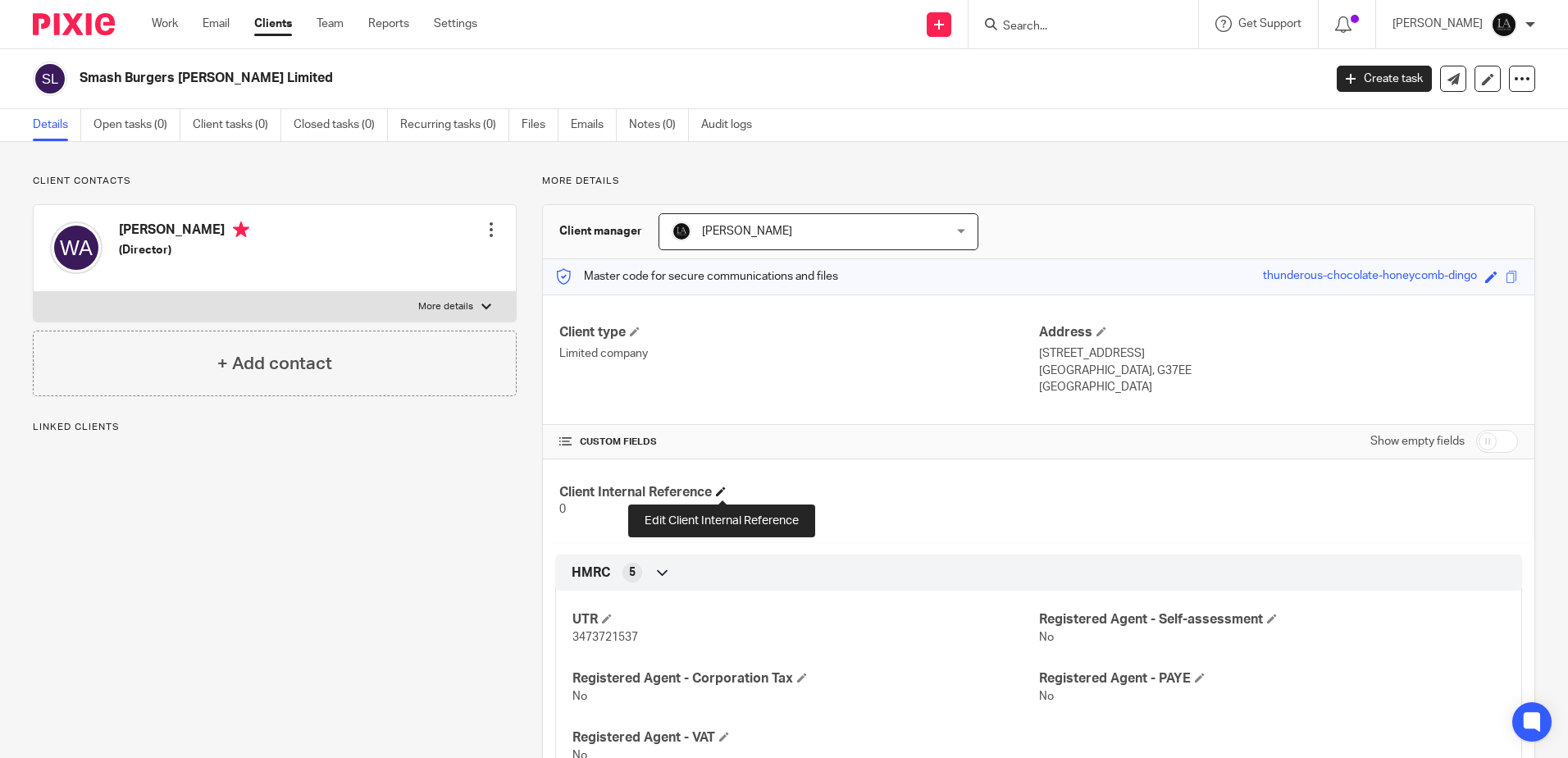
click at [725, 490] on span at bounding box center [721, 491] width 10 height 10
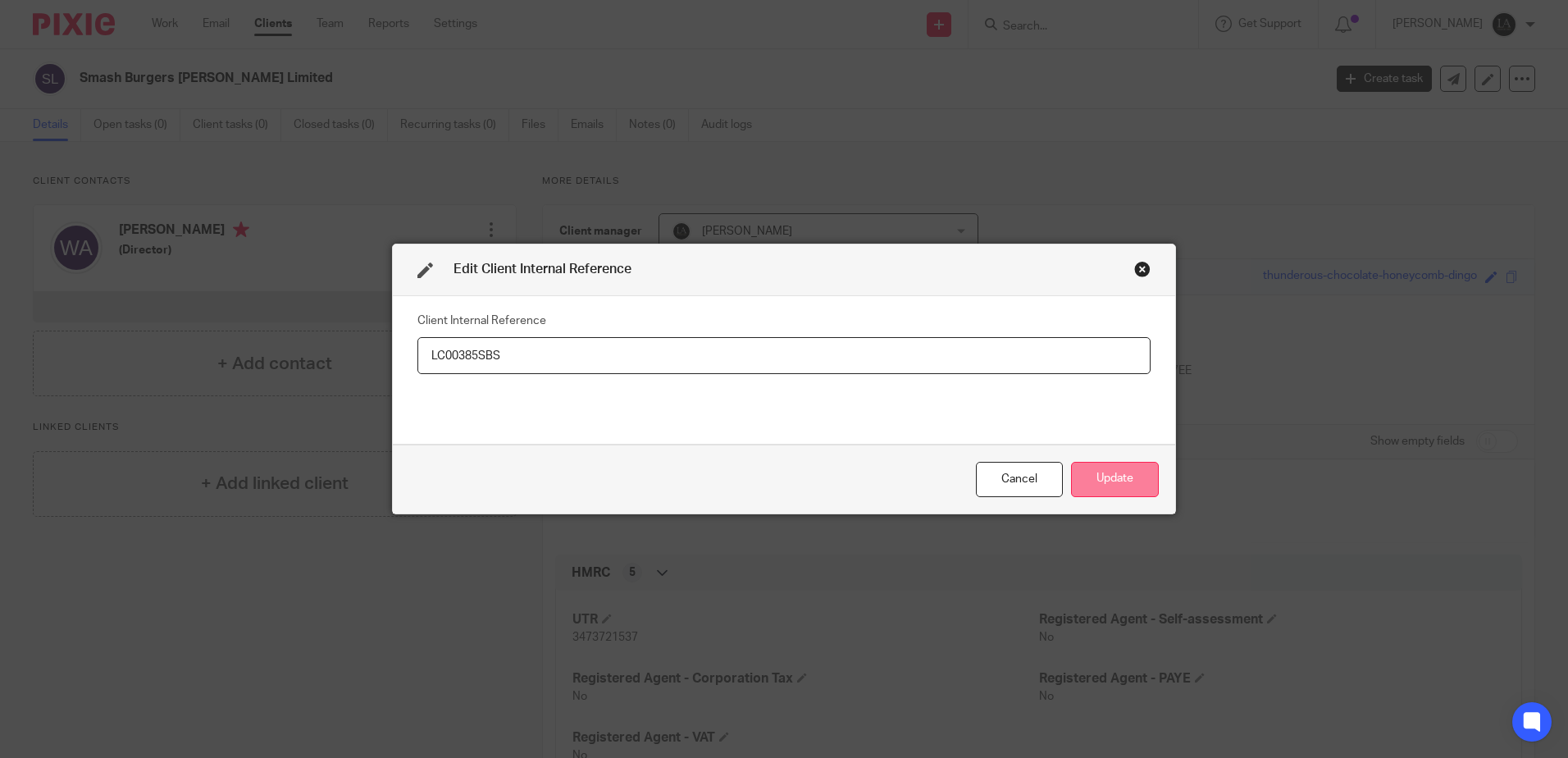
type input "LC00385SBS"
click at [1126, 473] on button "Update" at bounding box center [1114, 479] width 87 height 36
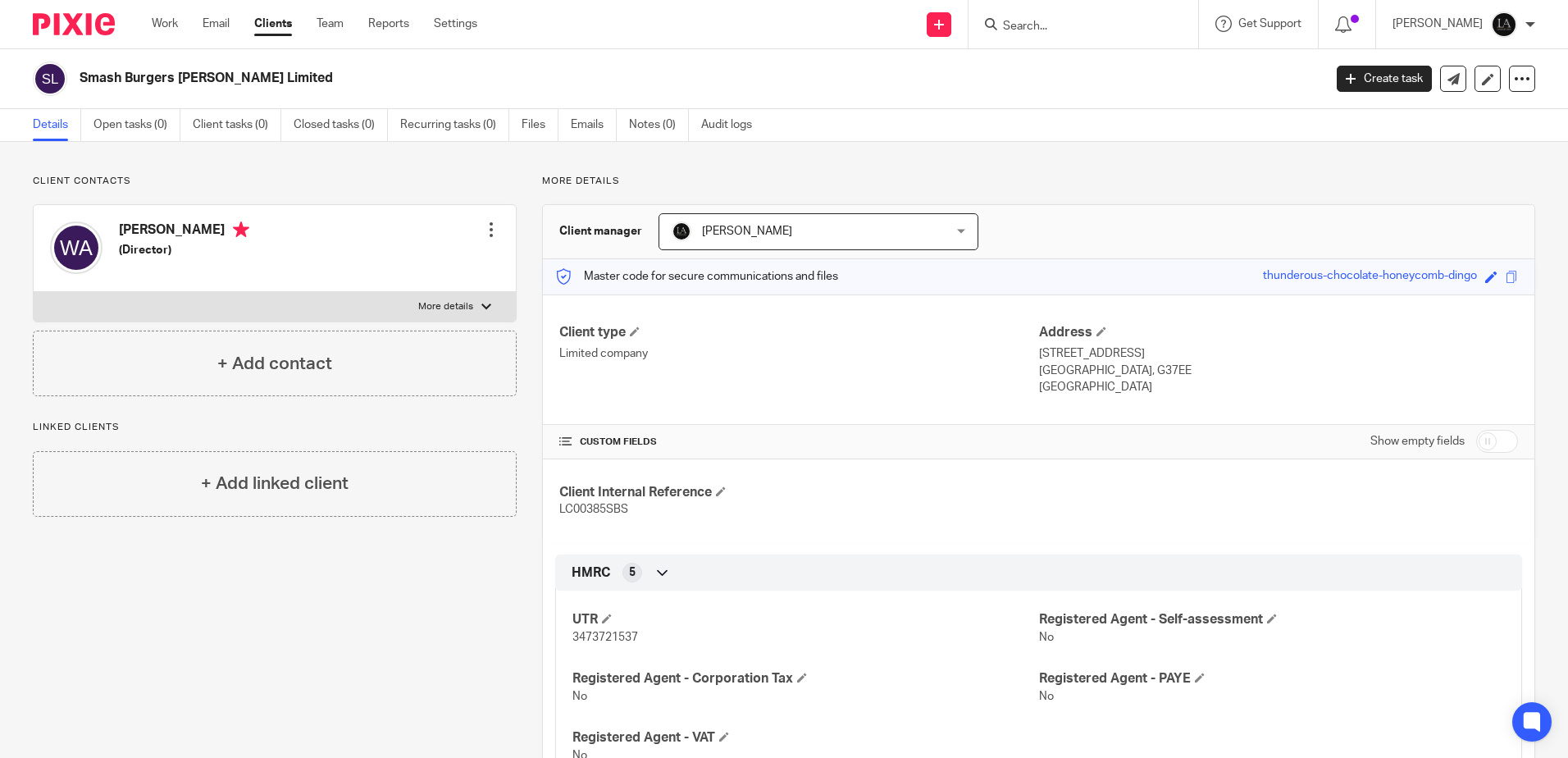
click at [1066, 25] on input "Search" at bounding box center [1076, 27] width 148 height 14
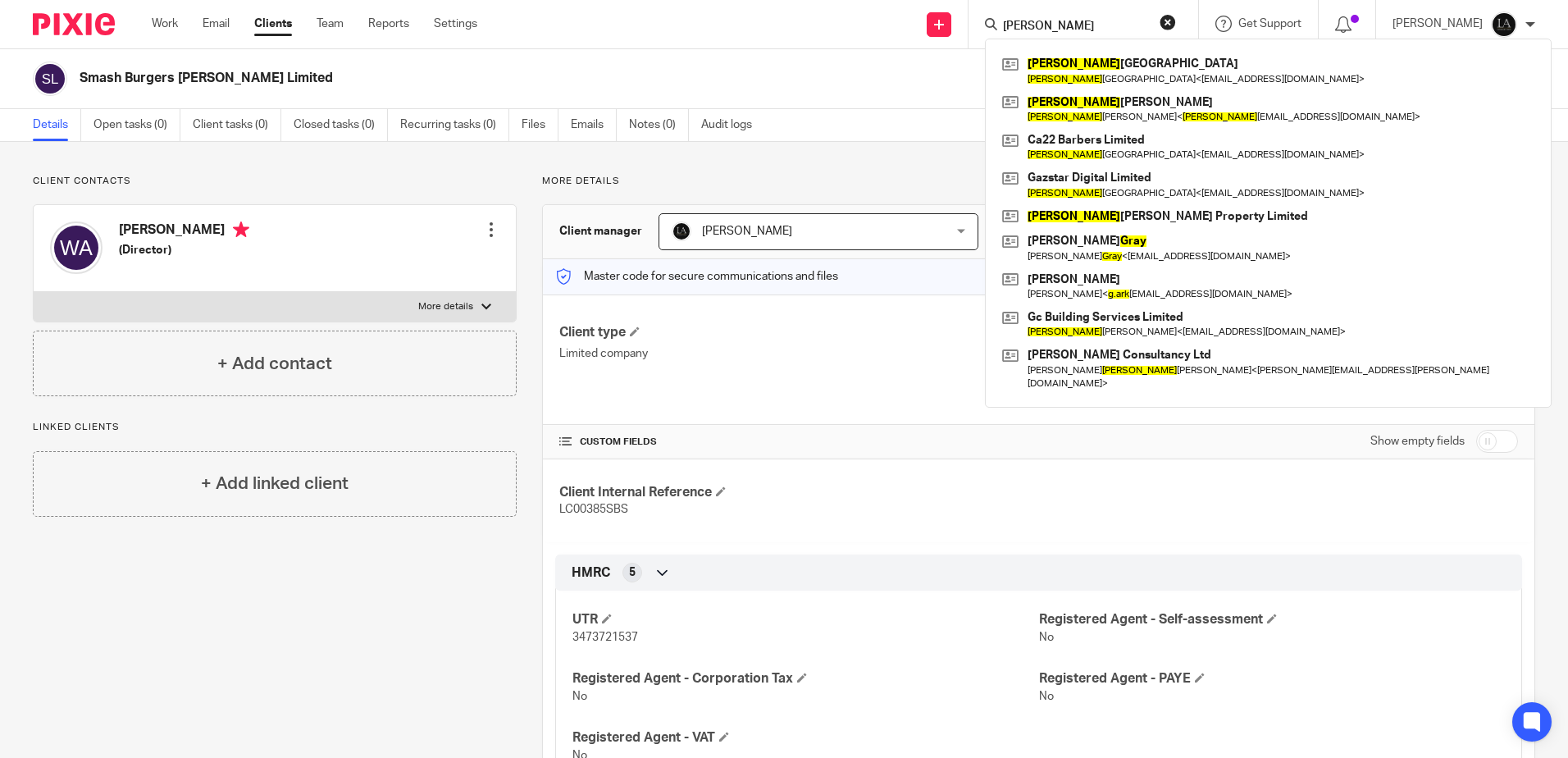
type input "gary"
click at [1176, 22] on button "reset" at bounding box center [1168, 22] width 16 height 16
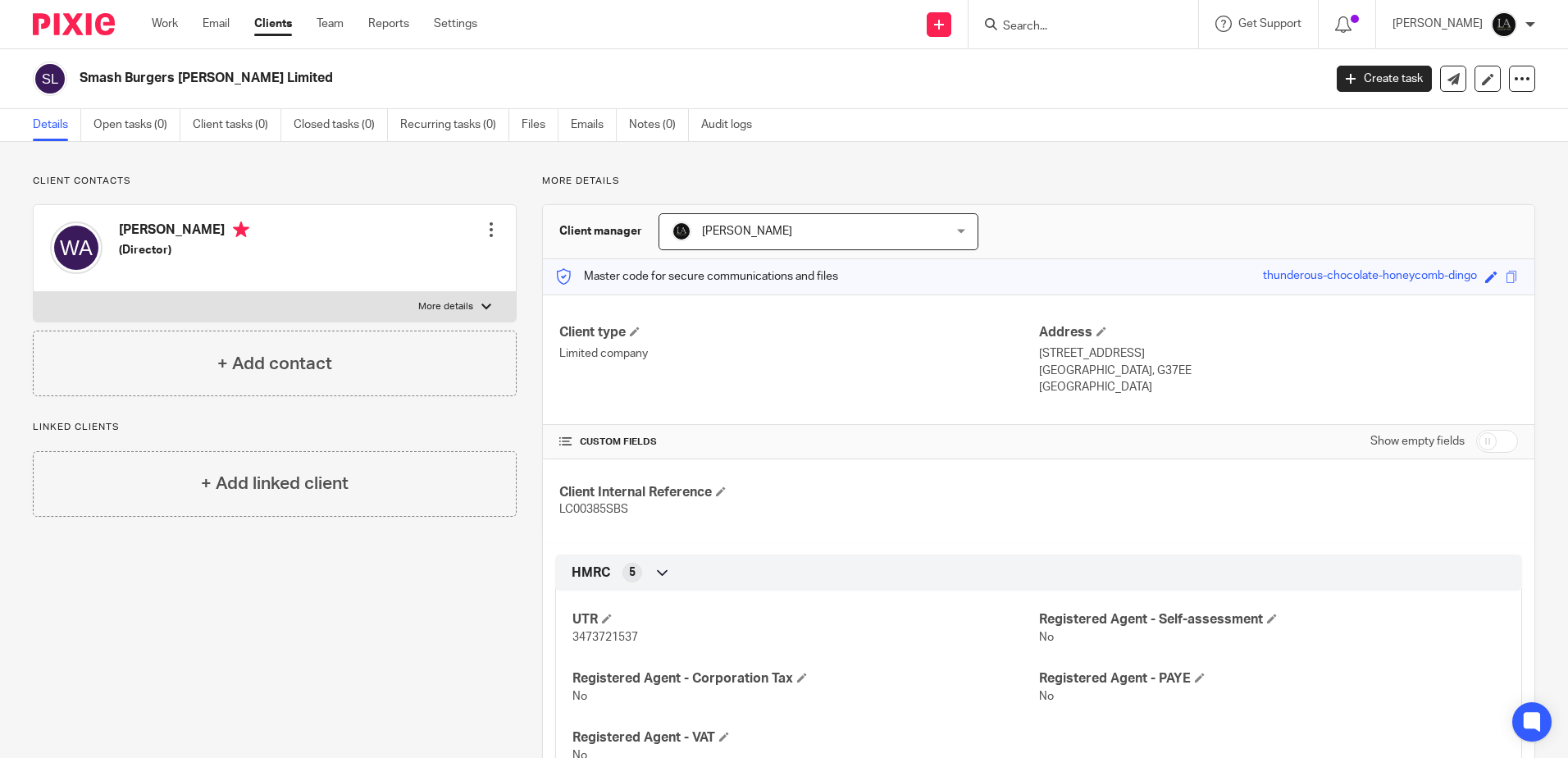
click at [1056, 23] on input "Search" at bounding box center [1076, 27] width 148 height 14
type input "h"
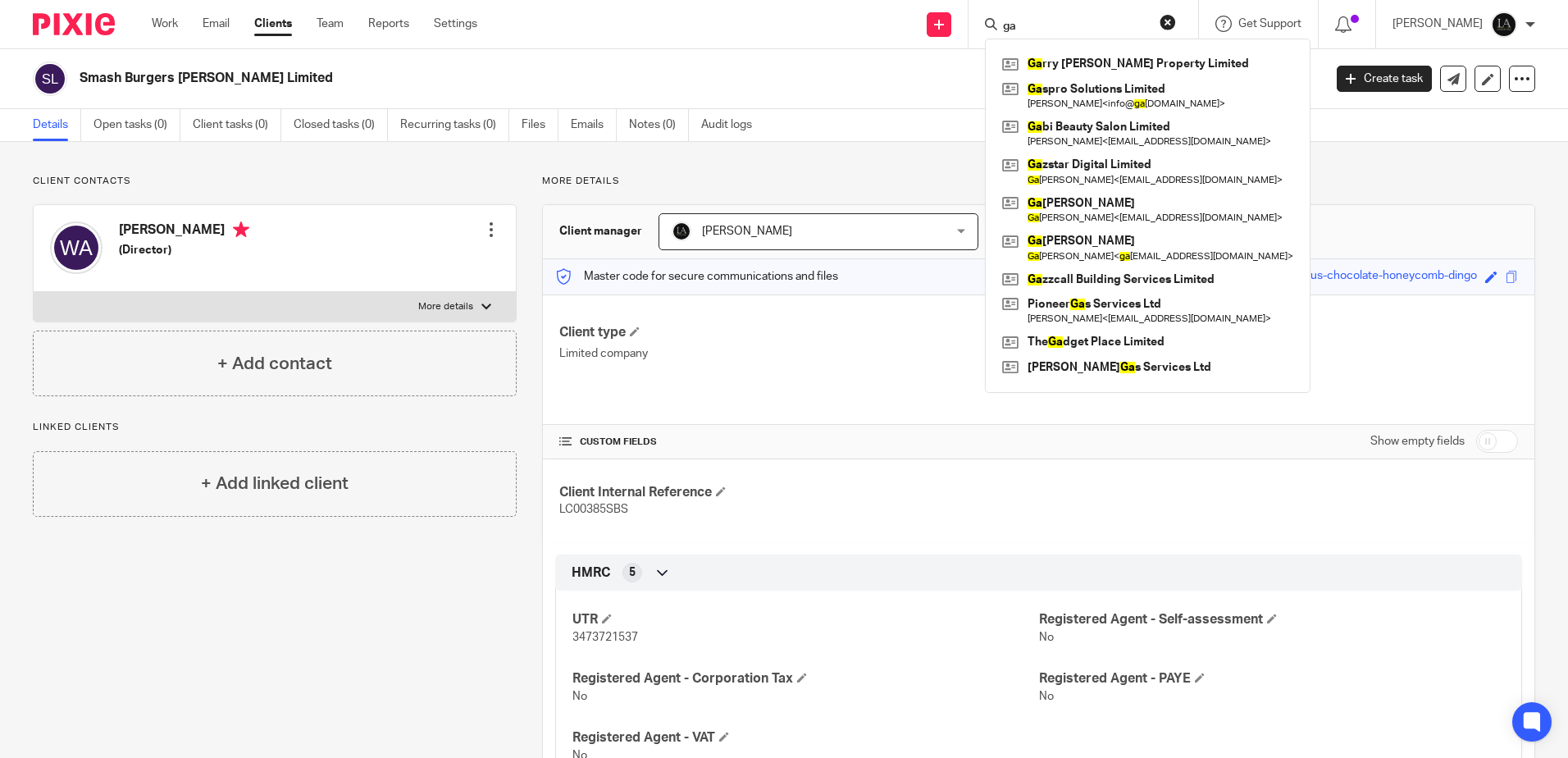
type input "g"
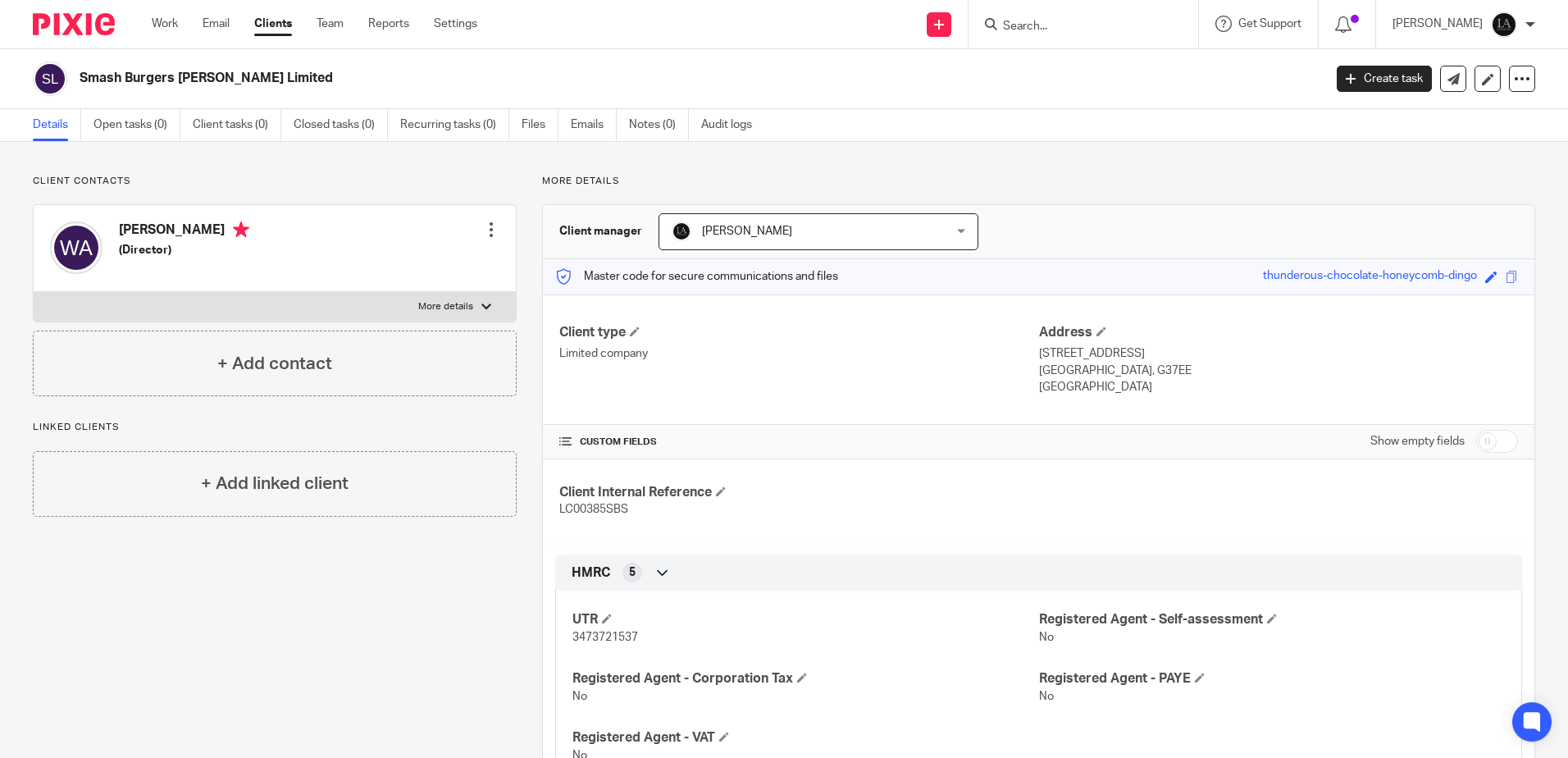
click at [1048, 27] on input "Search" at bounding box center [1076, 27] width 148 height 14
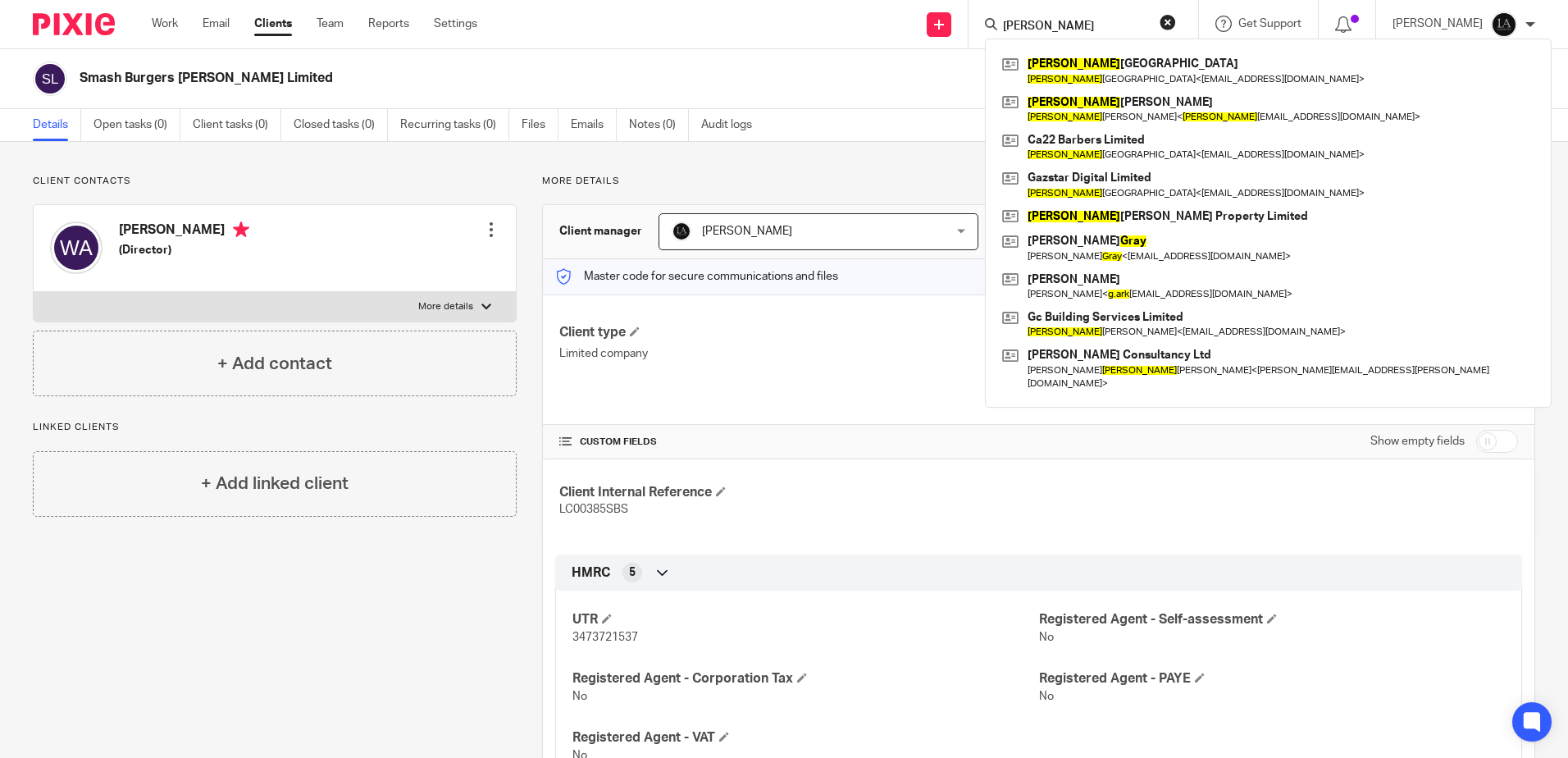
type input "gary"
click at [1176, 20] on button "reset" at bounding box center [1168, 22] width 16 height 16
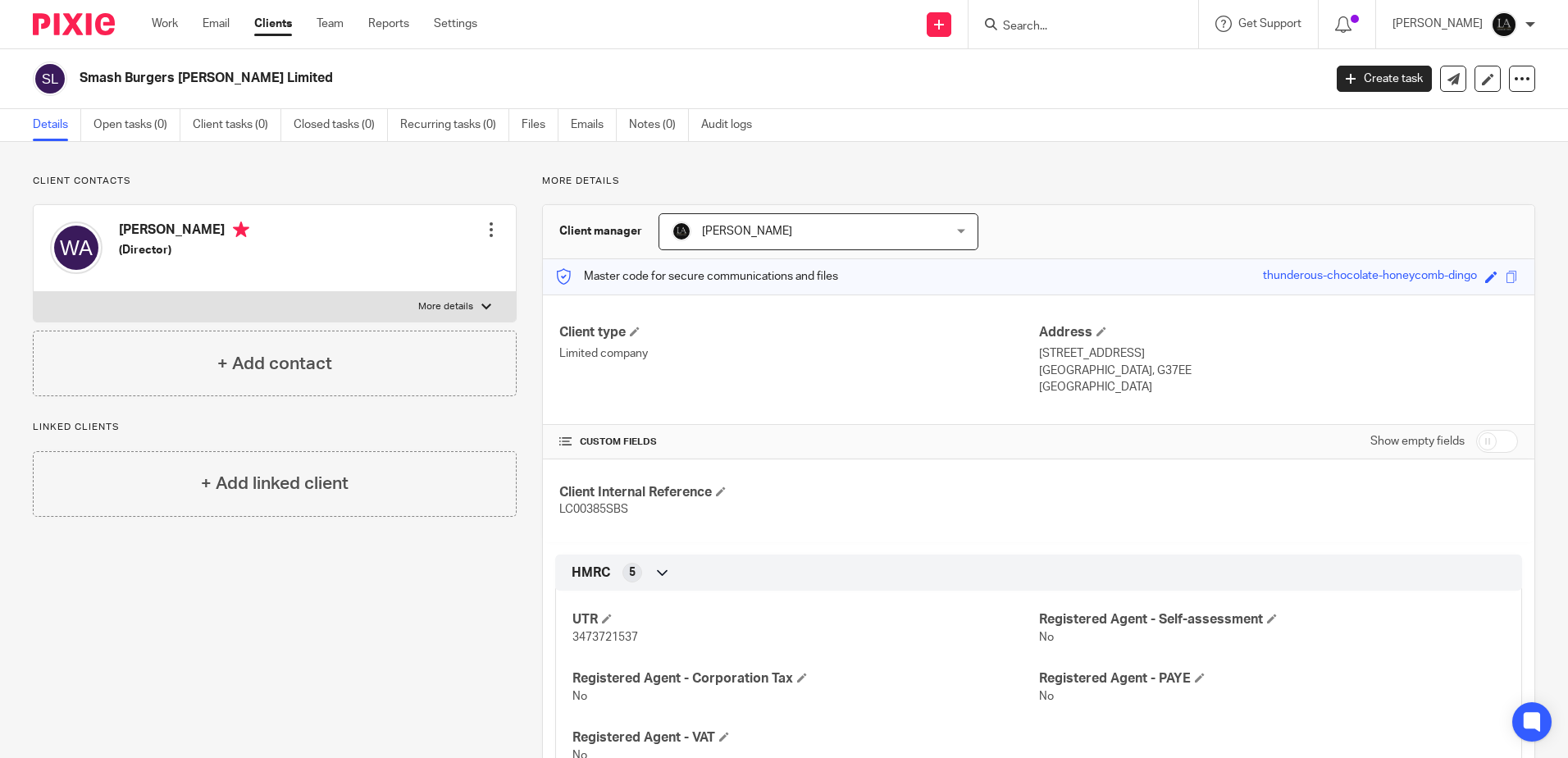
click at [1060, 39] on div at bounding box center [1082, 24] width 229 height 48
click at [1058, 31] on input "Search" at bounding box center [1076, 27] width 148 height 14
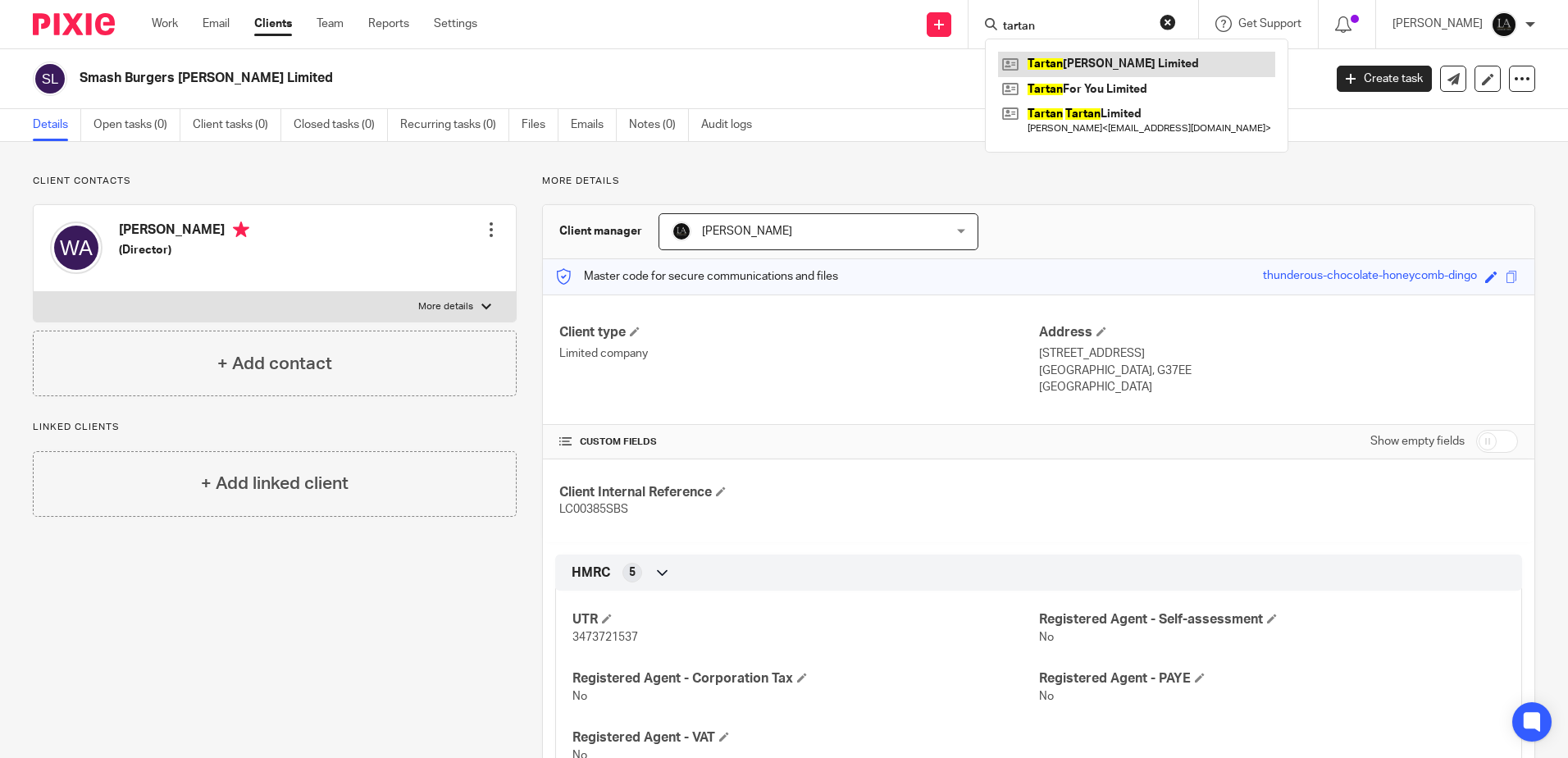
type input "tartan"
click at [1122, 67] on link at bounding box center [1136, 64] width 277 height 25
